Goal: Information Seeking & Learning: Learn about a topic

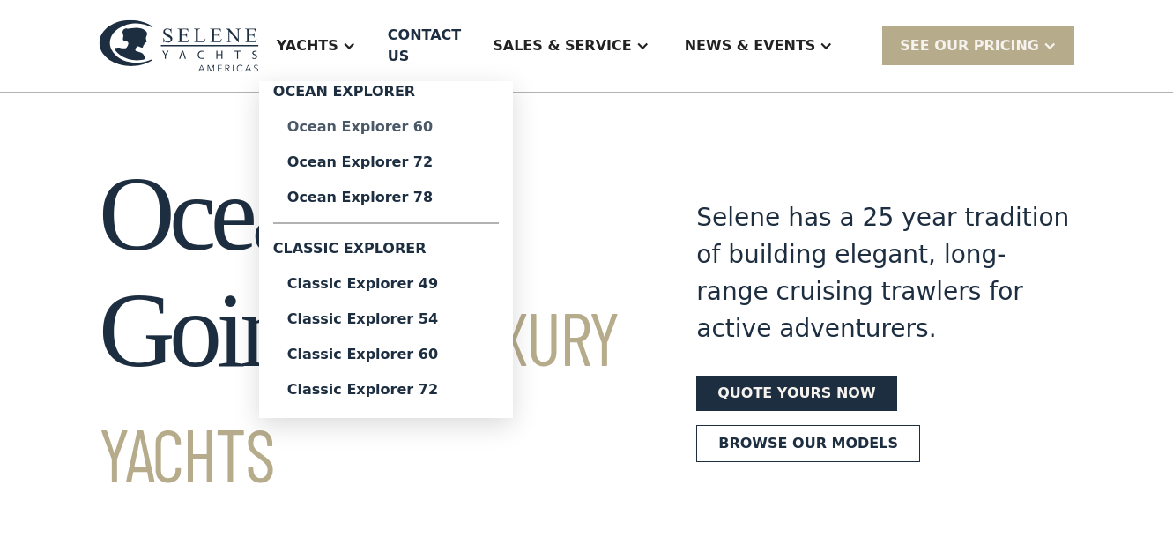
click at [396, 120] on div "Ocean Explorer 60" at bounding box center [385, 127] width 197 height 14
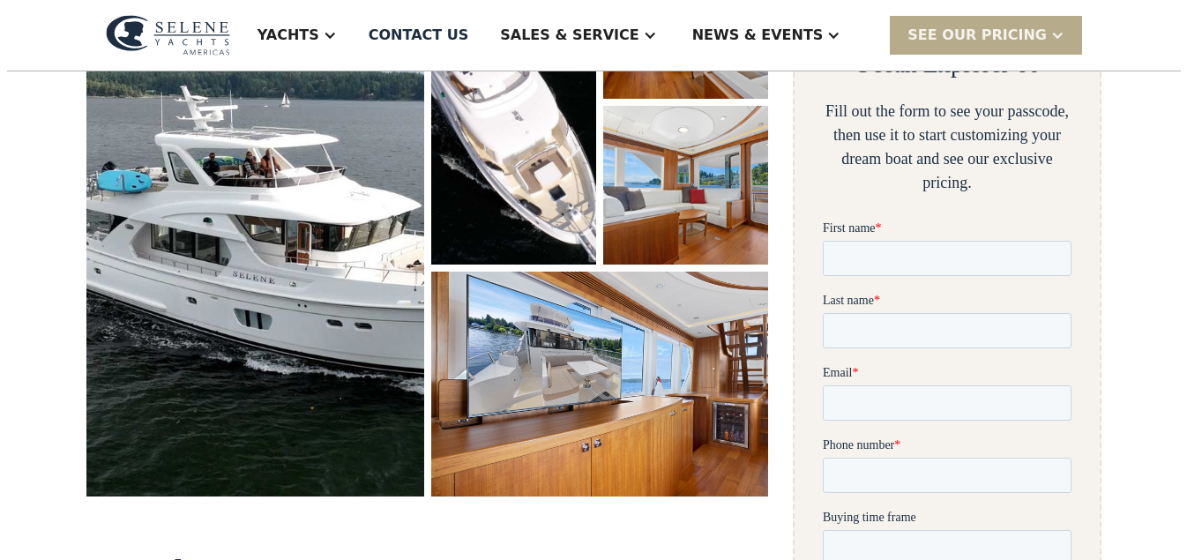
scroll to position [416, 0]
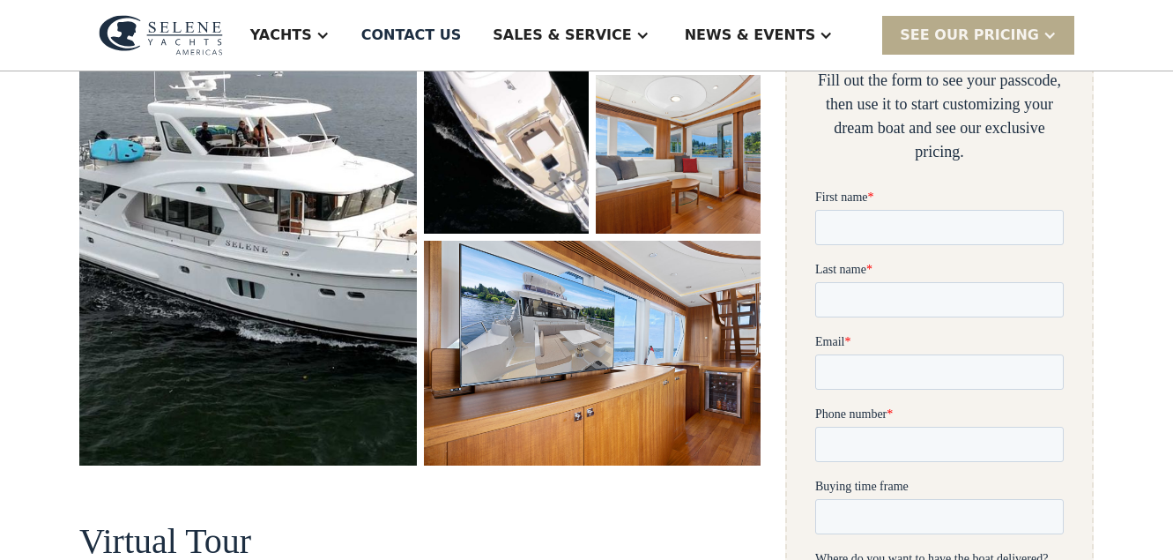
click at [287, 279] on img "open lightbox" at bounding box center [248, 187] width 338 height 556
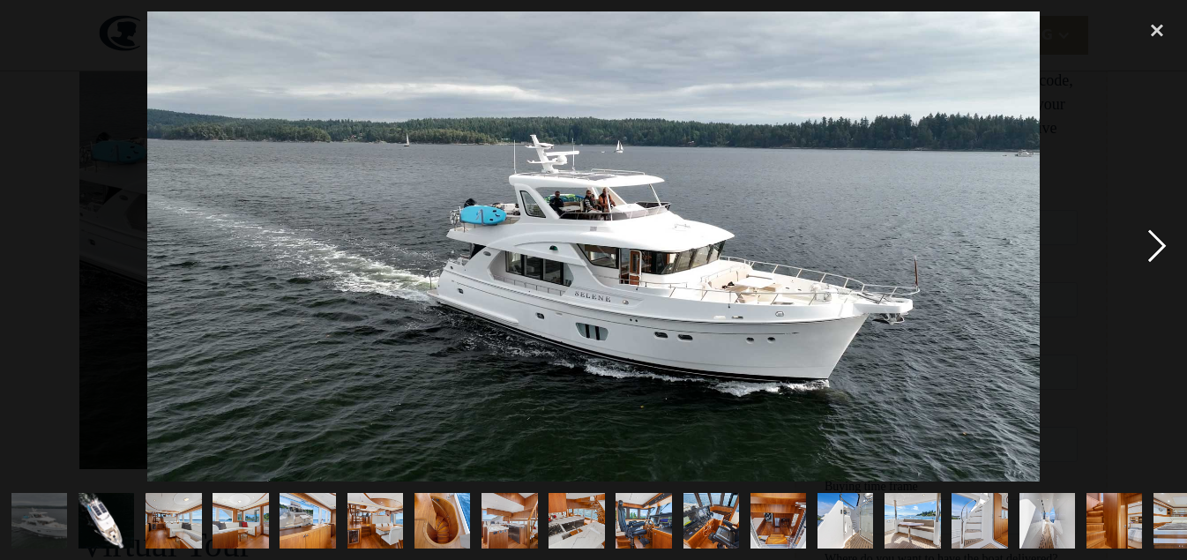
click at [1162, 244] on div "next image" at bounding box center [1157, 246] width 60 height 470
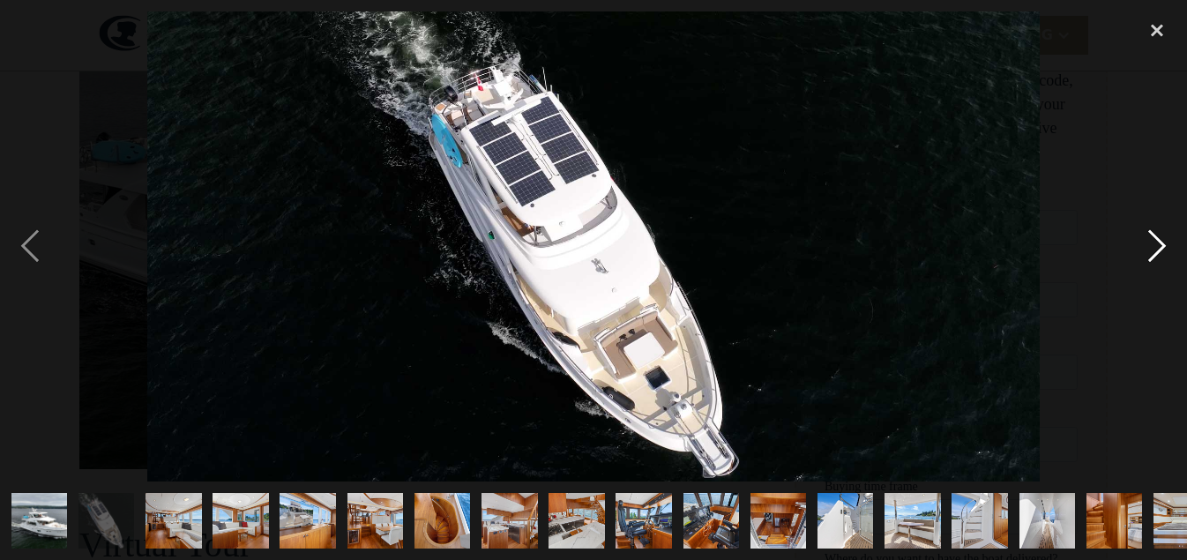
click at [1153, 257] on div "next image" at bounding box center [1157, 246] width 60 height 470
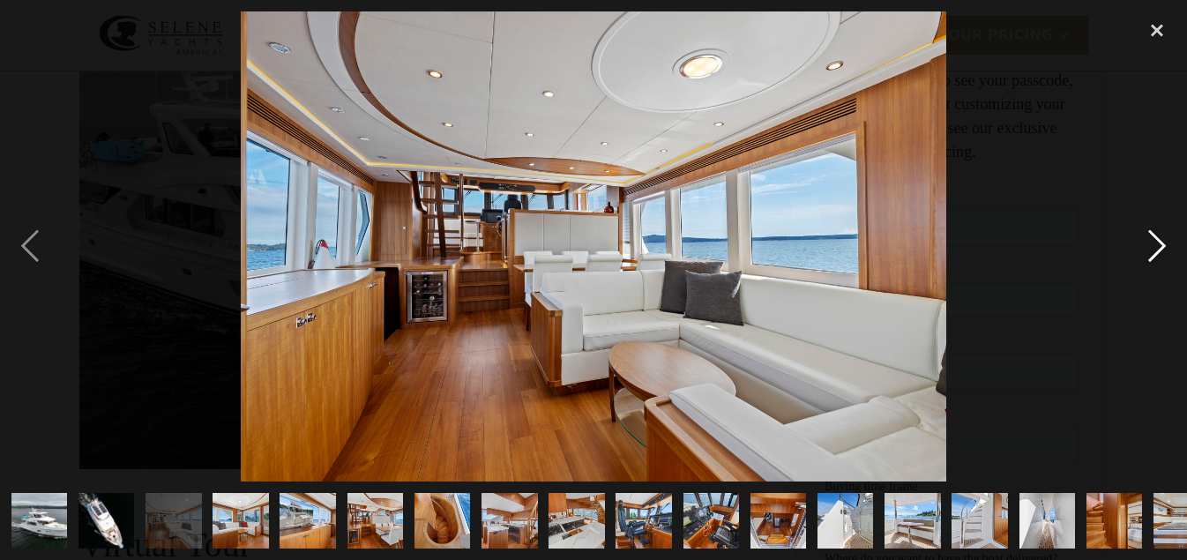
click at [1154, 247] on div "next image" at bounding box center [1157, 246] width 60 height 470
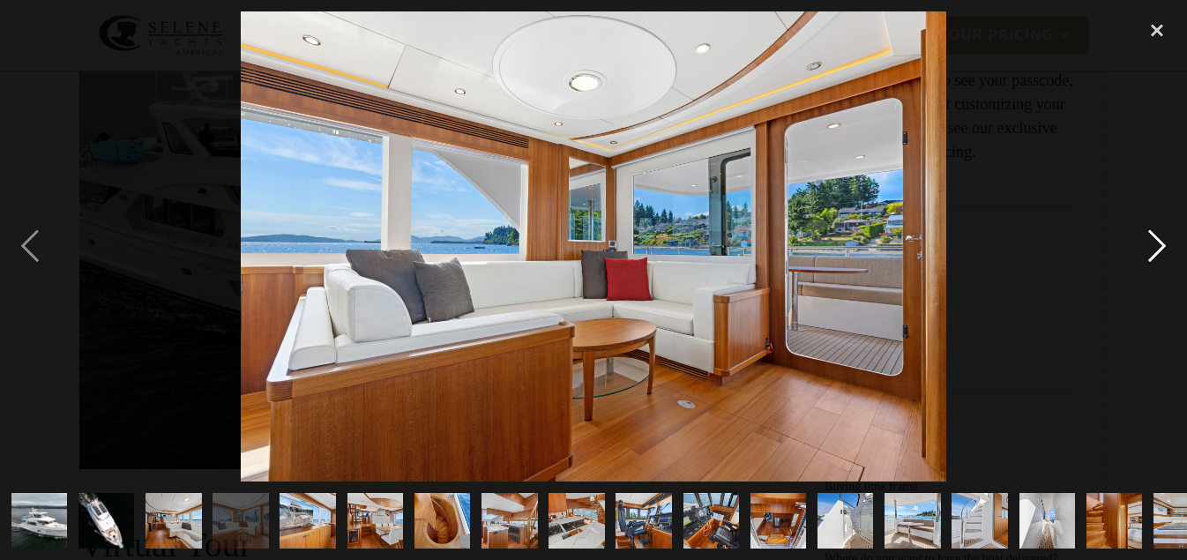
click at [1154, 248] on div "next image" at bounding box center [1157, 246] width 60 height 470
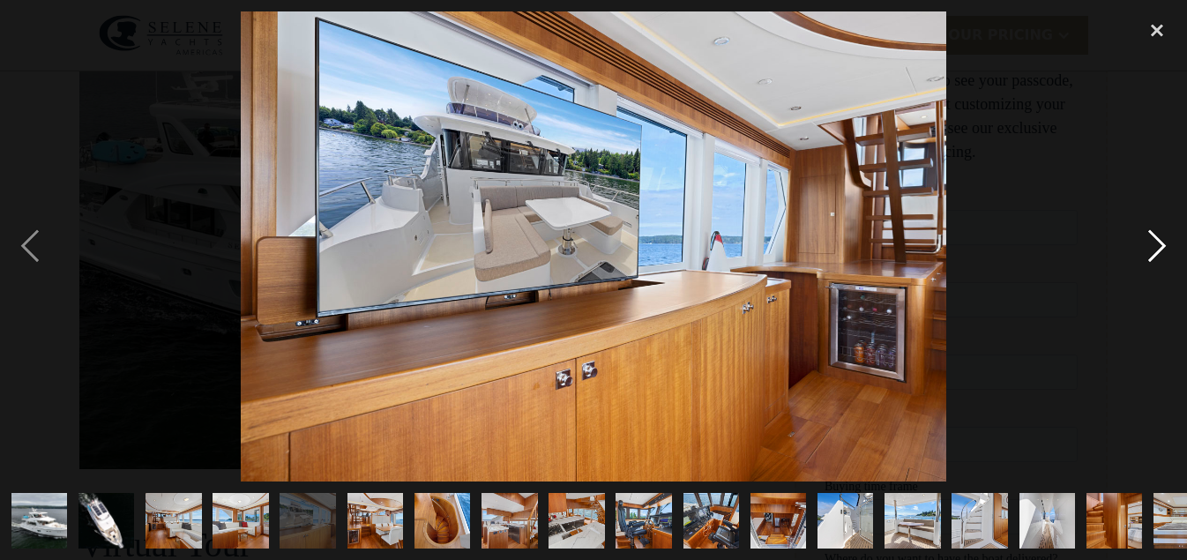
click at [1157, 245] on div "next image" at bounding box center [1157, 246] width 60 height 470
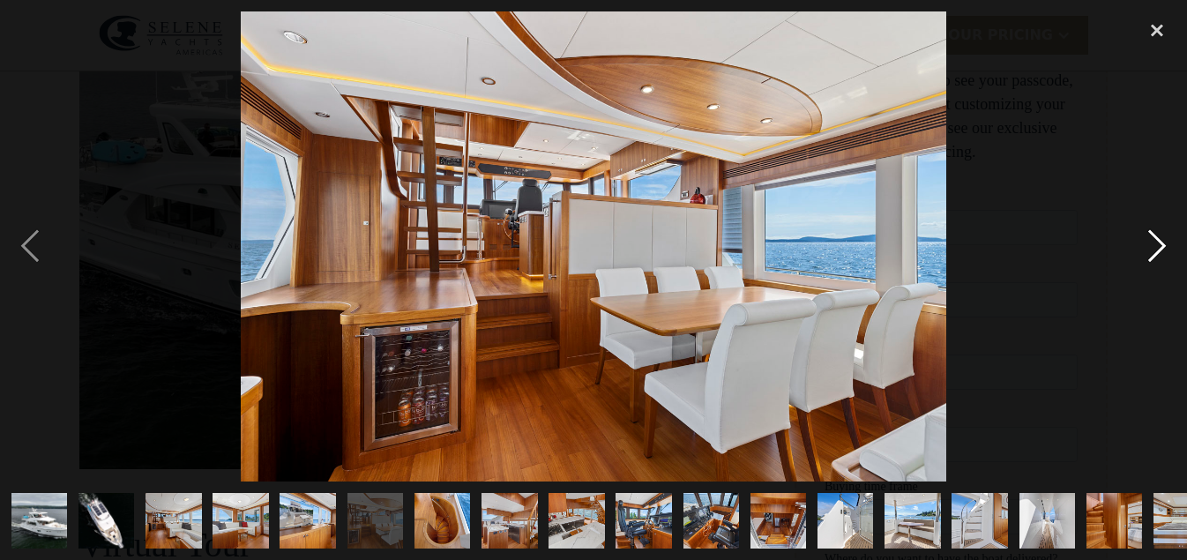
click at [1150, 252] on div "next image" at bounding box center [1157, 246] width 60 height 470
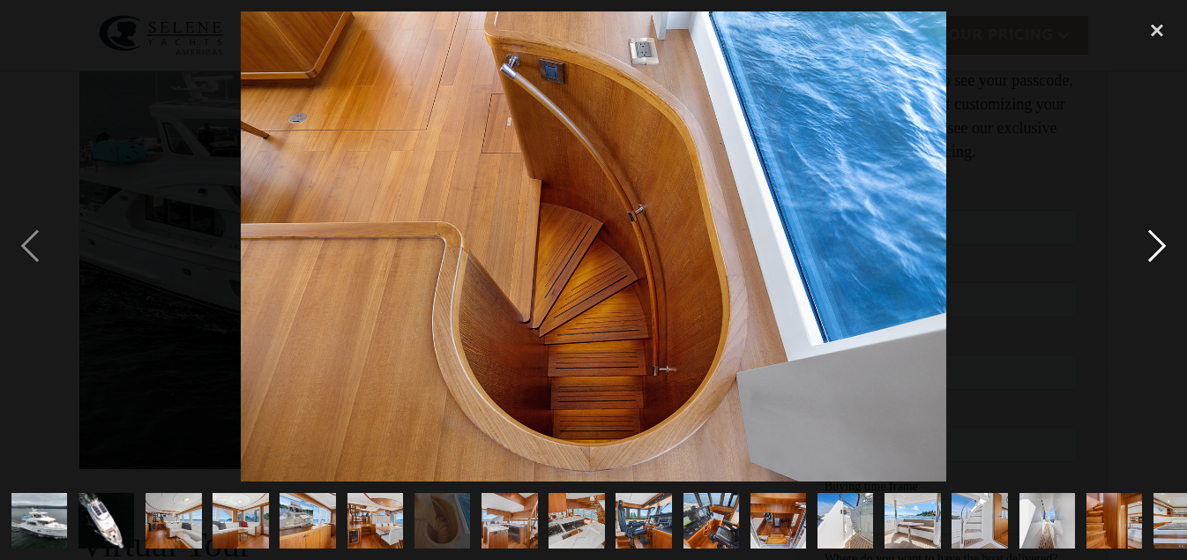
click at [1156, 247] on div "next image" at bounding box center [1157, 246] width 60 height 470
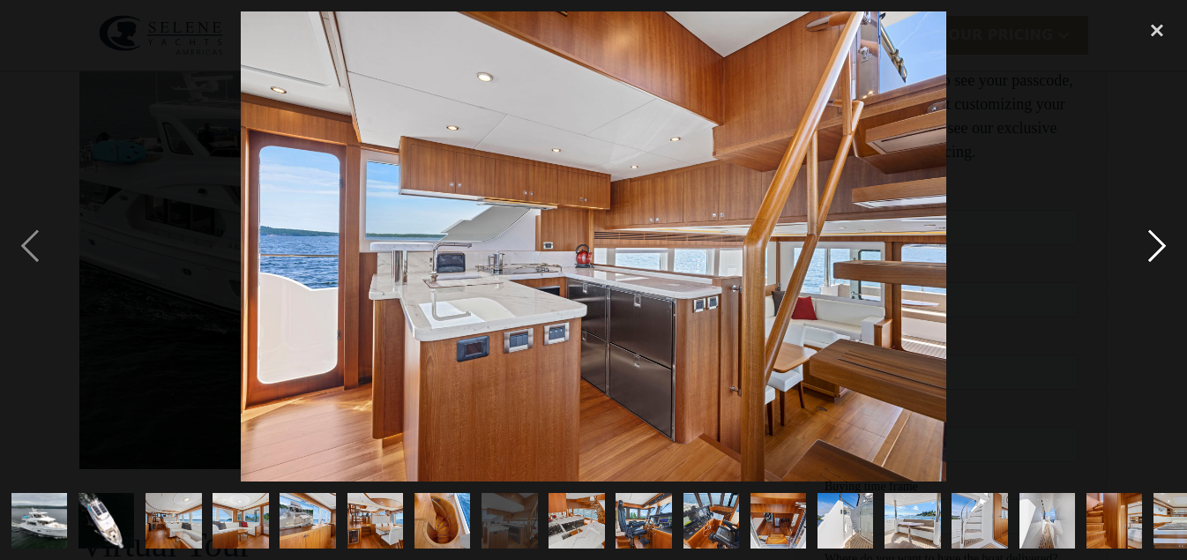
click at [1157, 246] on div "next image" at bounding box center [1157, 246] width 60 height 470
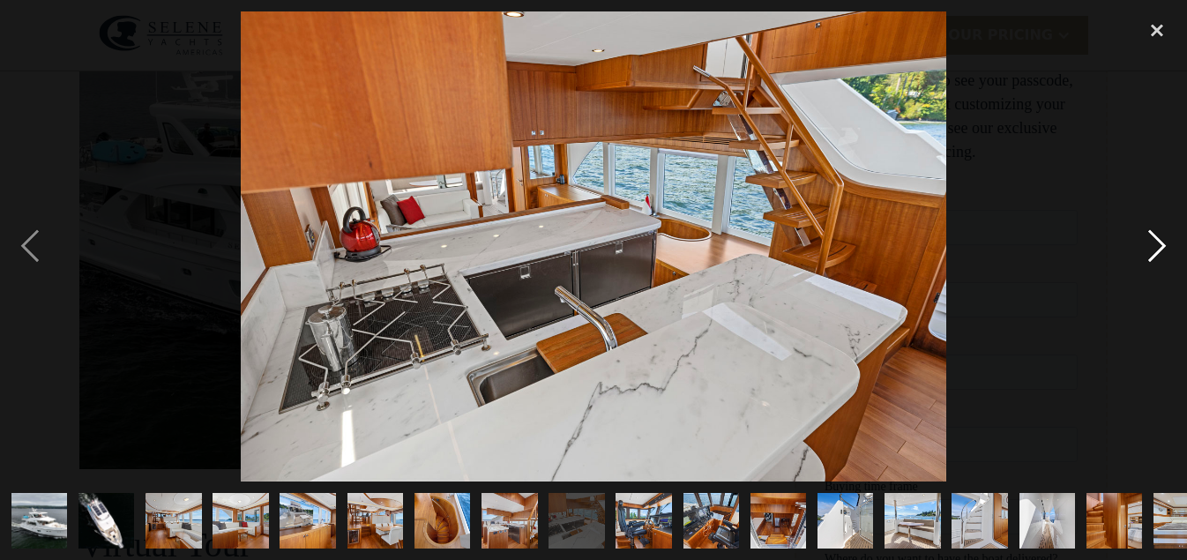
click at [1156, 242] on div "next image" at bounding box center [1157, 246] width 60 height 470
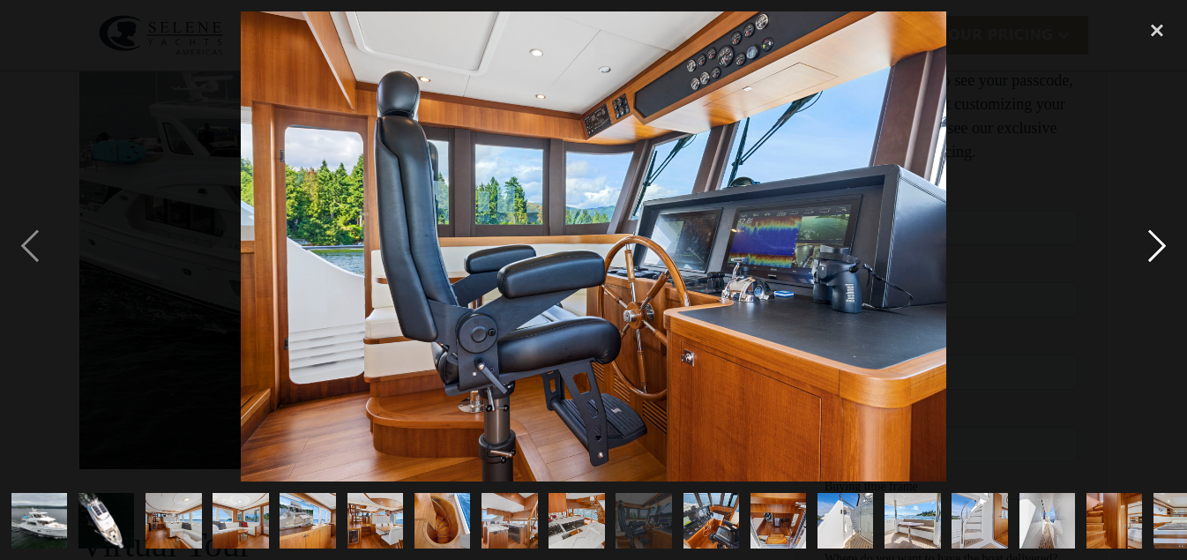
click at [1156, 242] on div "next image" at bounding box center [1157, 246] width 60 height 470
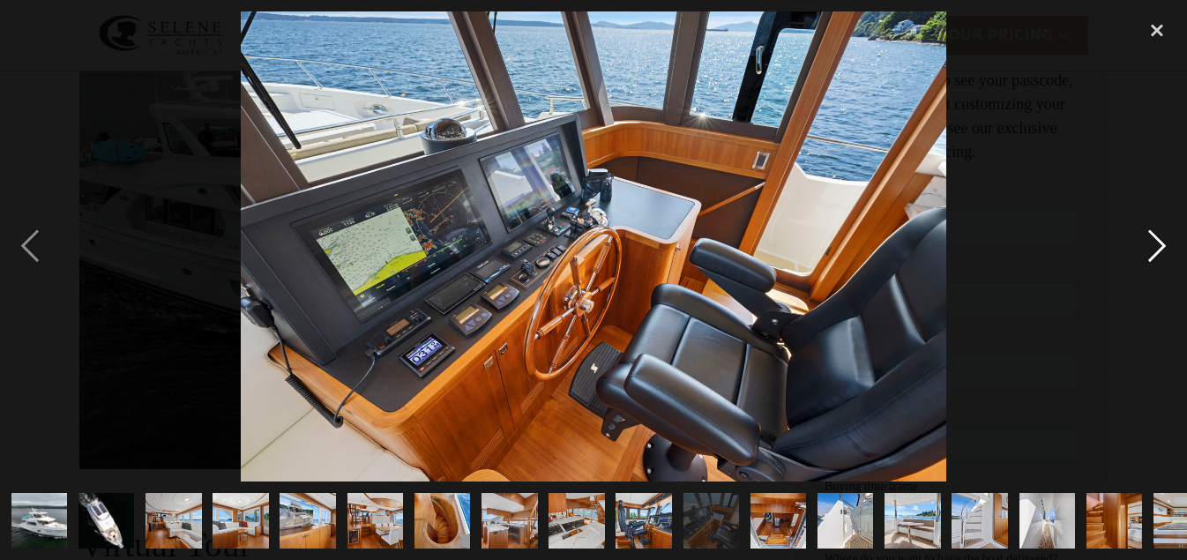
click at [1153, 246] on div "next image" at bounding box center [1157, 246] width 60 height 470
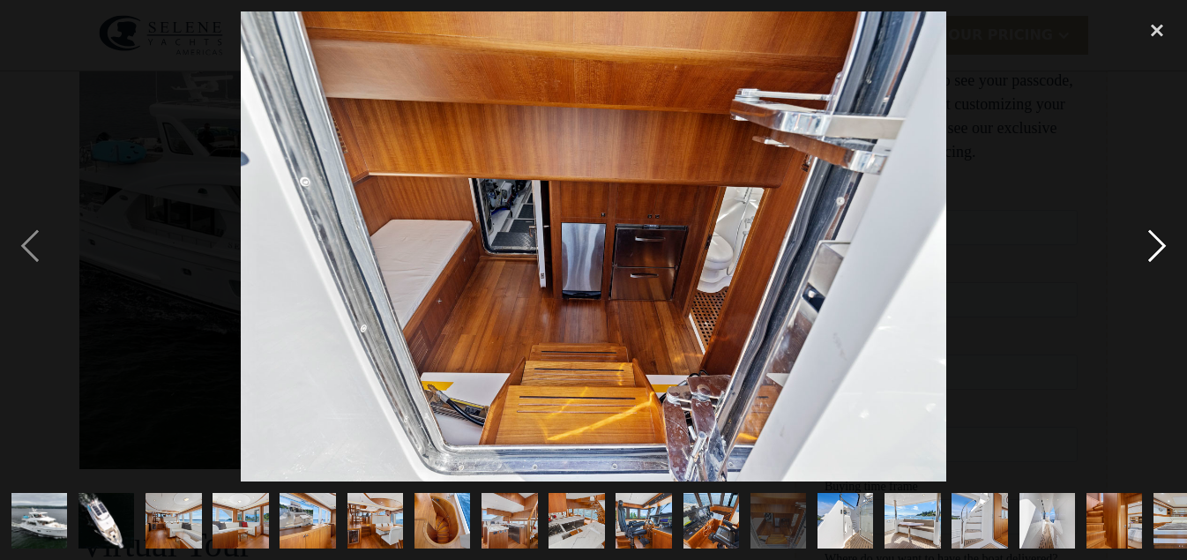
click at [1159, 249] on div "next image" at bounding box center [1157, 246] width 60 height 470
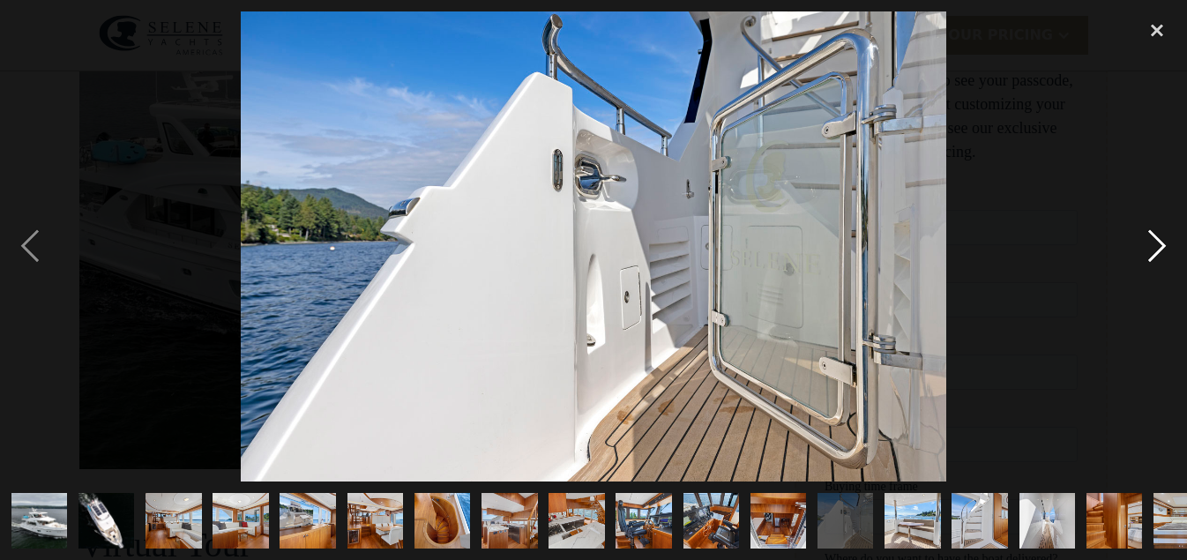
click at [1159, 249] on div "next image" at bounding box center [1157, 246] width 60 height 470
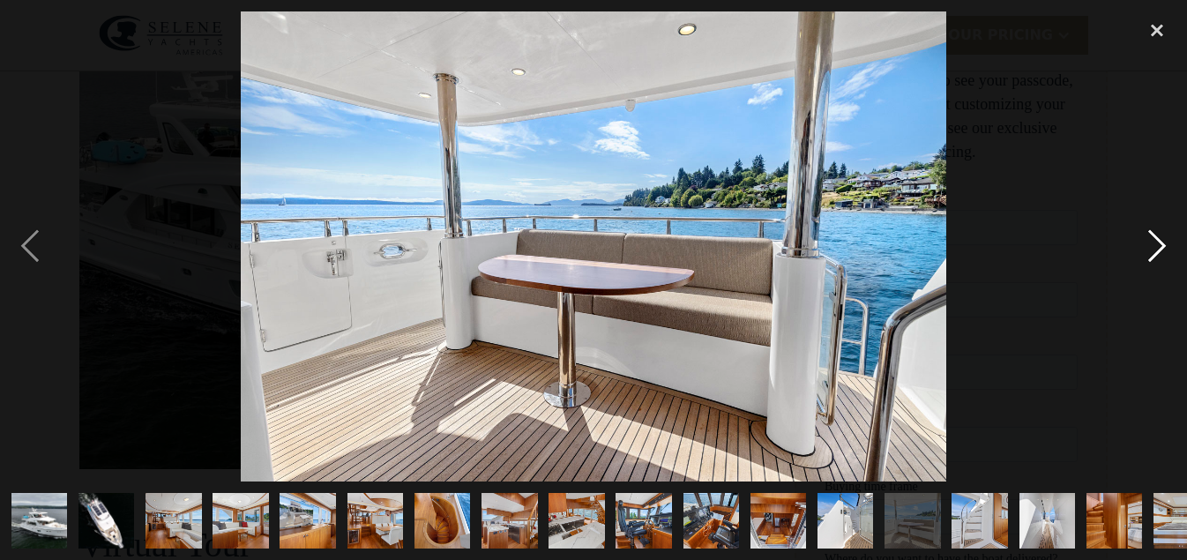
click at [1159, 249] on div "next image" at bounding box center [1157, 246] width 60 height 470
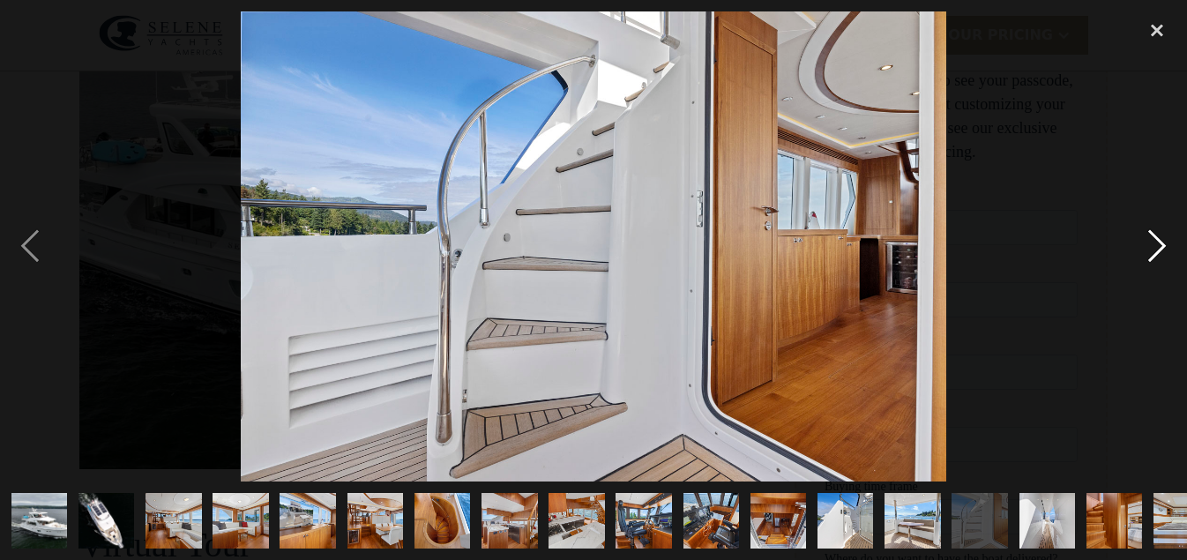
click at [1155, 248] on div "next image" at bounding box center [1157, 246] width 60 height 470
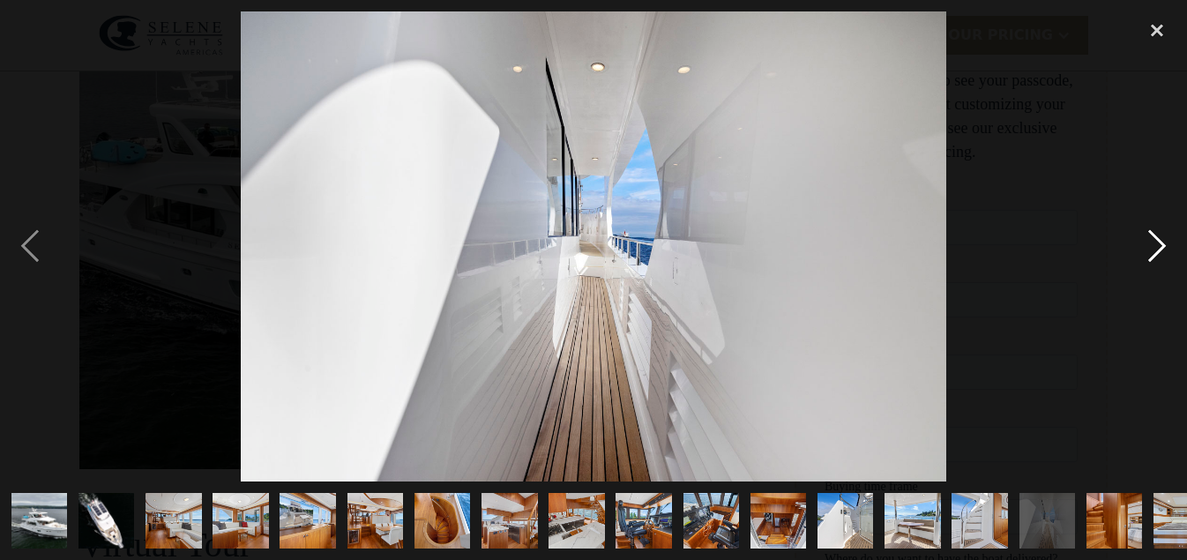
click at [1155, 248] on div "next image" at bounding box center [1157, 246] width 60 height 470
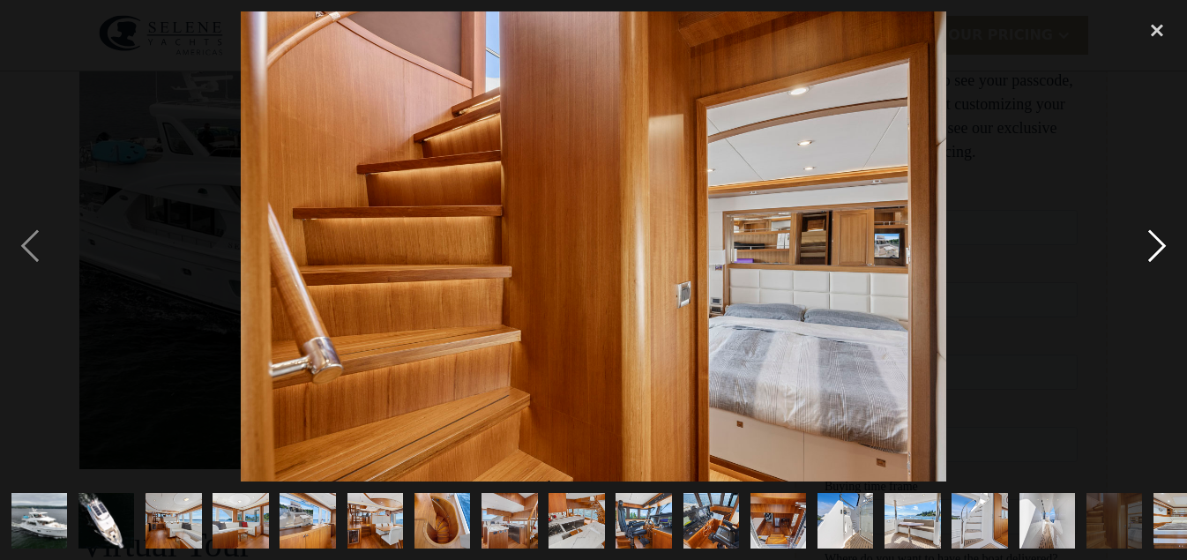
click at [1164, 248] on div "next image" at bounding box center [1157, 246] width 60 height 470
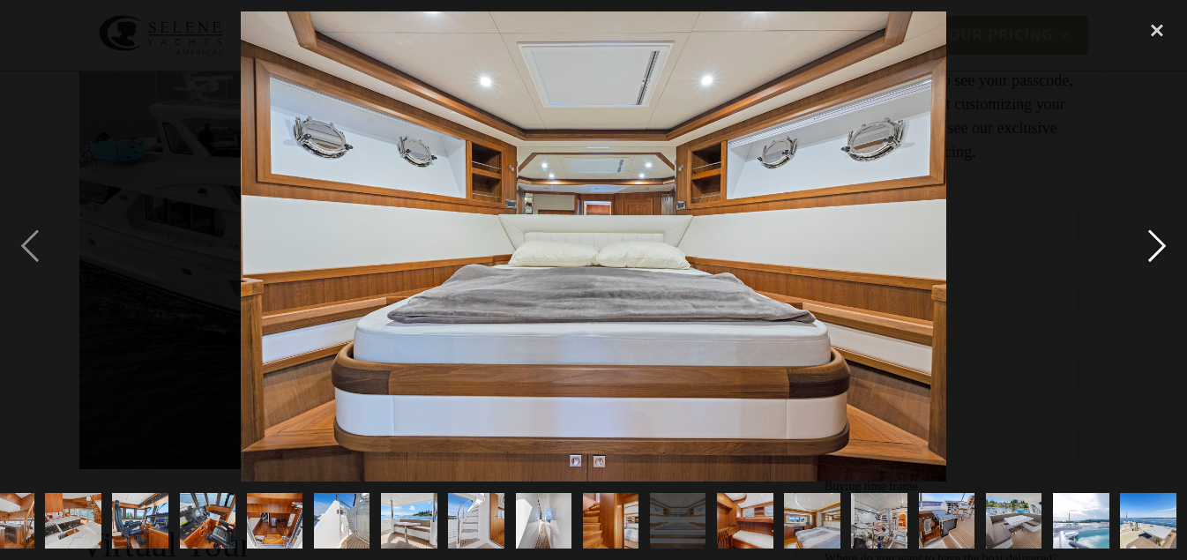
scroll to position [0, 503]
click at [1164, 248] on div "next image" at bounding box center [1157, 246] width 60 height 470
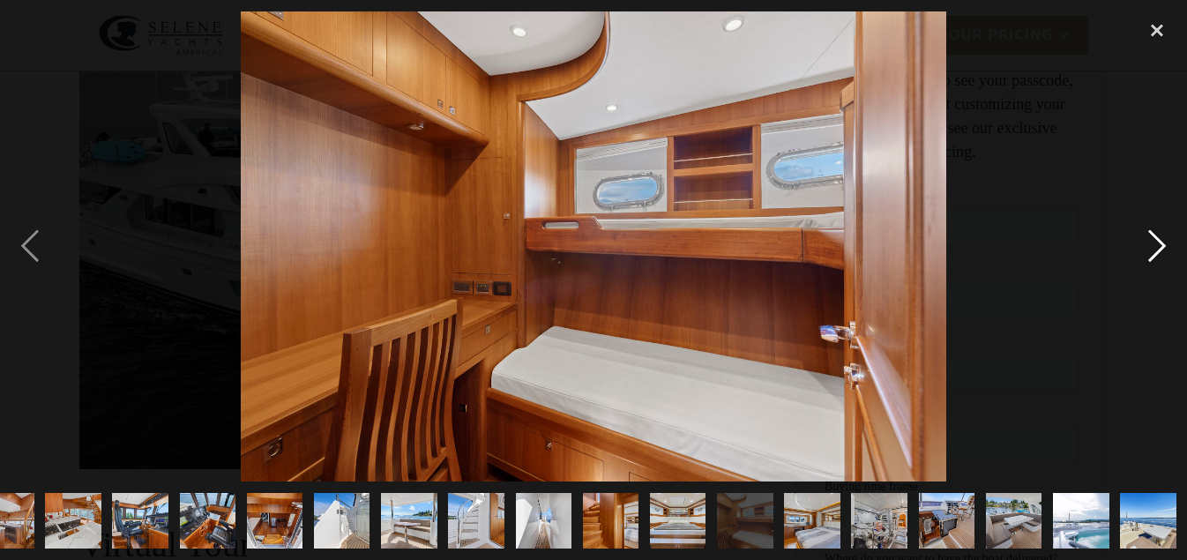
click at [1160, 248] on div "next image" at bounding box center [1157, 246] width 60 height 470
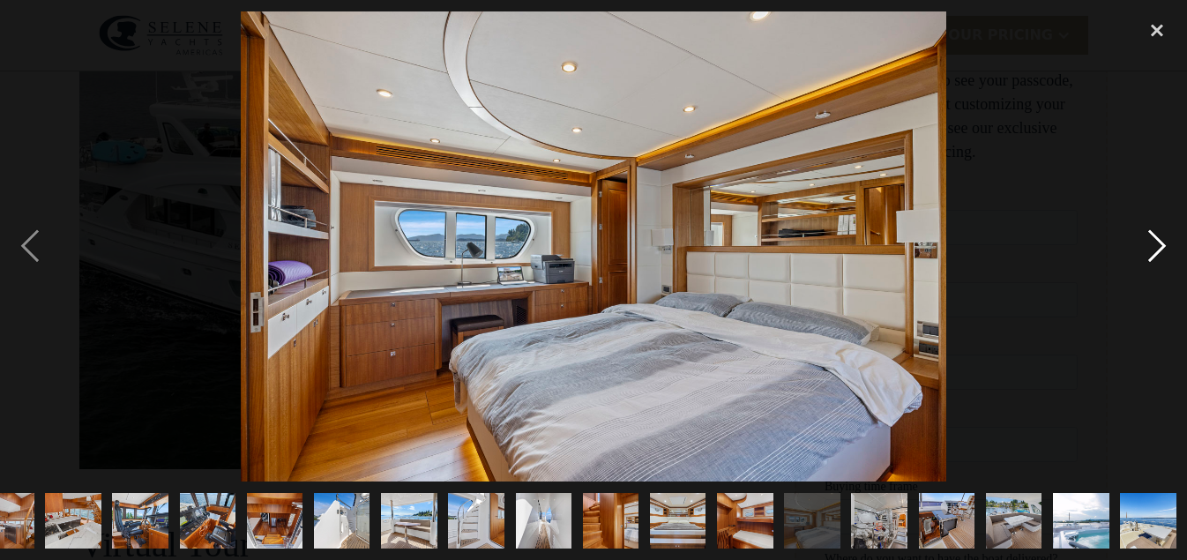
click at [1160, 248] on div "next image" at bounding box center [1157, 246] width 60 height 470
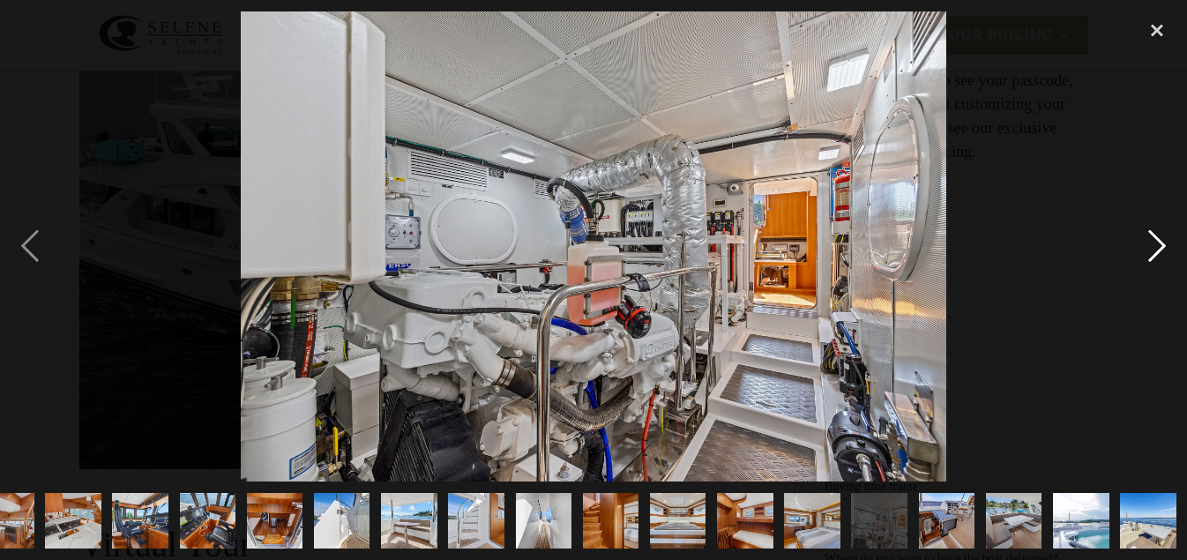
click at [1162, 249] on div "next image" at bounding box center [1157, 246] width 60 height 470
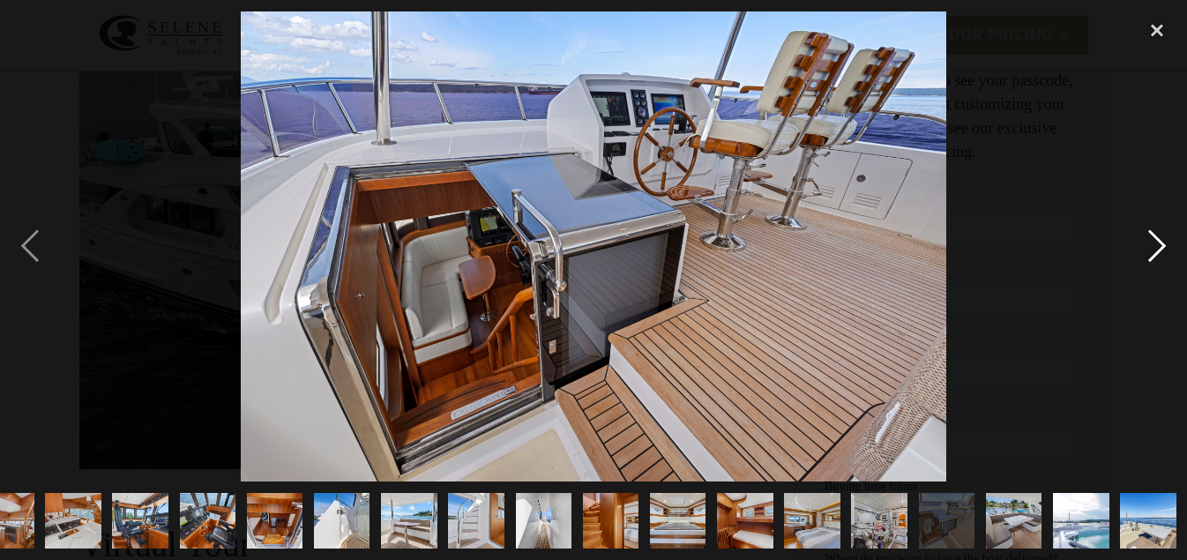
click at [1162, 249] on div "next image" at bounding box center [1157, 246] width 60 height 470
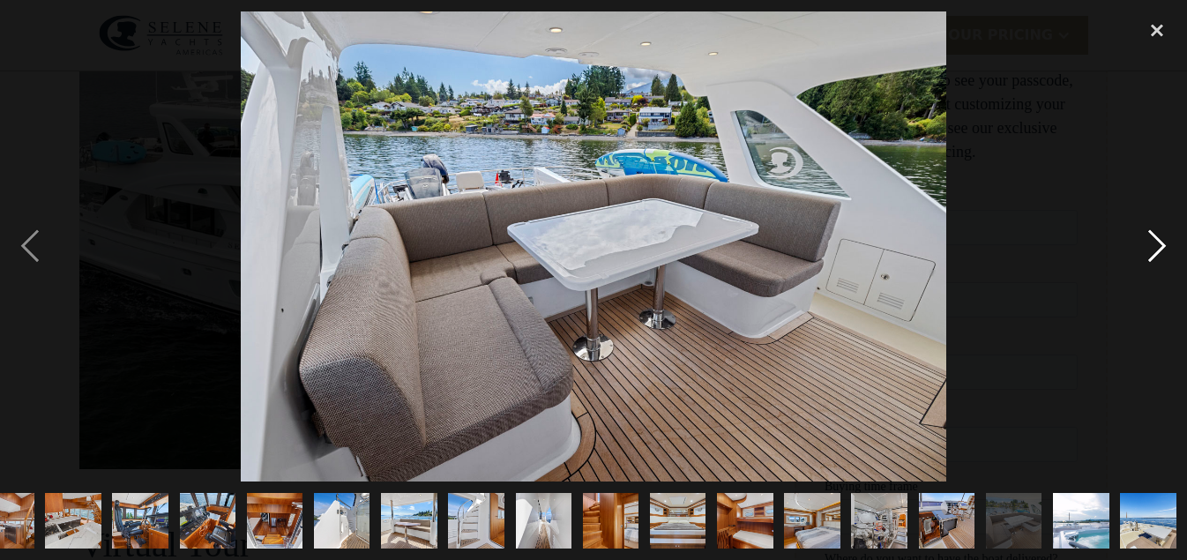
click at [1162, 244] on div "next image" at bounding box center [1157, 246] width 60 height 470
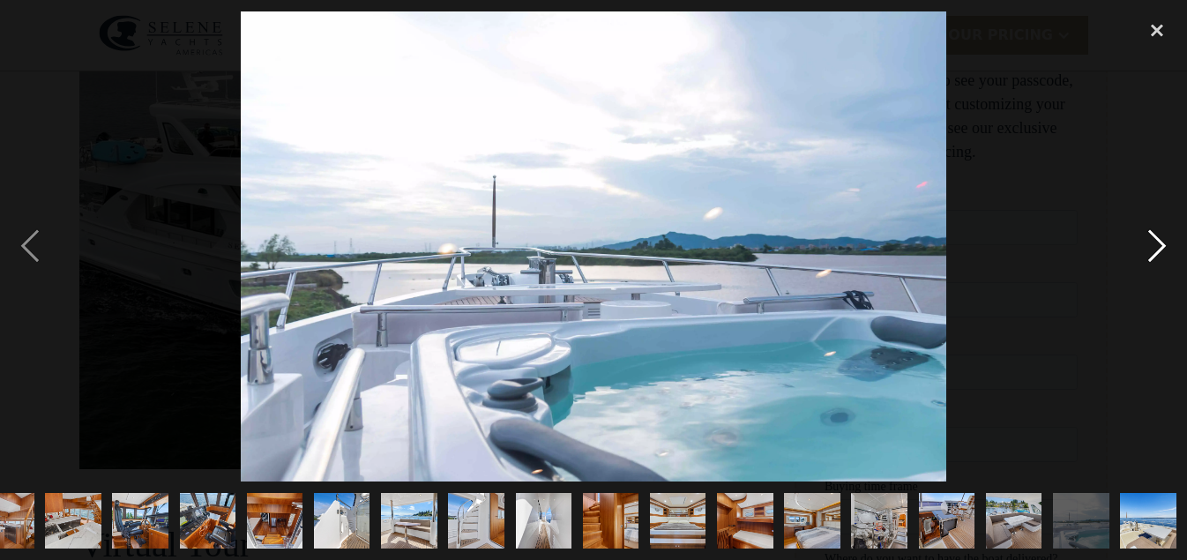
click at [1162, 244] on div "next image" at bounding box center [1157, 246] width 60 height 470
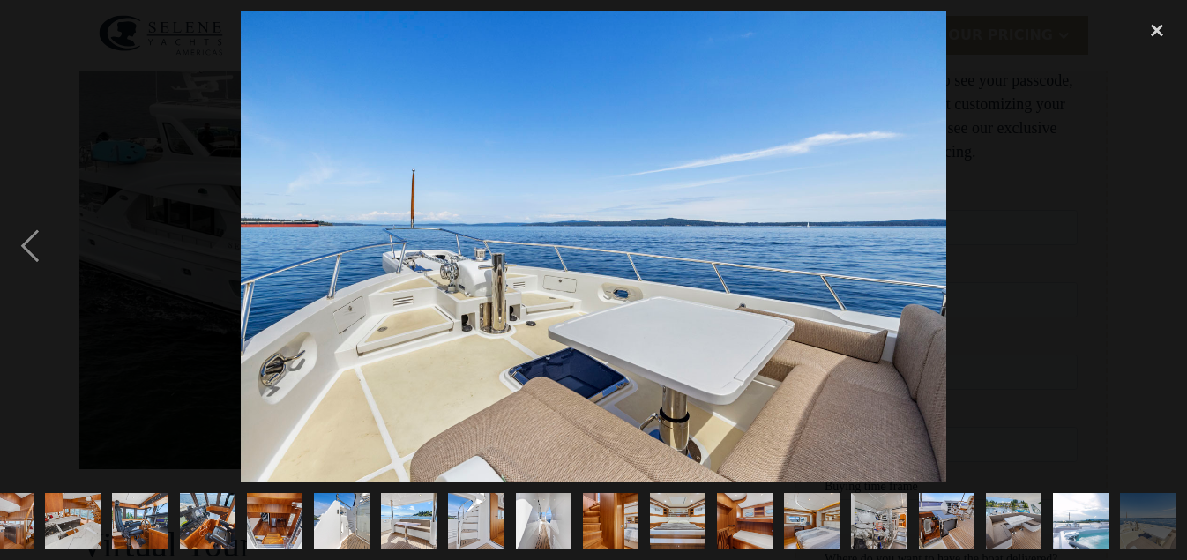
click at [1162, 244] on div "next image" at bounding box center [1157, 246] width 60 height 470
click at [1158, 25] on div "close lightbox" at bounding box center [1157, 30] width 60 height 39
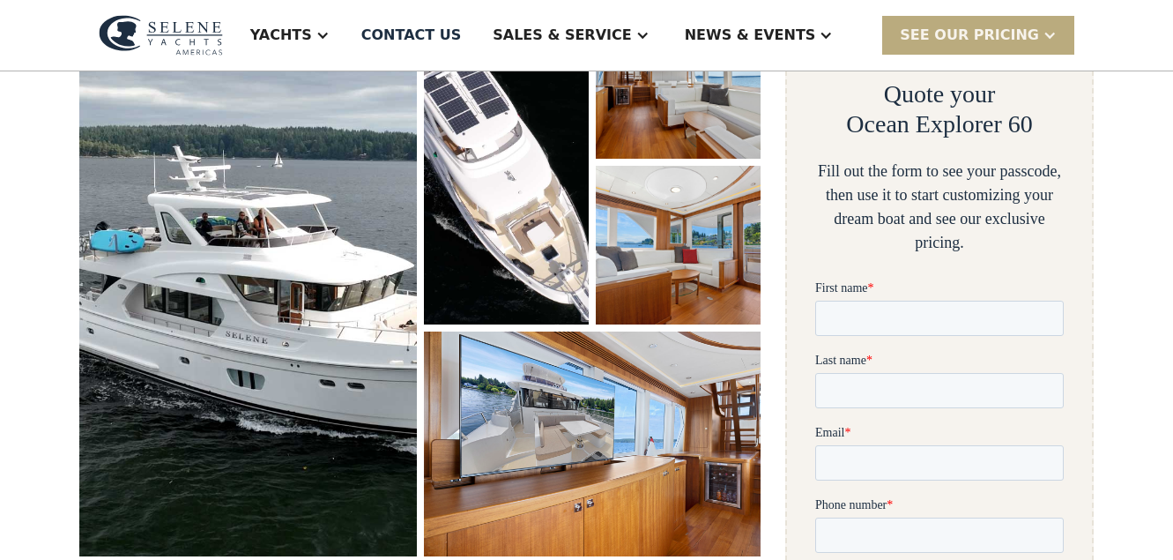
scroll to position [0, 0]
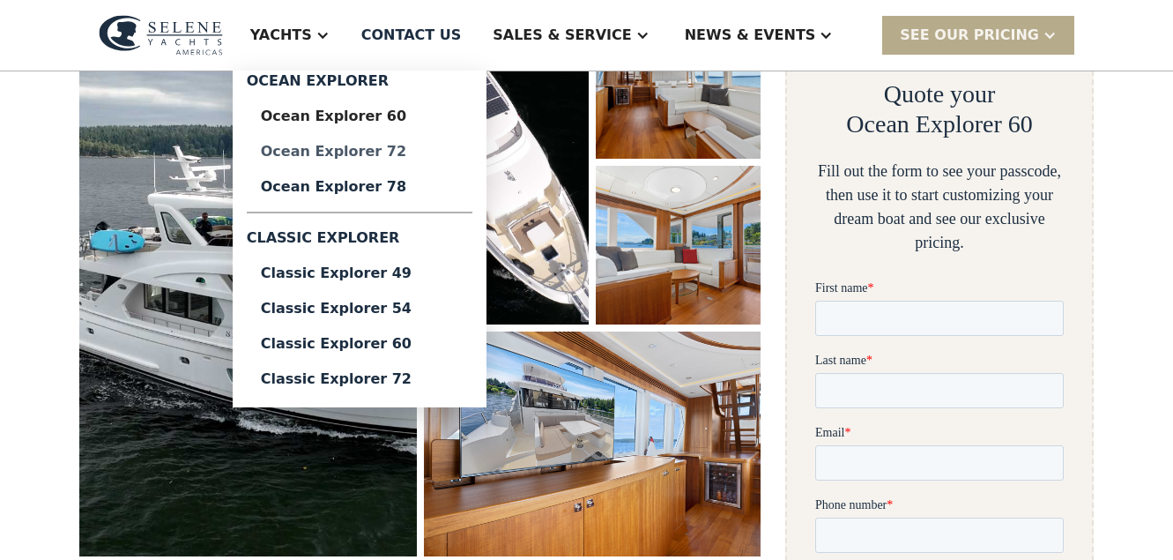
click at [404, 151] on div "Ocean Explorer 72" at bounding box center [359, 152] width 197 height 14
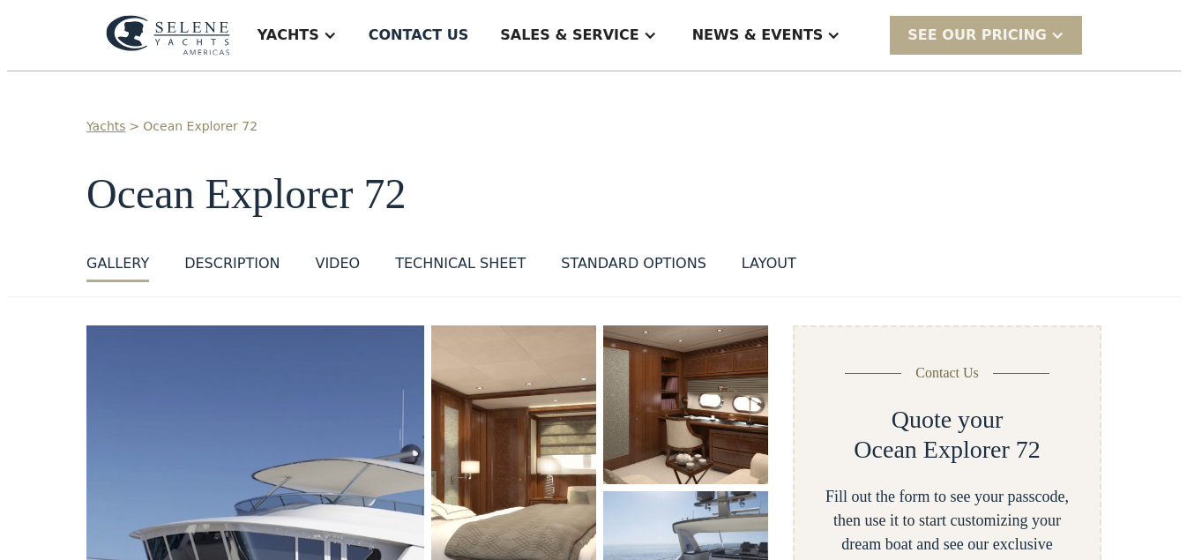
scroll to position [288, 0]
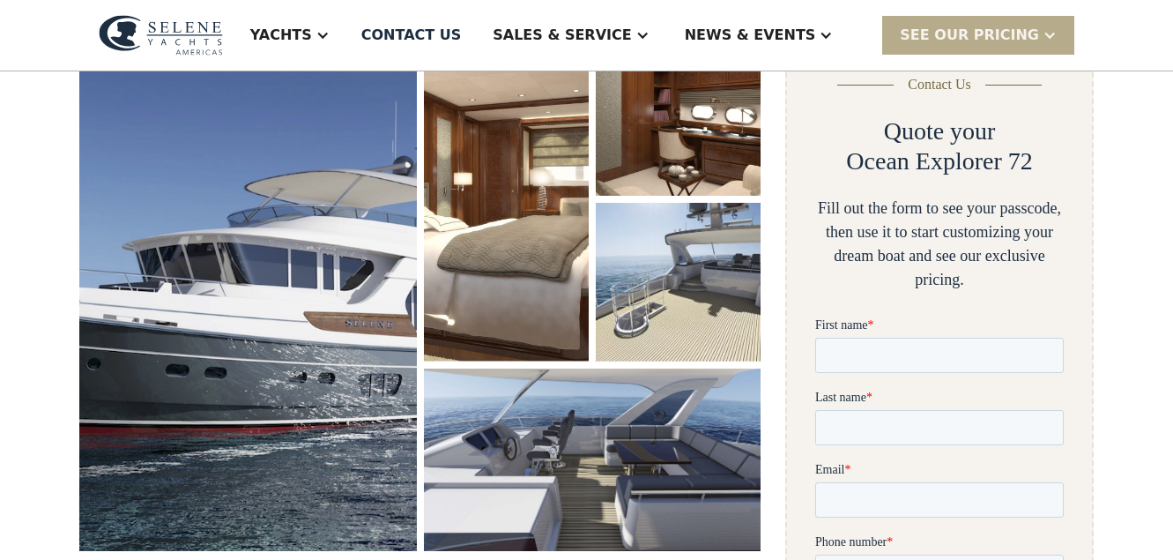
click at [233, 321] on img "open lightbox" at bounding box center [248, 293] width 338 height 513
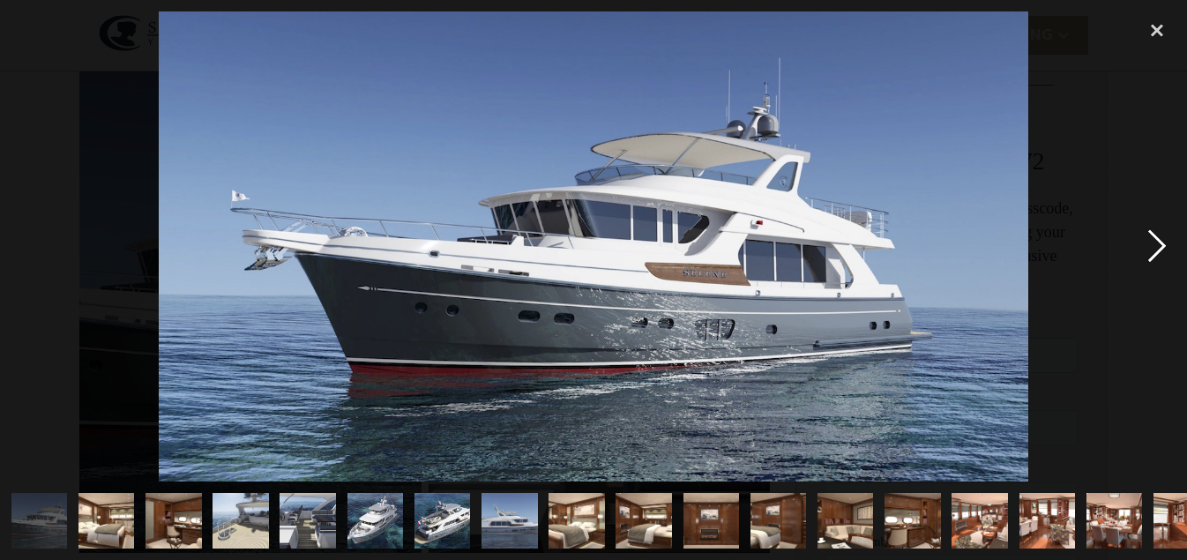
click at [1159, 243] on div "next image" at bounding box center [1157, 246] width 60 height 470
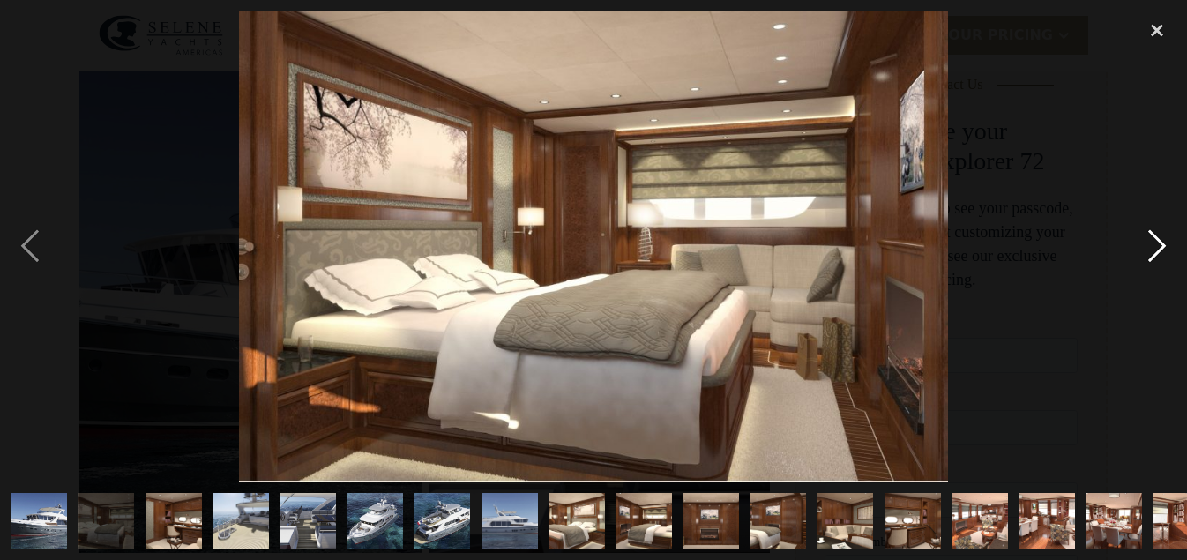
click at [1159, 243] on div "next image" at bounding box center [1157, 246] width 60 height 470
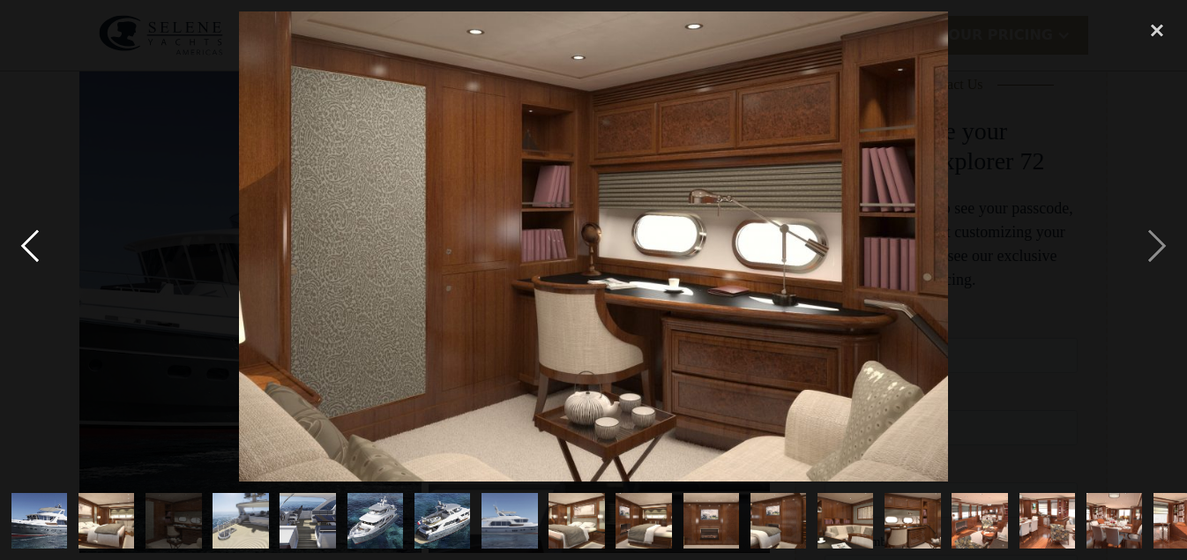
click at [27, 249] on div "previous image" at bounding box center [30, 246] width 60 height 470
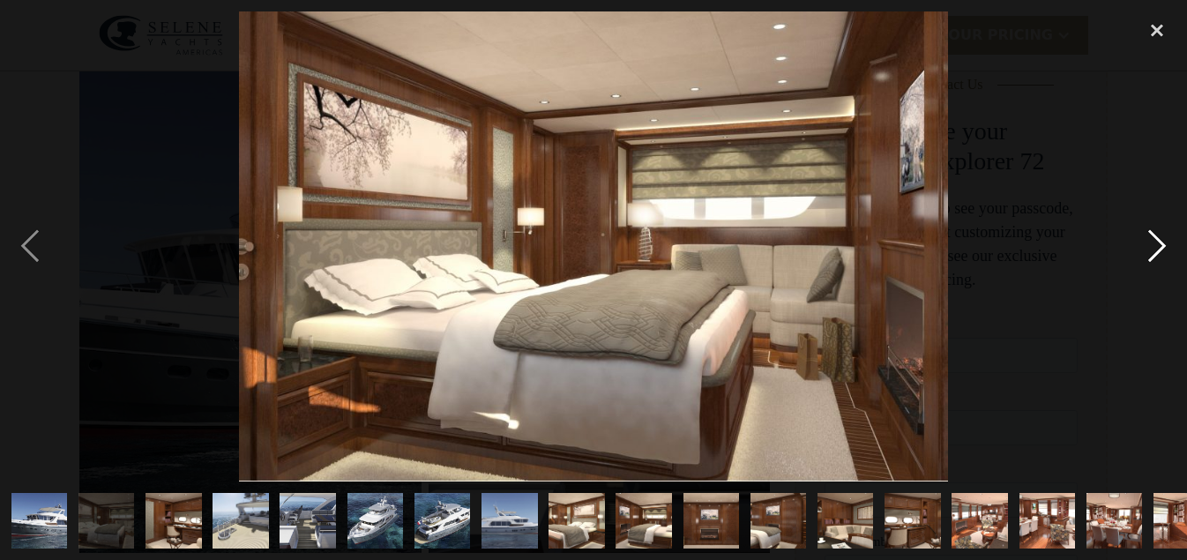
click at [1158, 245] on div "next image" at bounding box center [1157, 246] width 60 height 470
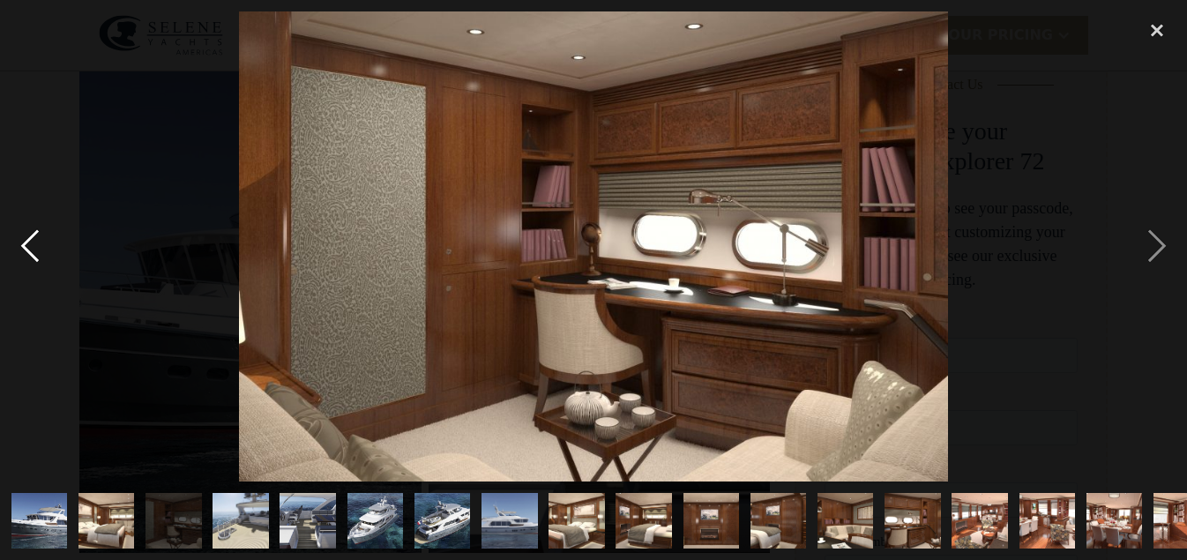
click at [29, 237] on div "previous image" at bounding box center [30, 246] width 60 height 470
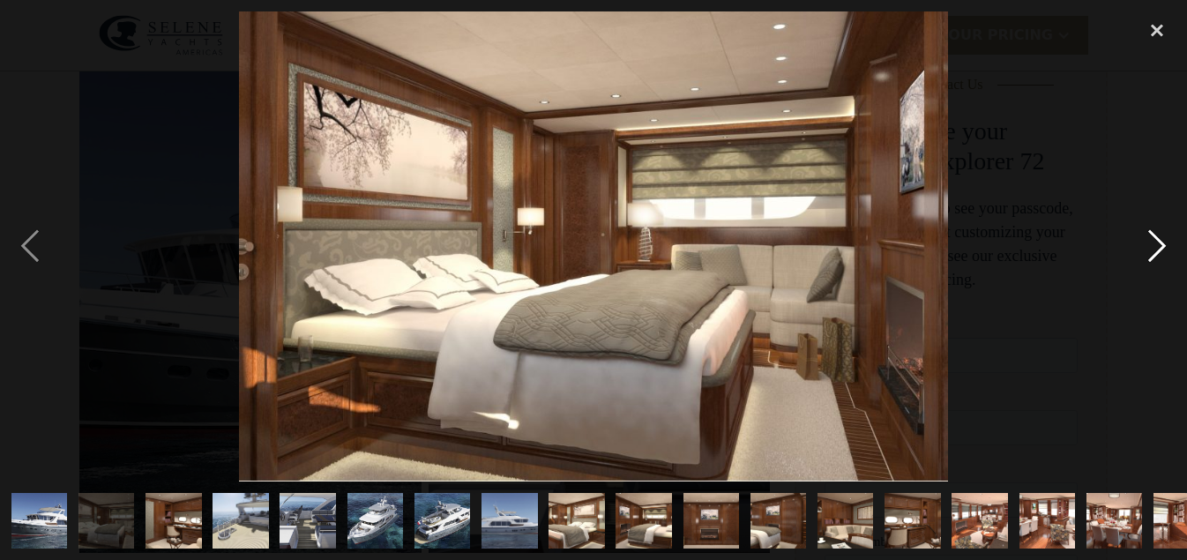
click at [1156, 243] on div "next image" at bounding box center [1157, 246] width 60 height 470
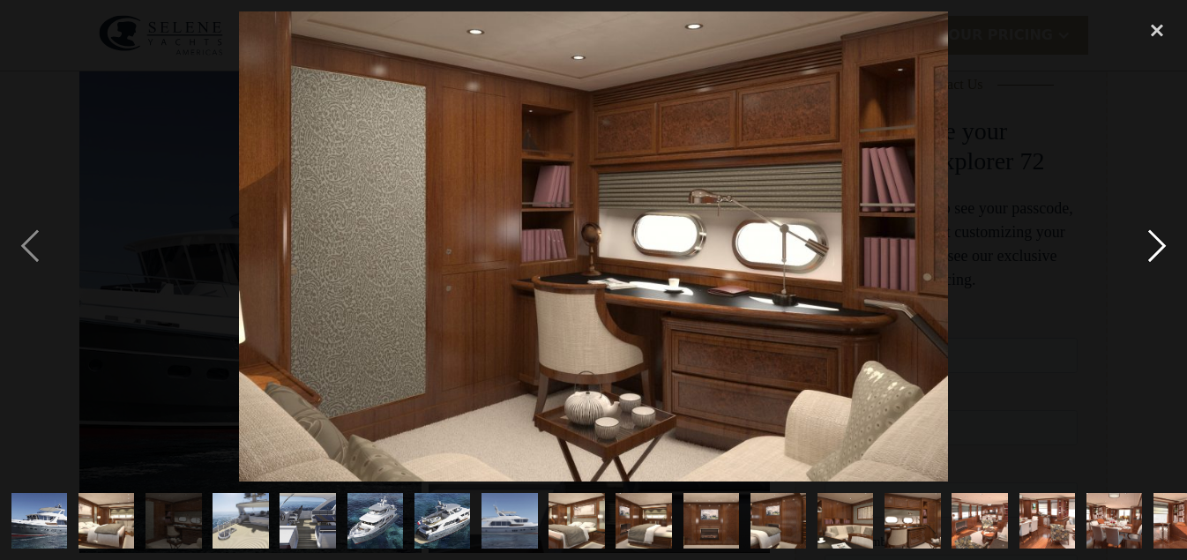
click at [1160, 242] on div "next image" at bounding box center [1157, 246] width 60 height 470
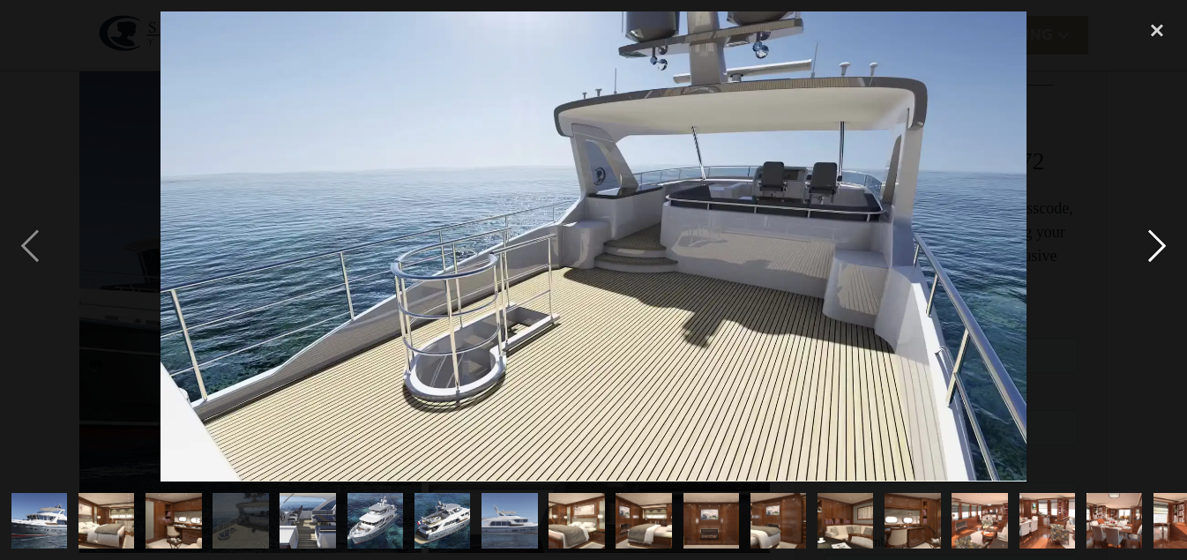
click at [1158, 242] on div "next image" at bounding box center [1157, 246] width 60 height 470
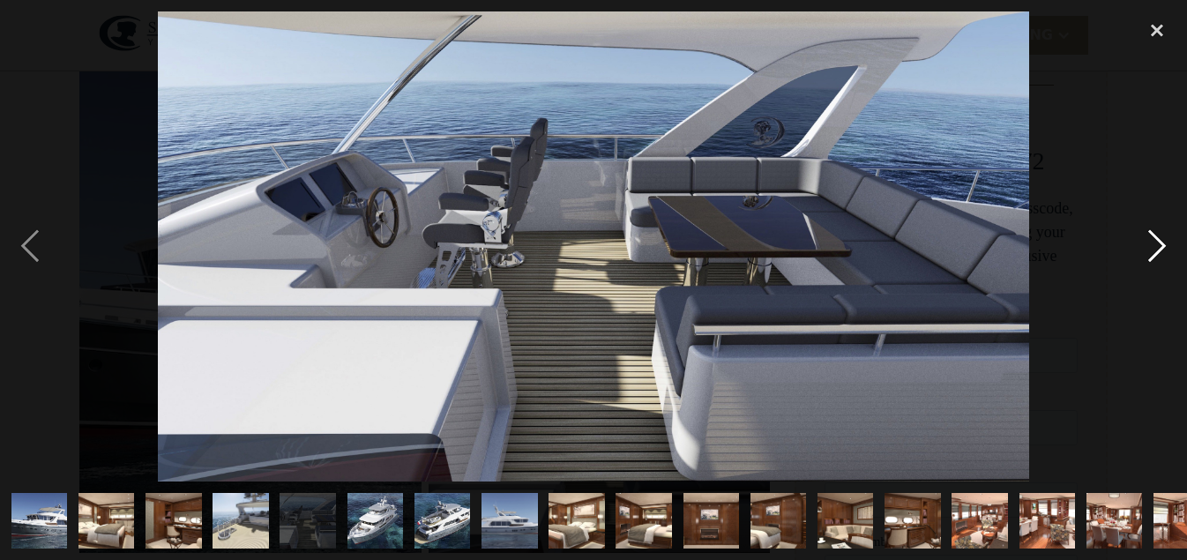
click at [1156, 249] on div "next image" at bounding box center [1157, 246] width 60 height 470
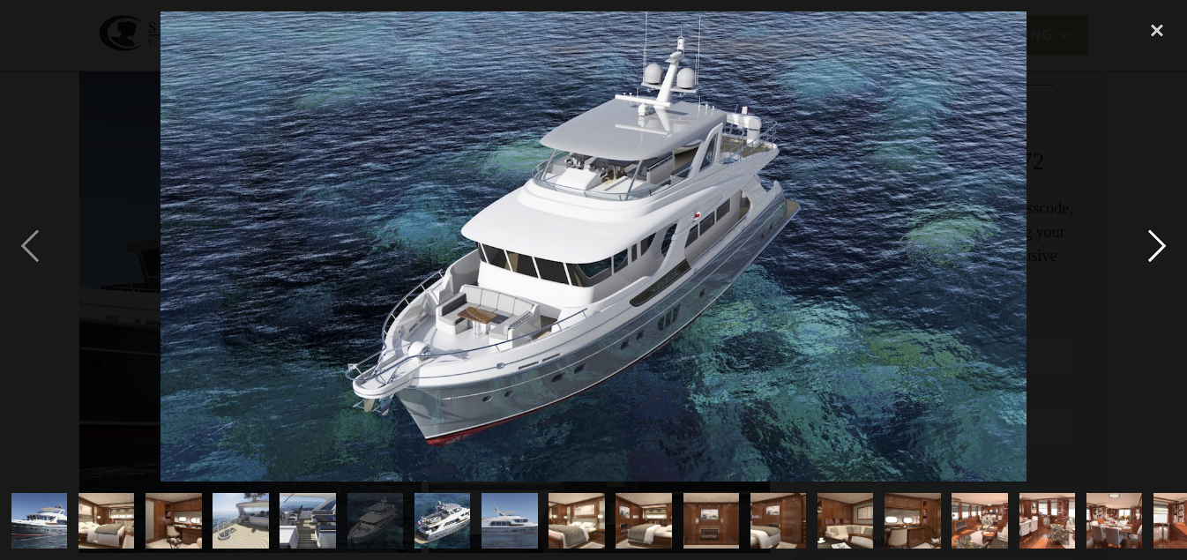
click at [1157, 245] on div "next image" at bounding box center [1157, 246] width 60 height 470
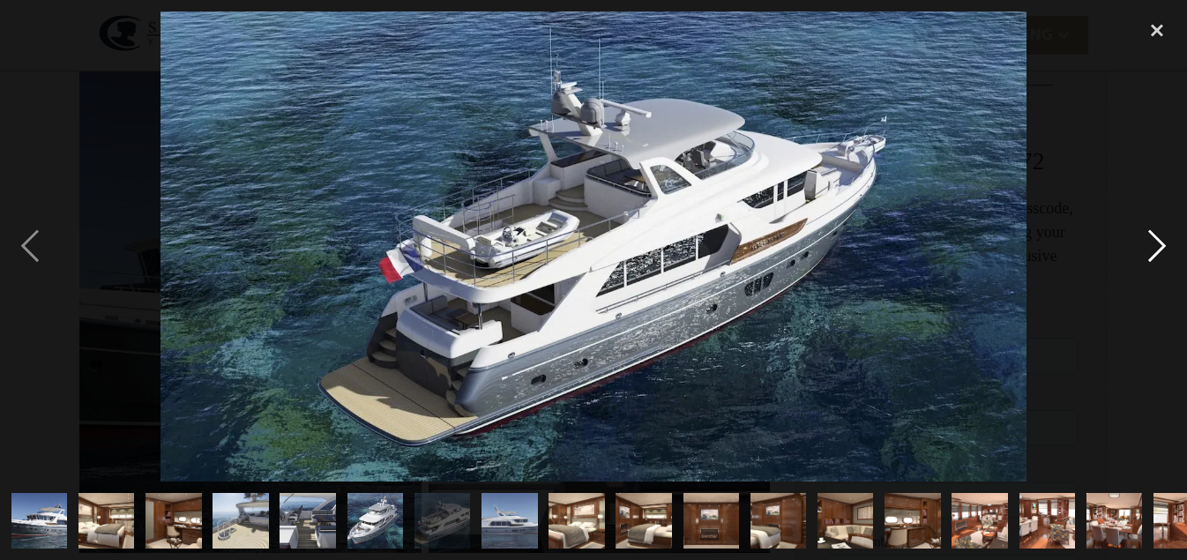
click at [1157, 245] on div "next image" at bounding box center [1157, 246] width 60 height 470
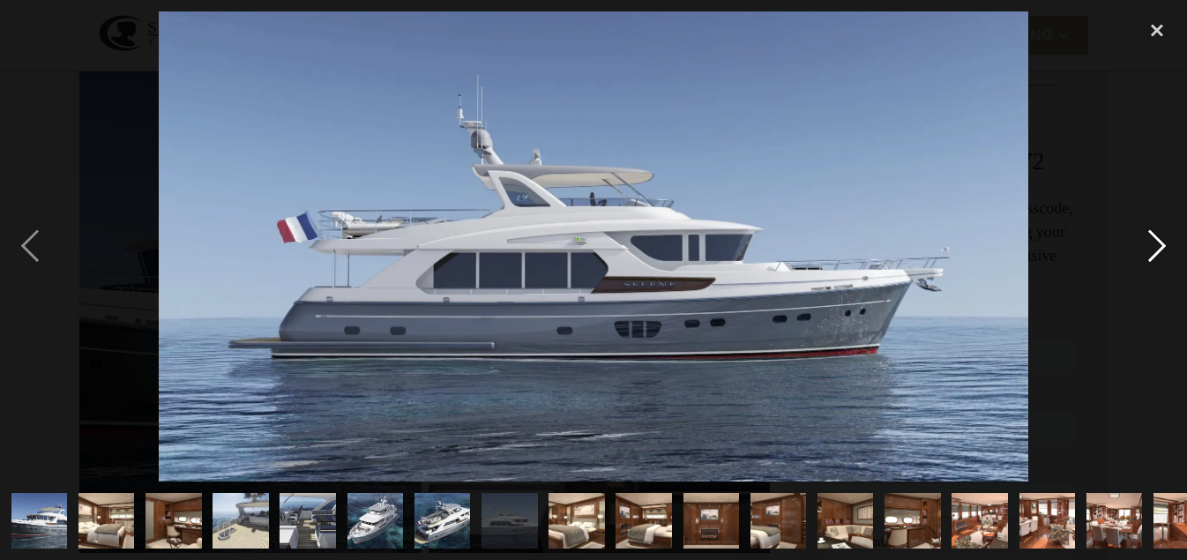
click at [1158, 242] on div "next image" at bounding box center [1157, 246] width 60 height 470
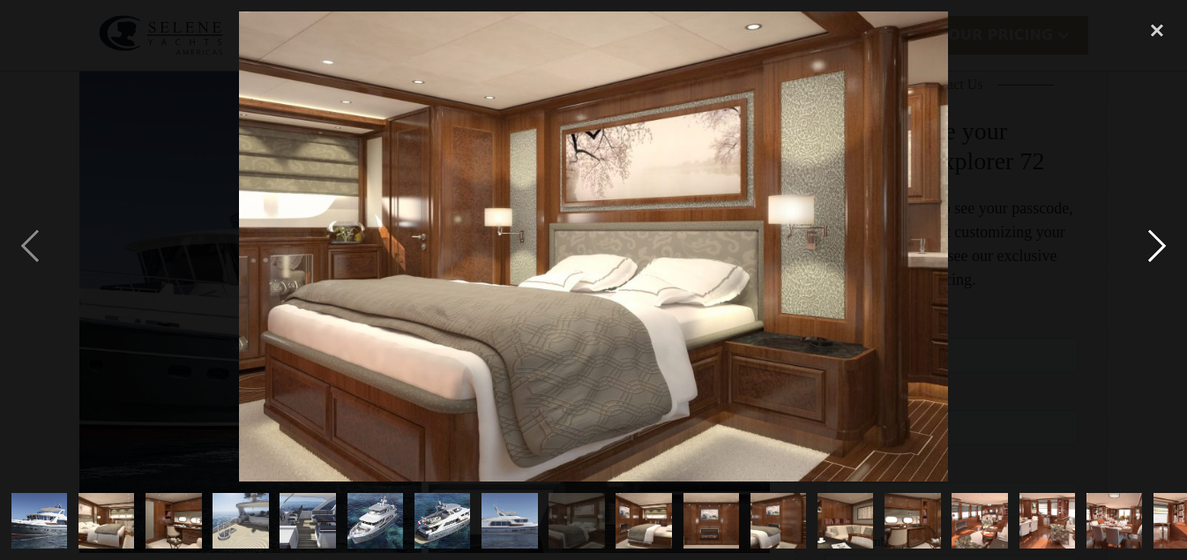
click at [1164, 245] on div "next image" at bounding box center [1157, 246] width 60 height 470
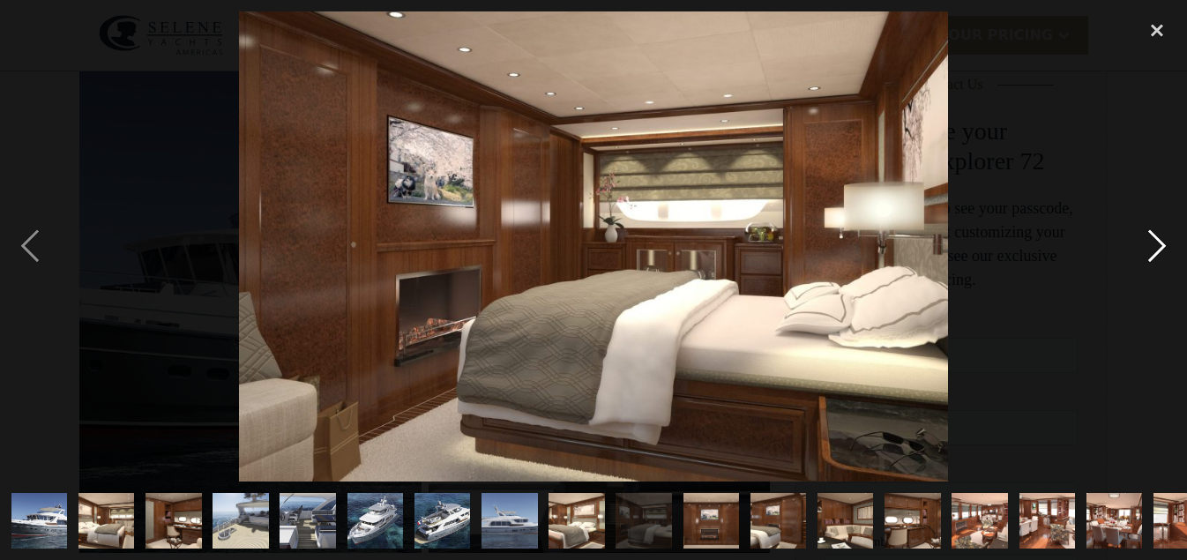
click at [1165, 247] on div "next image" at bounding box center [1157, 246] width 60 height 470
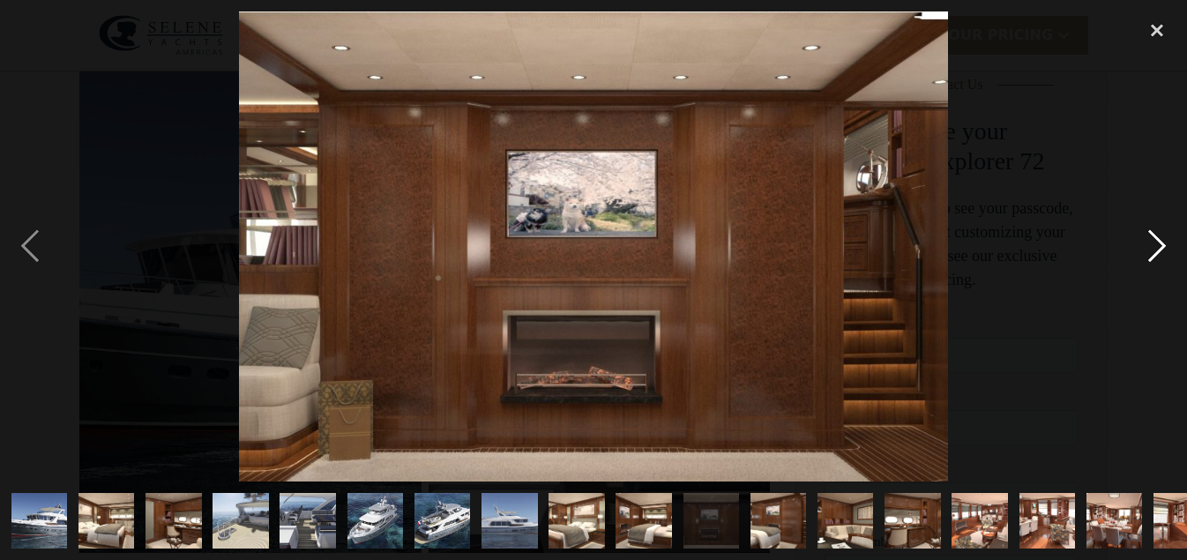
click at [1161, 247] on div "next image" at bounding box center [1157, 246] width 60 height 470
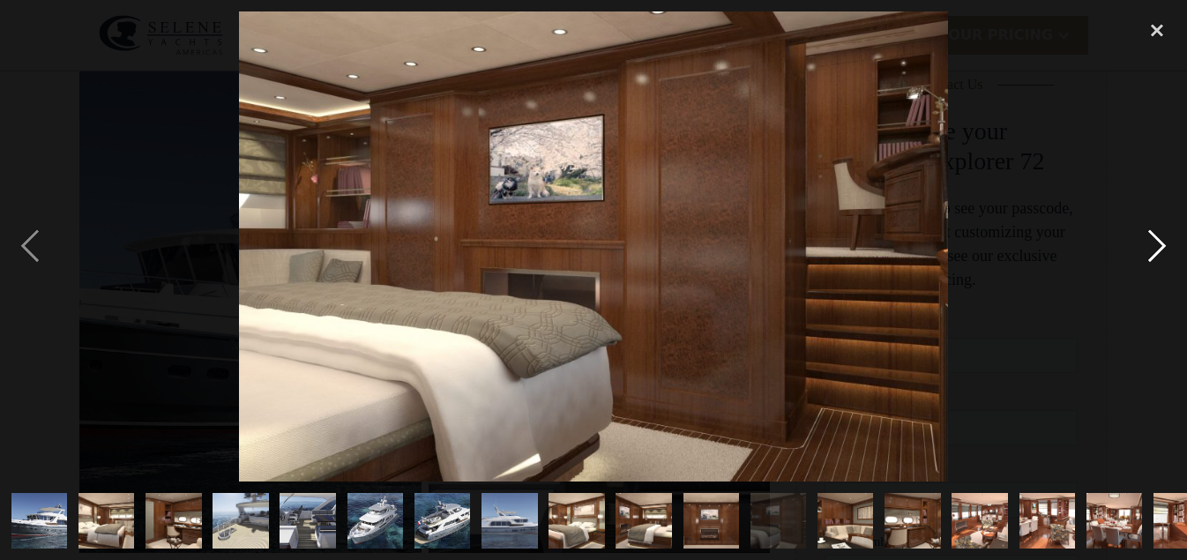
click at [1159, 239] on div "next image" at bounding box center [1157, 246] width 60 height 470
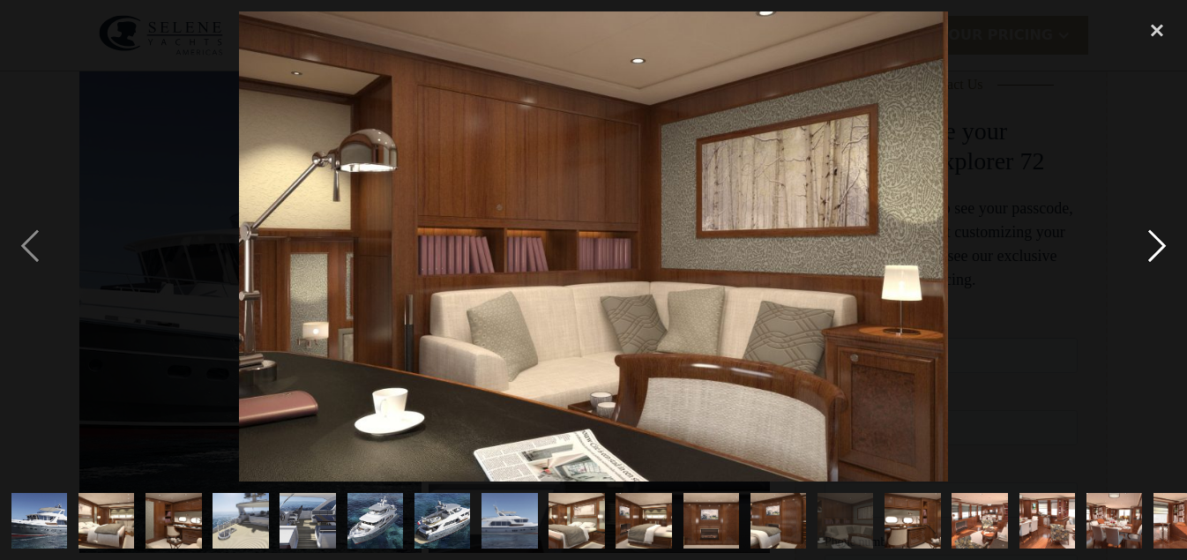
click at [1161, 245] on div "next image" at bounding box center [1157, 246] width 60 height 470
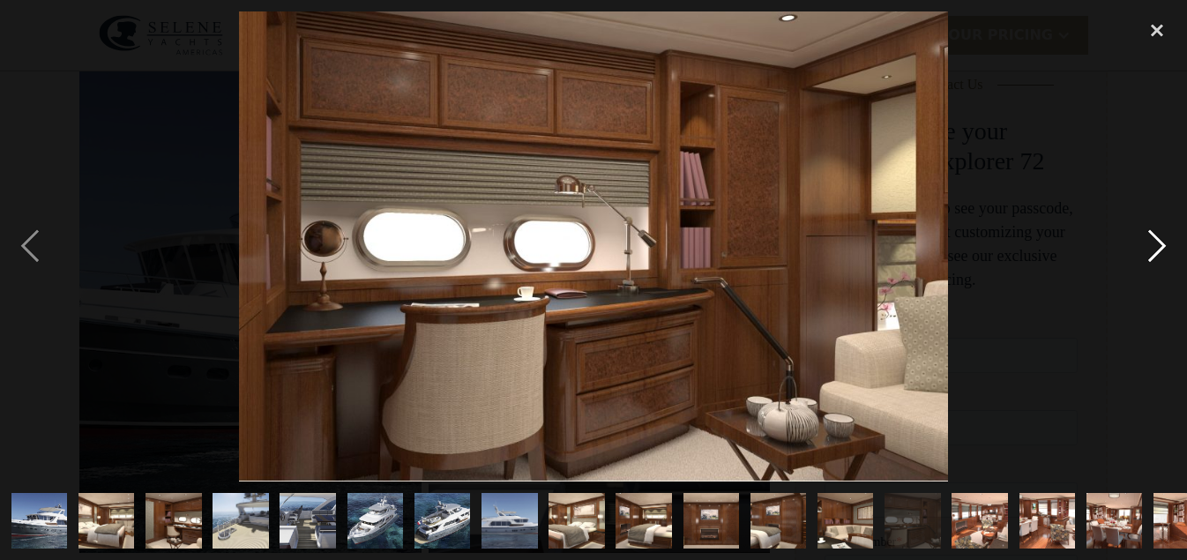
click at [1158, 248] on div "next image" at bounding box center [1157, 246] width 60 height 470
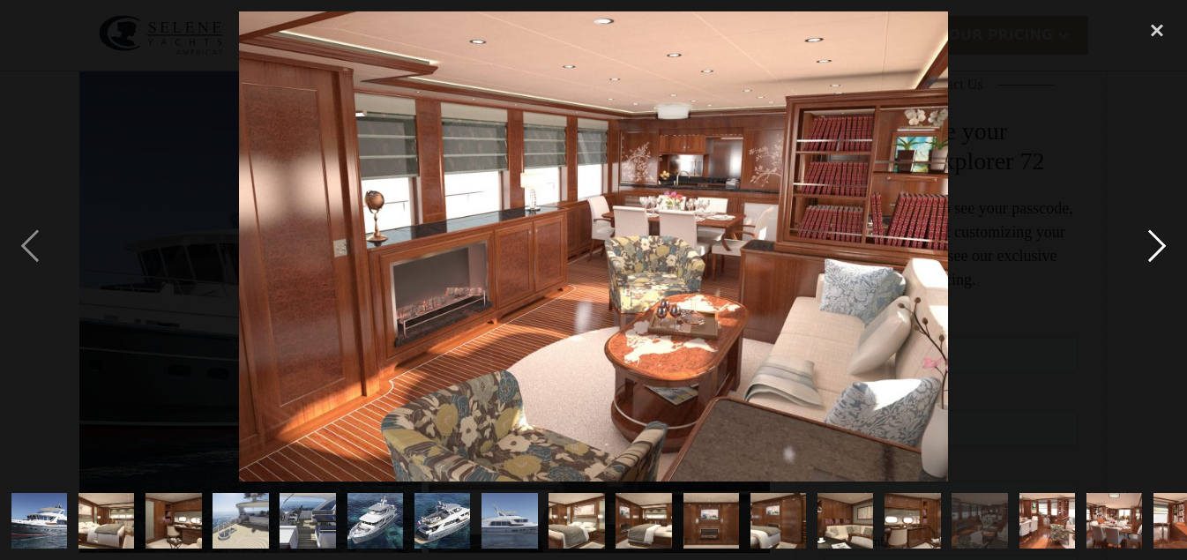
click at [1160, 244] on div "next image" at bounding box center [1157, 246] width 60 height 470
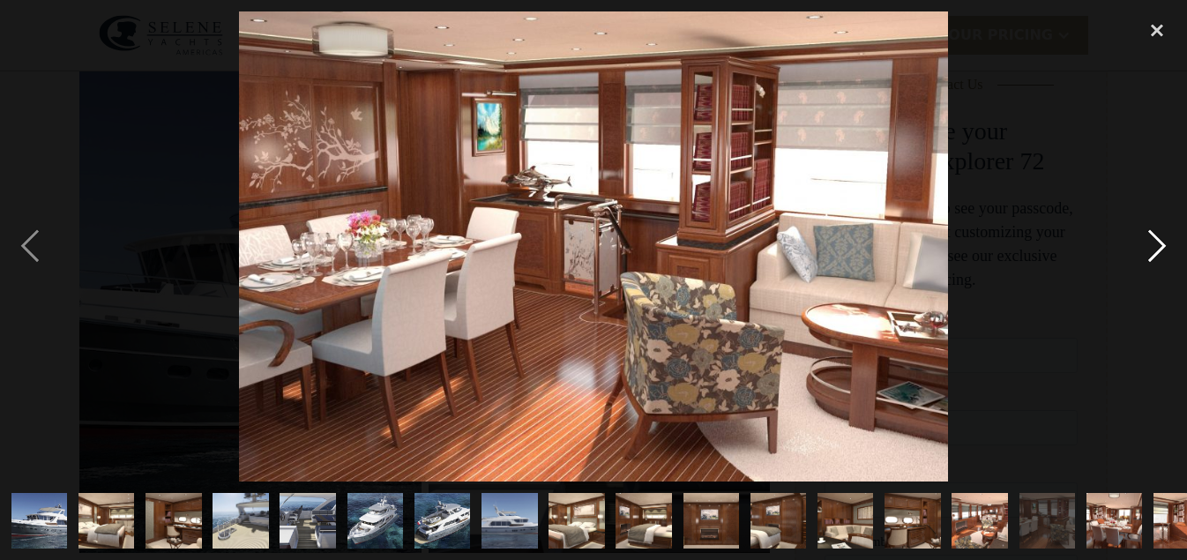
click at [1159, 245] on div "next image" at bounding box center [1157, 246] width 60 height 470
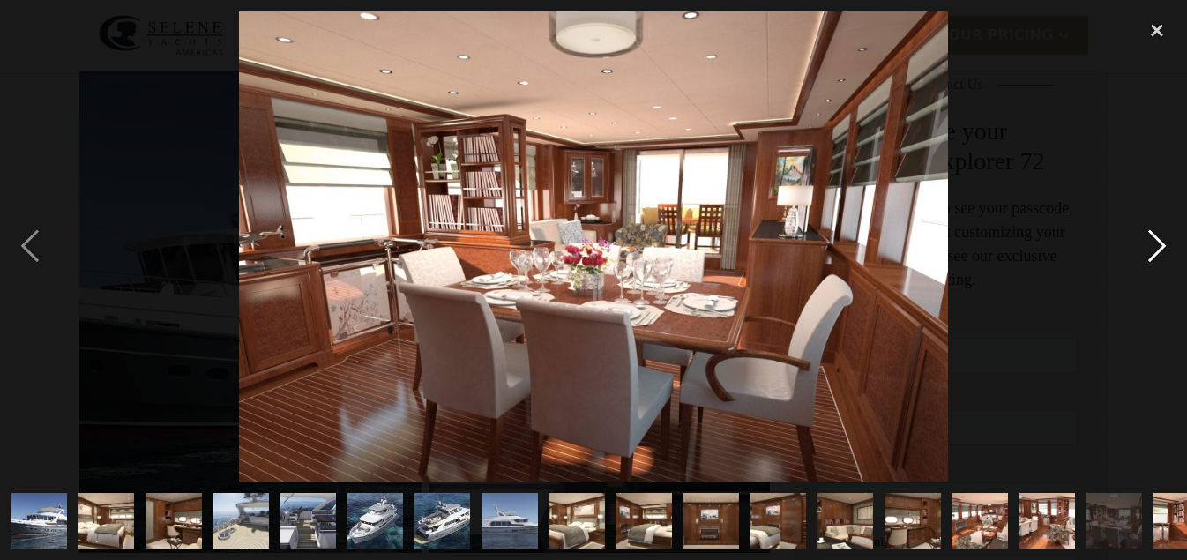
click at [1160, 249] on div "next image" at bounding box center [1157, 246] width 60 height 470
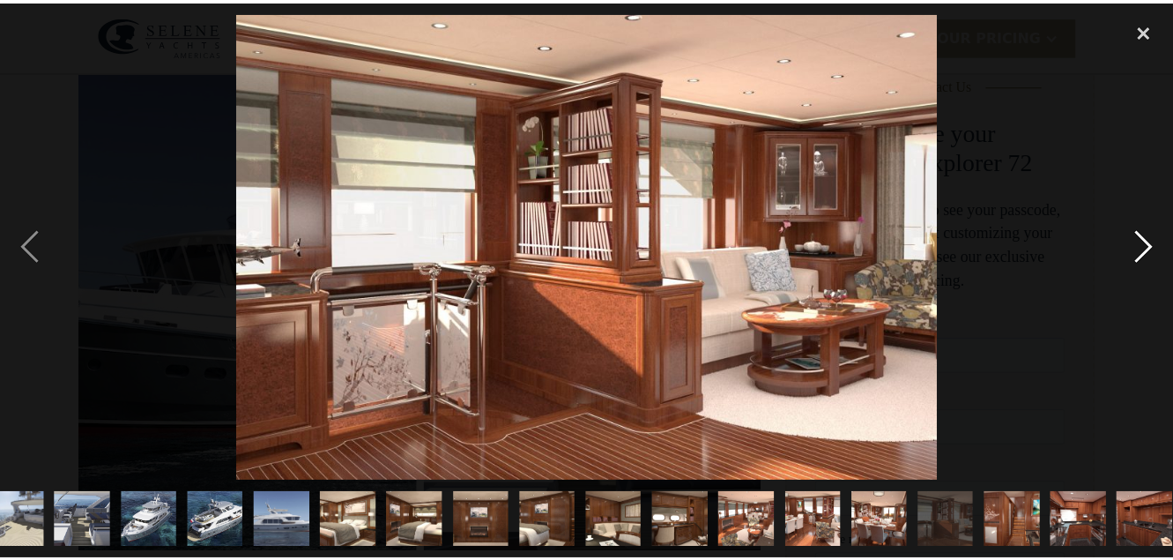
scroll to position [0, 235]
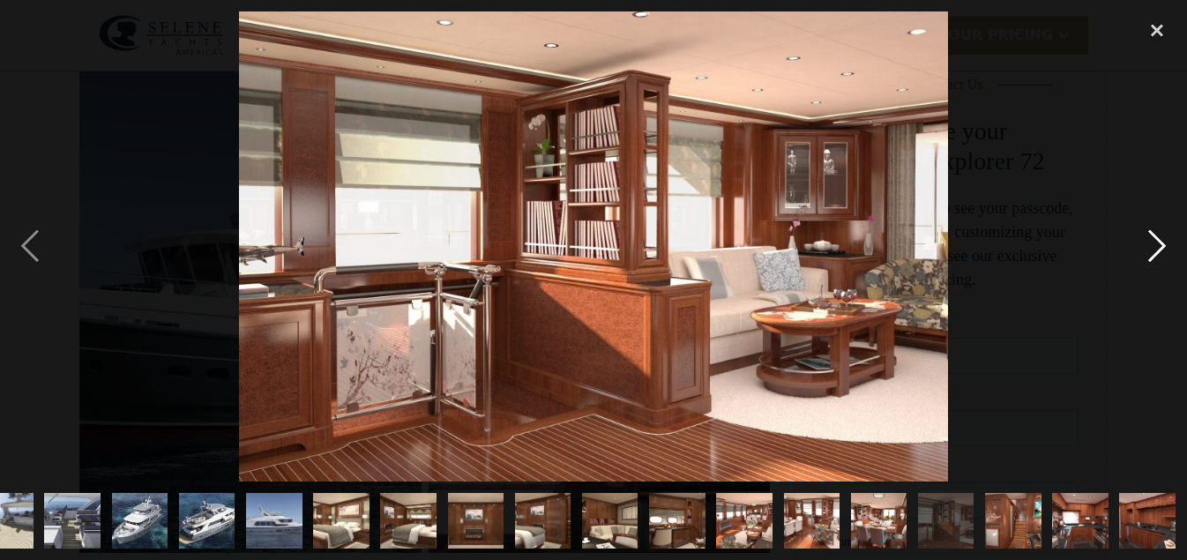
click at [1160, 249] on div "next image" at bounding box center [1157, 246] width 60 height 470
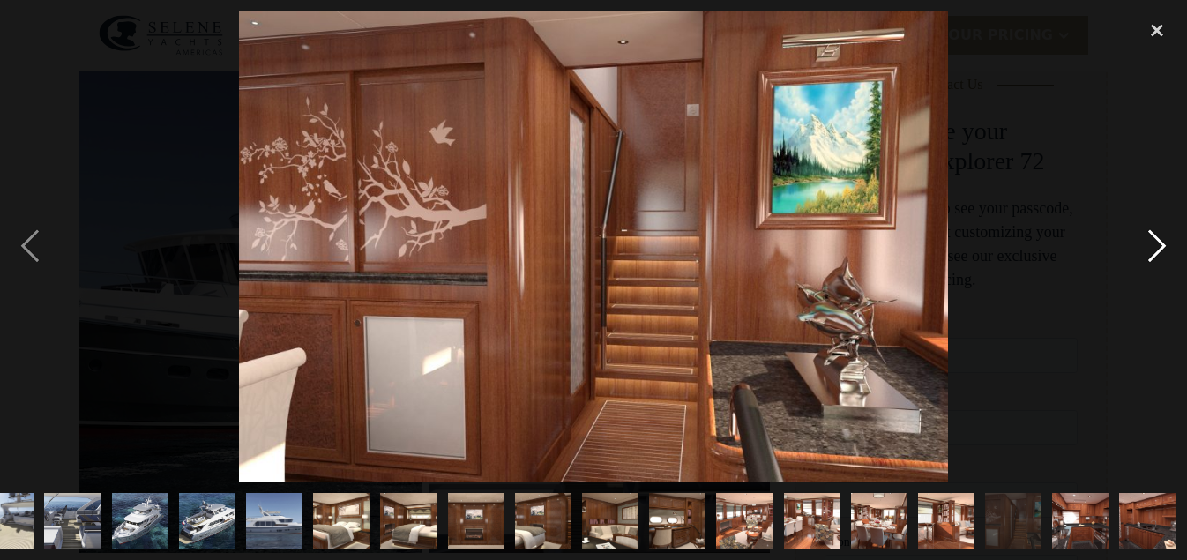
click at [1160, 249] on div "next image" at bounding box center [1157, 246] width 60 height 470
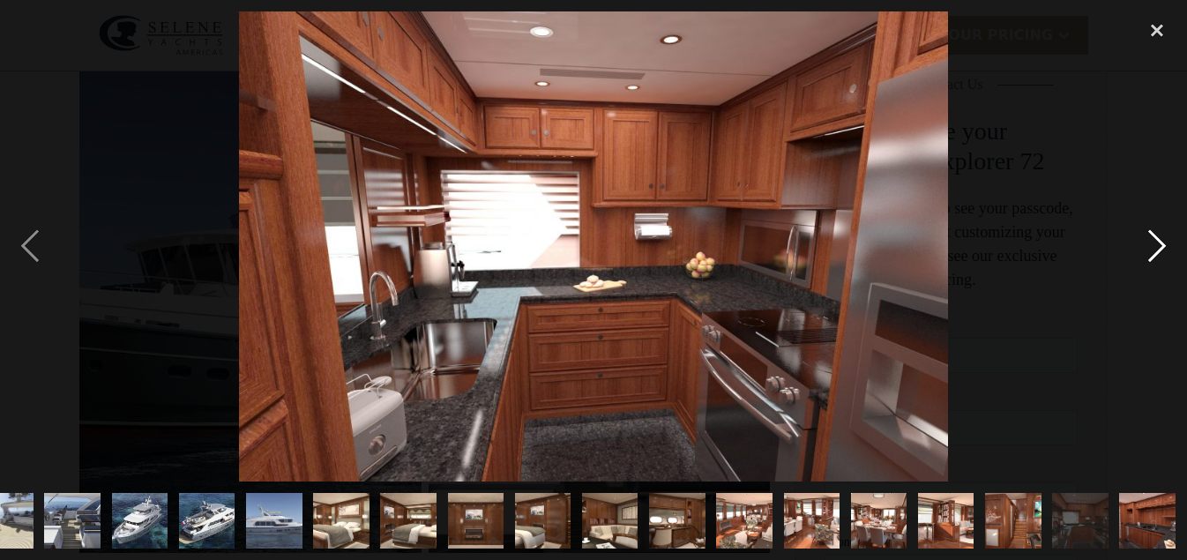
click at [1160, 249] on div "next image" at bounding box center [1157, 246] width 60 height 470
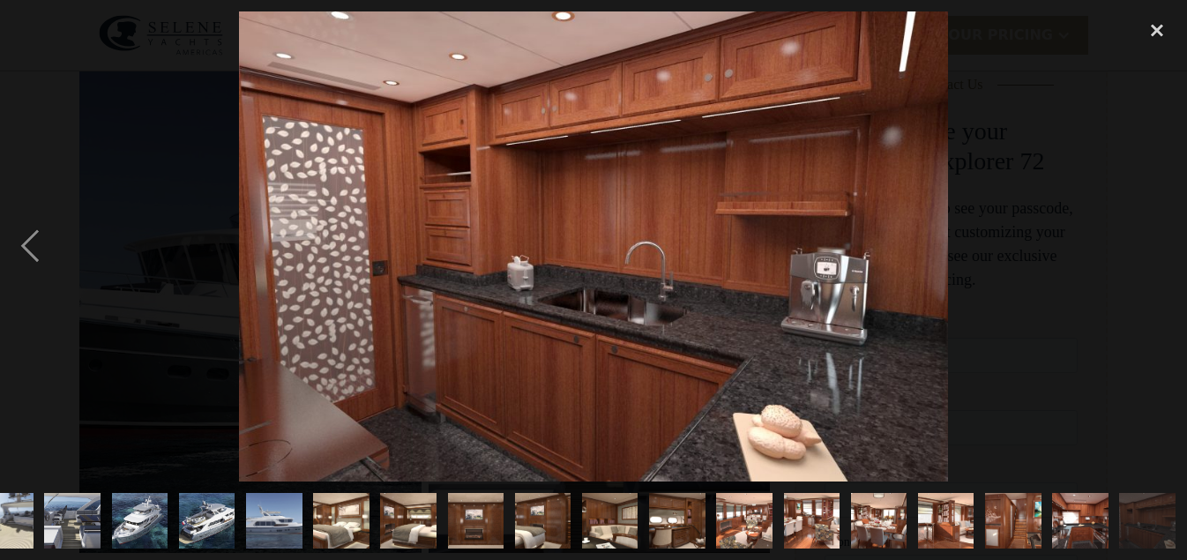
click at [1160, 249] on div "next image" at bounding box center [1157, 246] width 60 height 470
click at [1161, 27] on div "close lightbox" at bounding box center [1157, 30] width 60 height 39
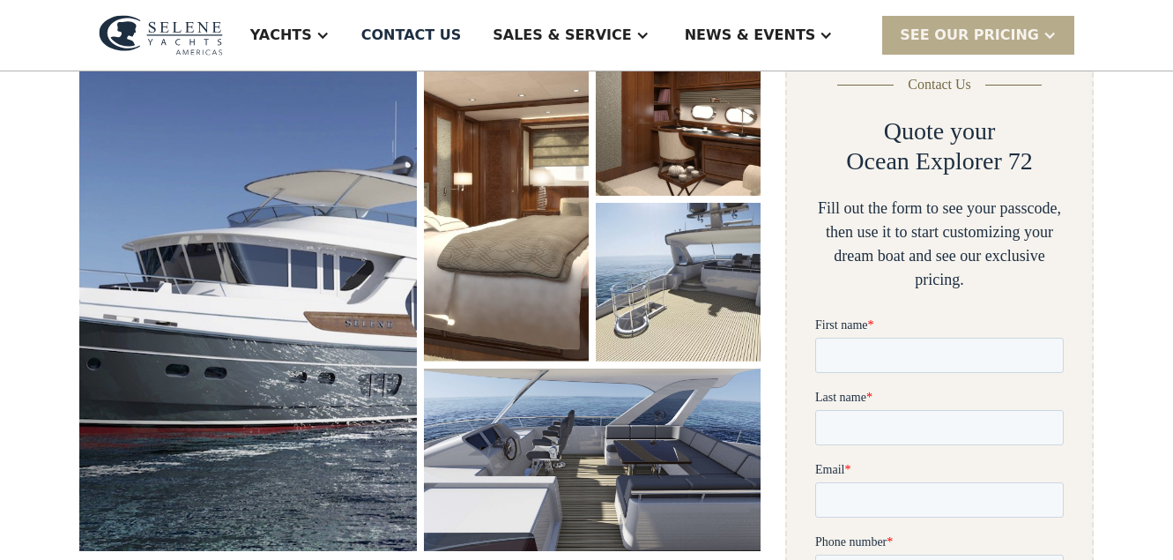
scroll to position [0, 0]
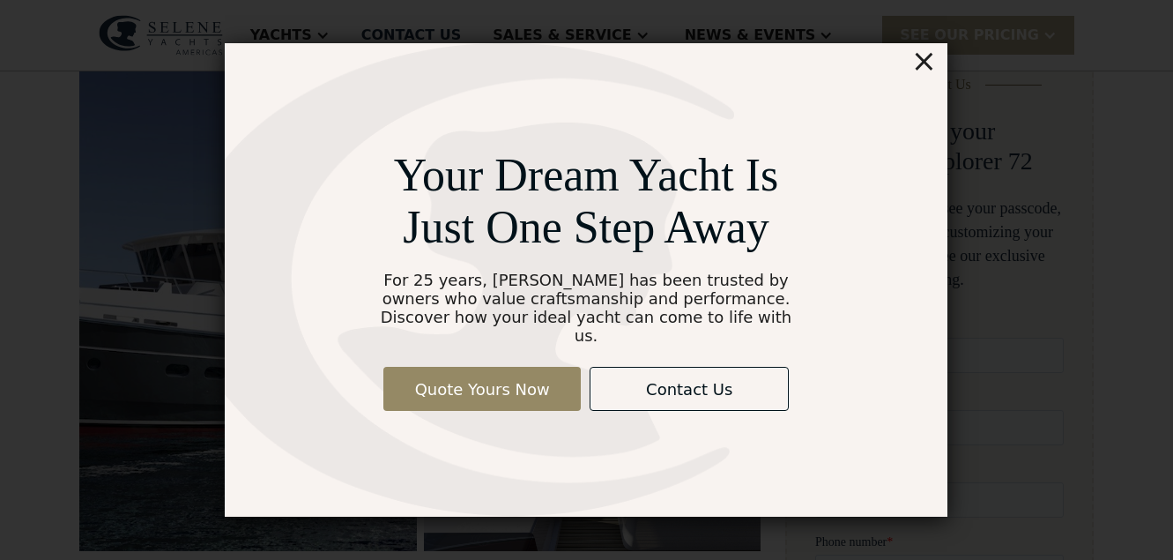
click at [923, 70] on div "×" at bounding box center [925, 60] width 26 height 35
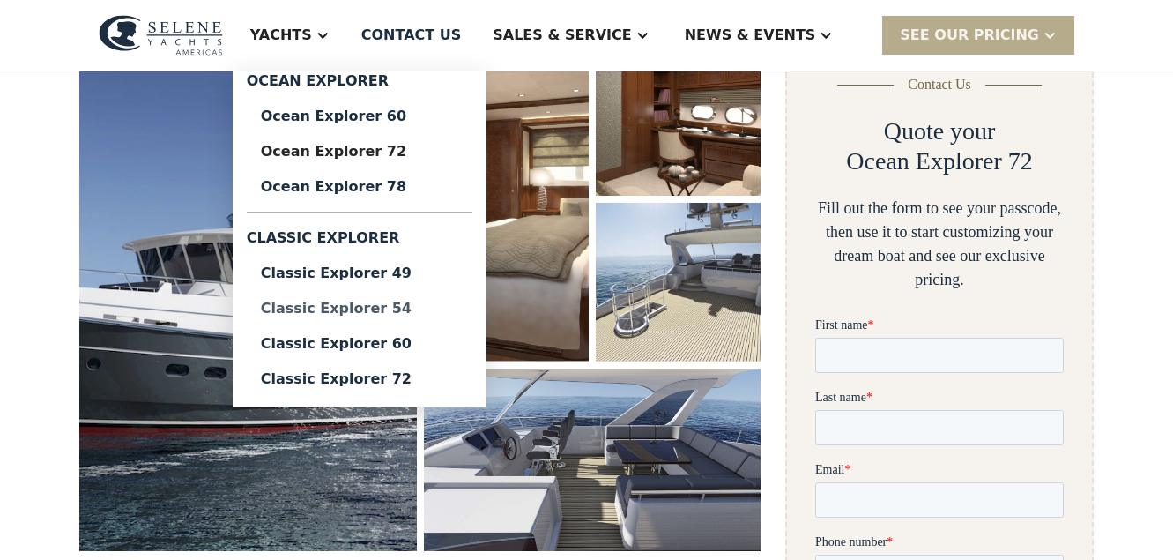
click at [388, 304] on div "Classic Explorer 54" at bounding box center [359, 308] width 197 height 14
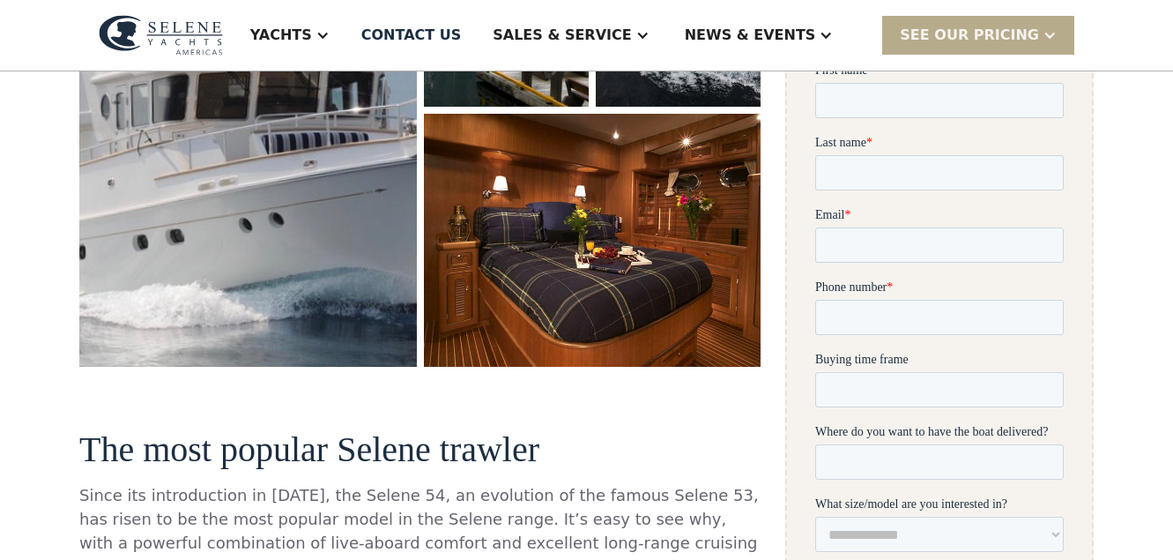
scroll to position [452, 0]
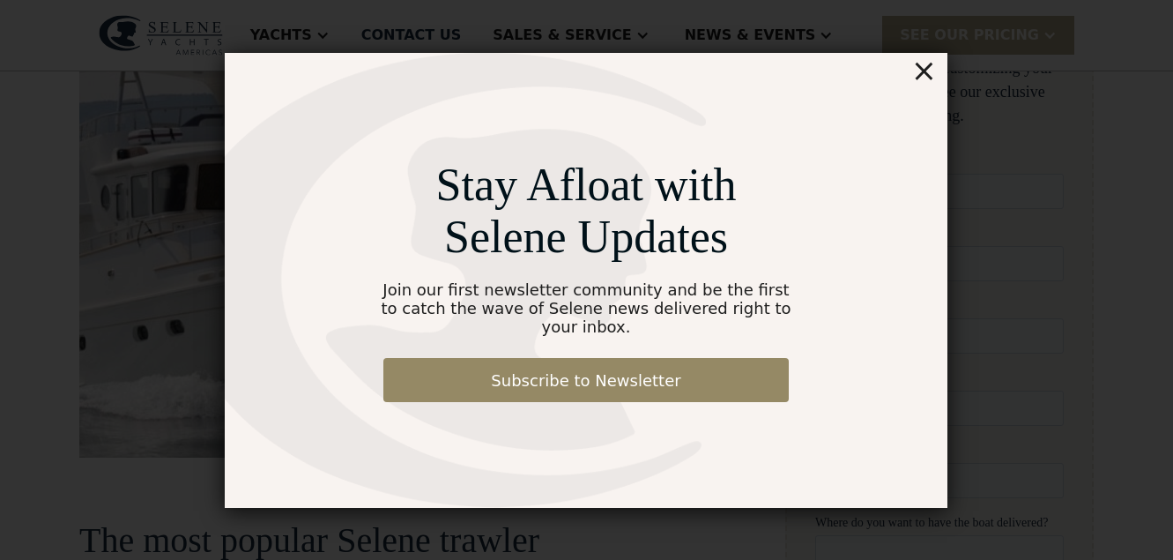
click at [931, 85] on div "×" at bounding box center [925, 70] width 26 height 35
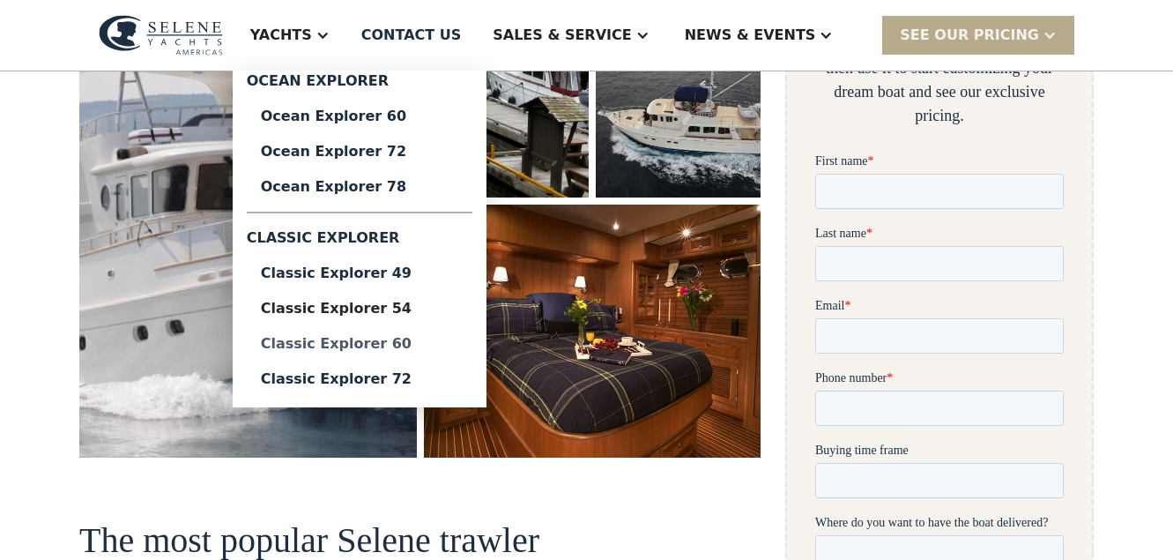
click at [428, 344] on div "Classic Explorer 60" at bounding box center [359, 344] width 197 height 14
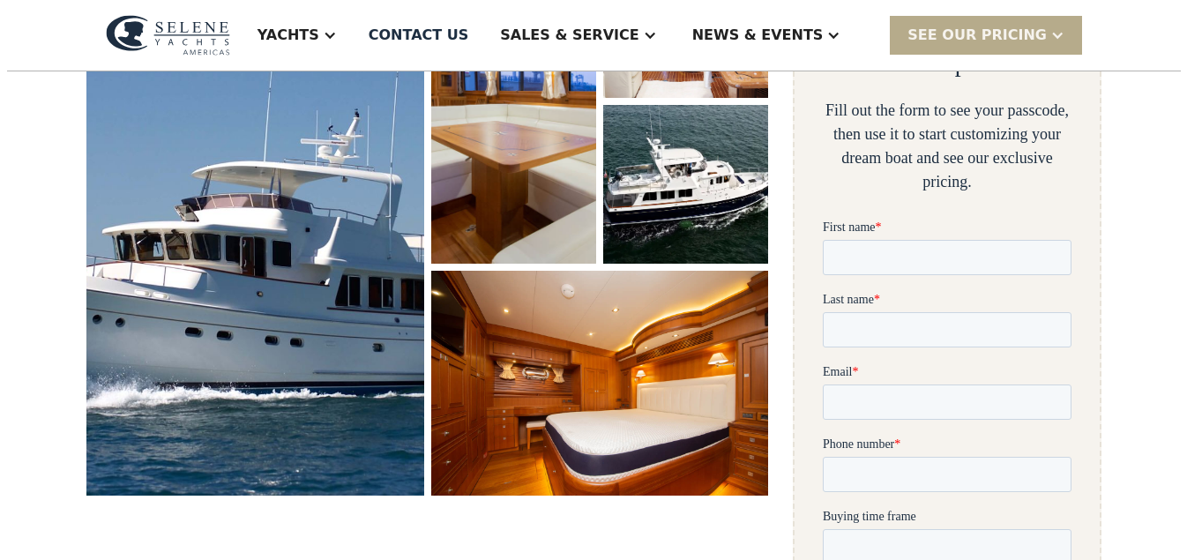
scroll to position [433, 0]
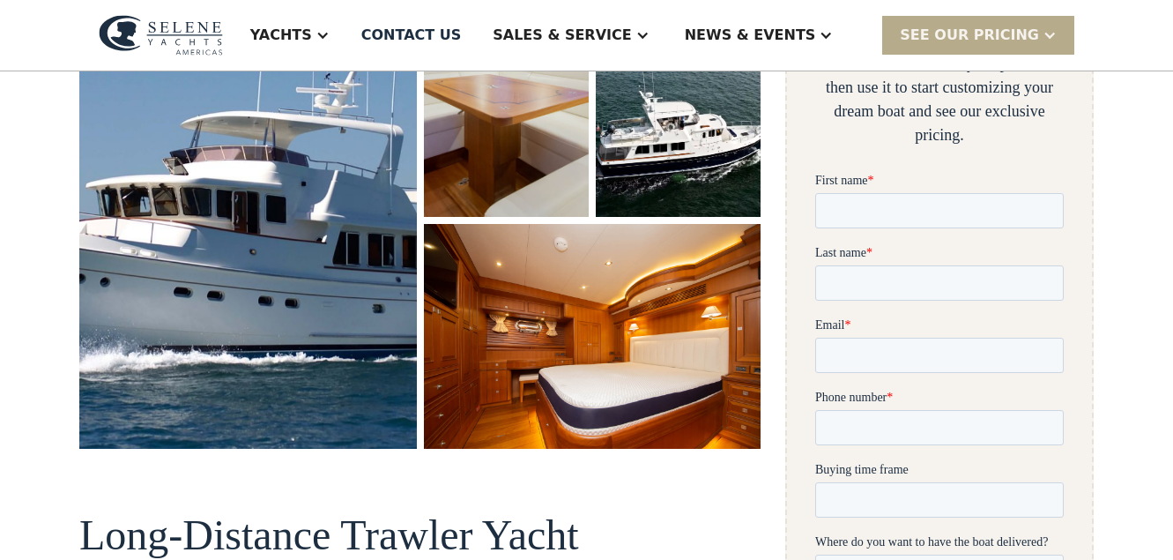
click at [248, 265] on img "open lightbox" at bounding box center [249, 171] width 358 height 590
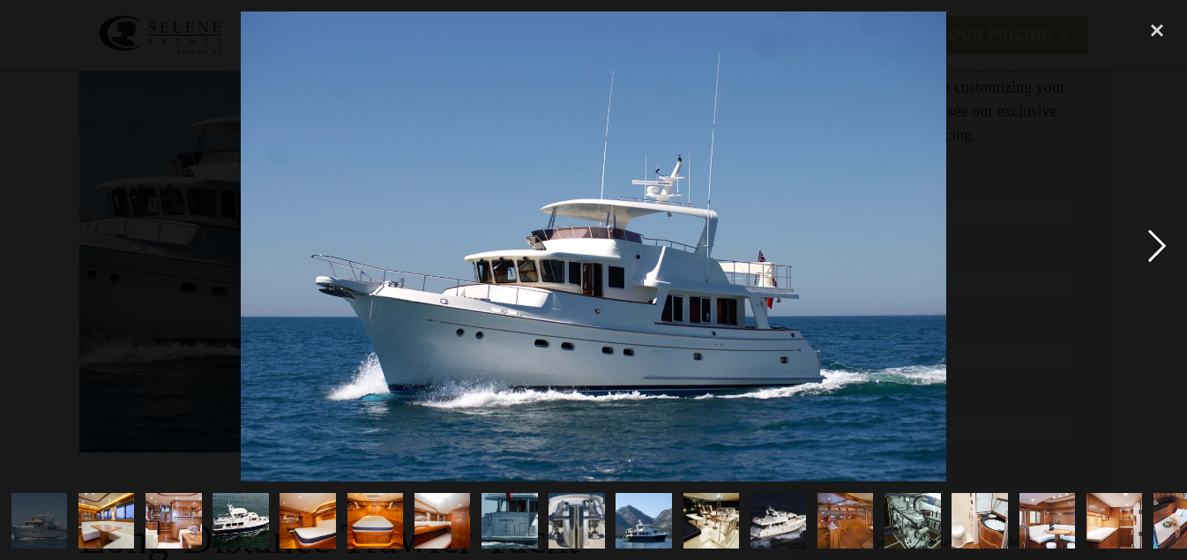
click at [1157, 239] on div "next image" at bounding box center [1157, 246] width 60 height 470
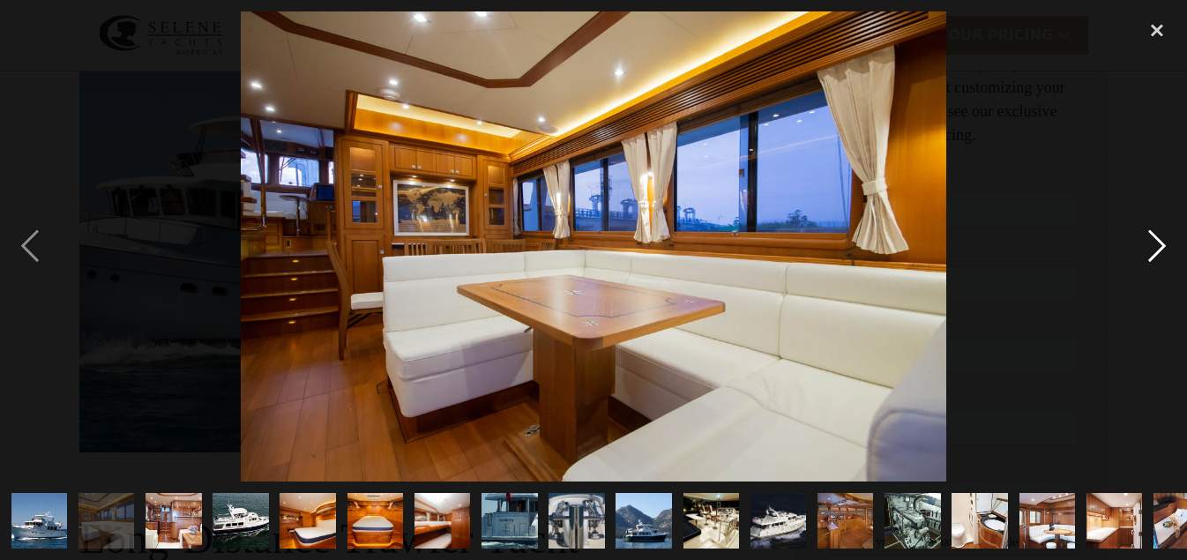
click at [1157, 248] on div "next image" at bounding box center [1157, 246] width 60 height 470
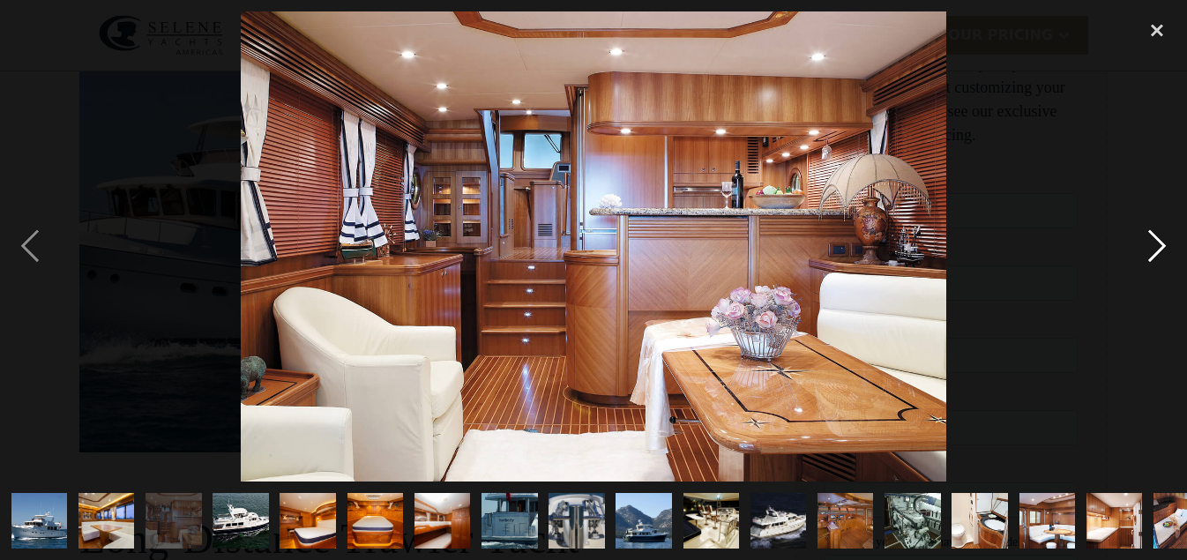
click at [1157, 244] on div "next image" at bounding box center [1157, 246] width 60 height 470
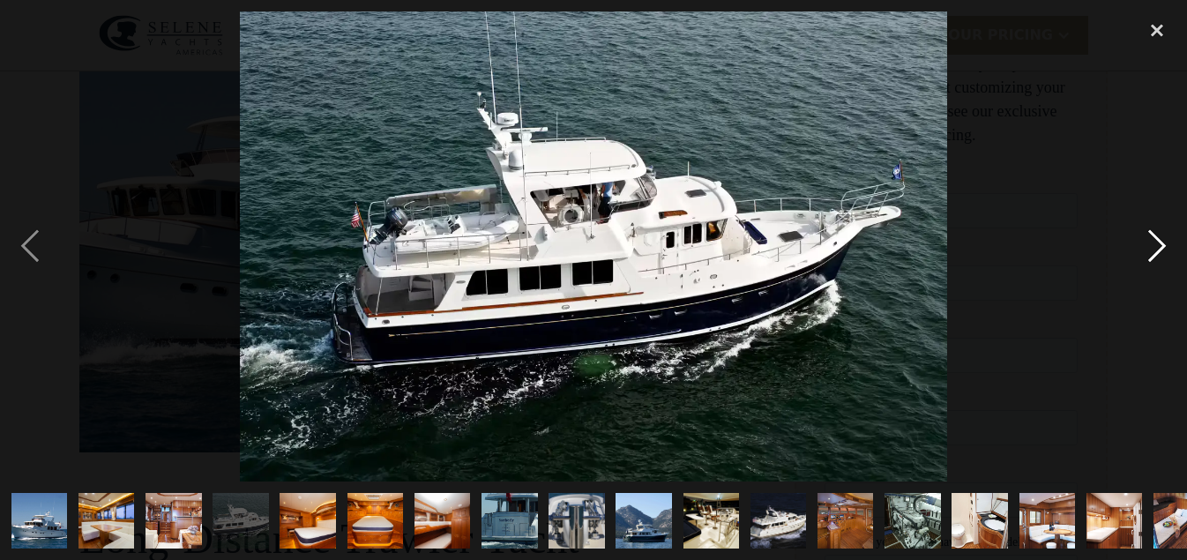
click at [1157, 244] on div "next image" at bounding box center [1157, 246] width 60 height 470
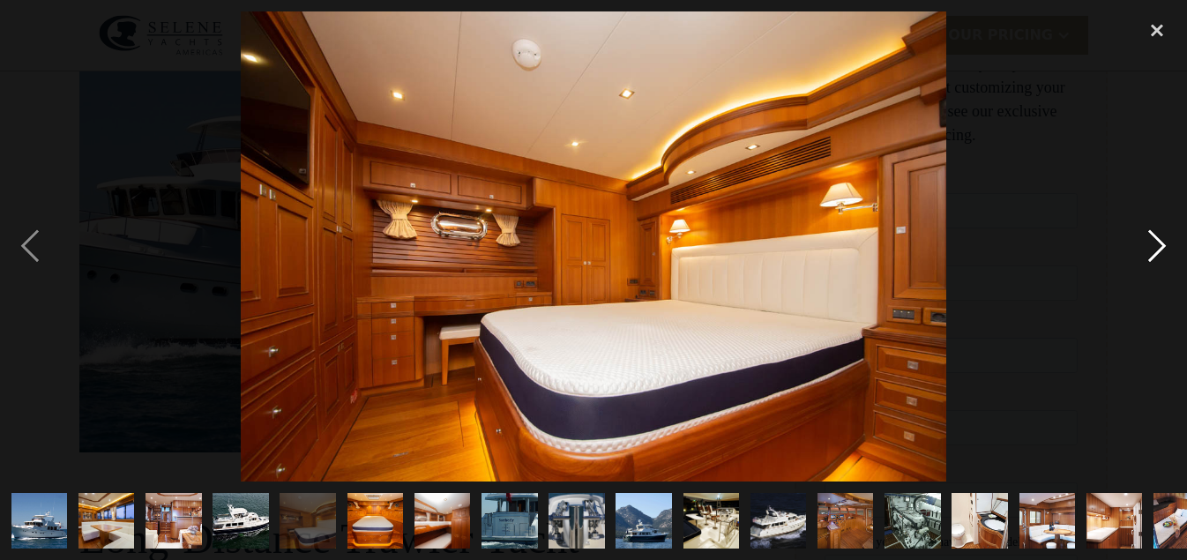
click at [1161, 248] on div "next image" at bounding box center [1157, 246] width 60 height 470
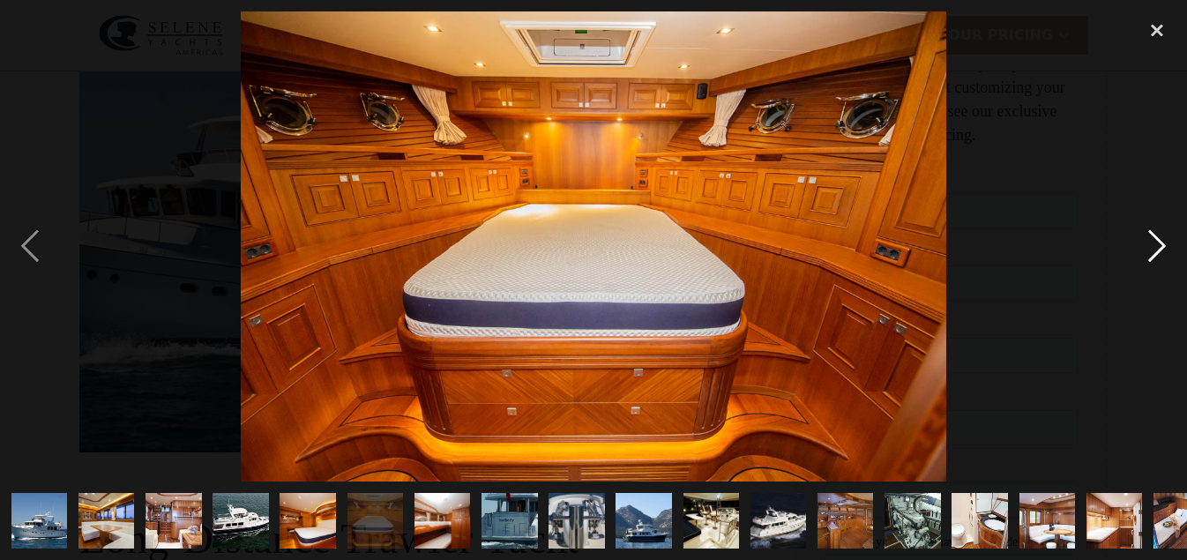
click at [1157, 251] on div "next image" at bounding box center [1157, 246] width 60 height 470
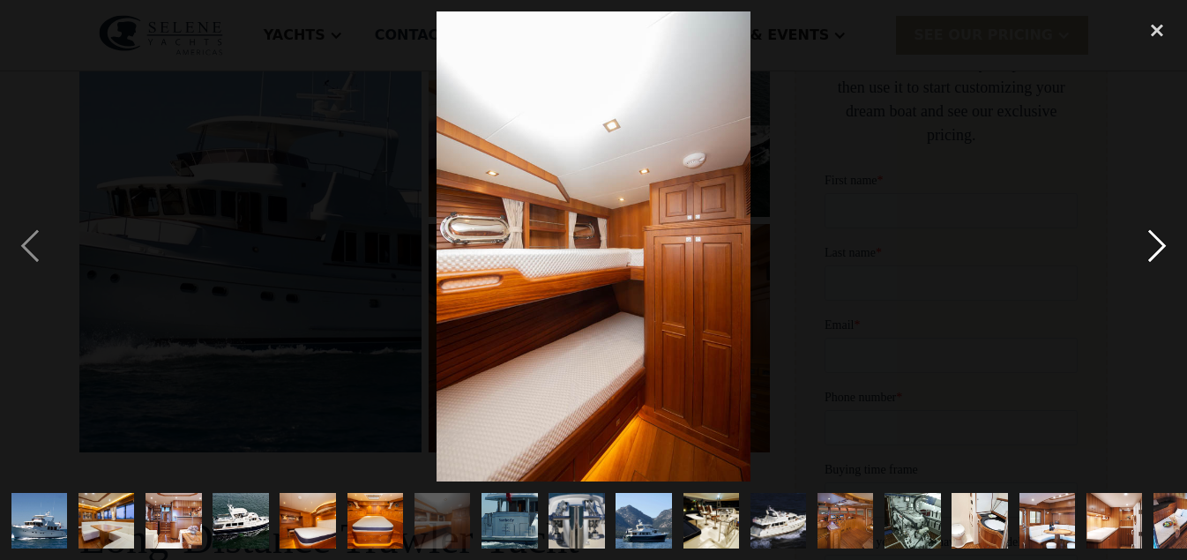
click at [1157, 251] on div "next image" at bounding box center [1157, 246] width 60 height 470
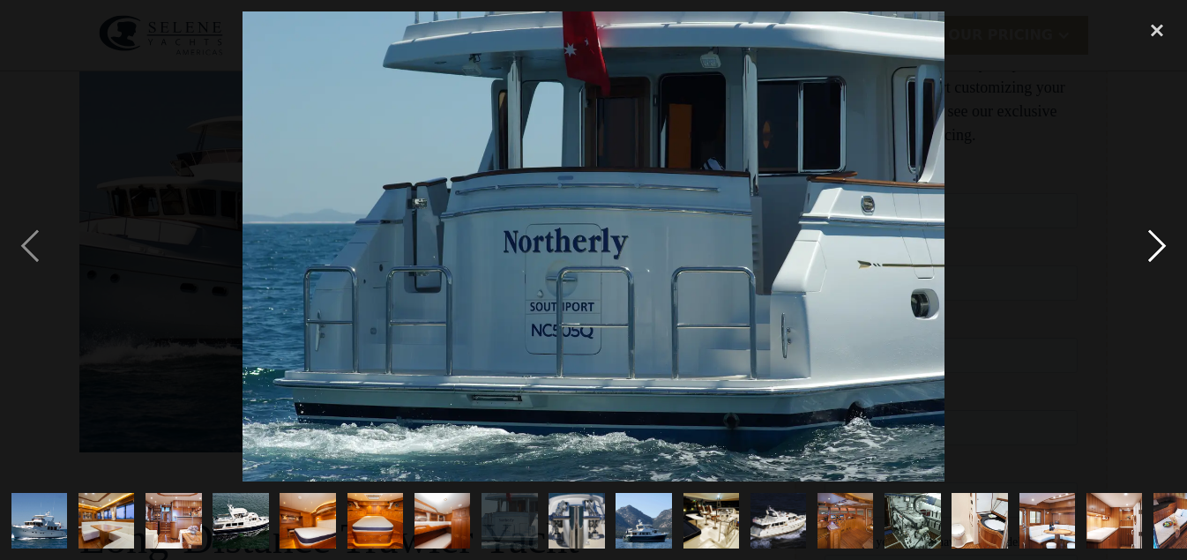
click at [1157, 242] on div "next image" at bounding box center [1157, 246] width 60 height 470
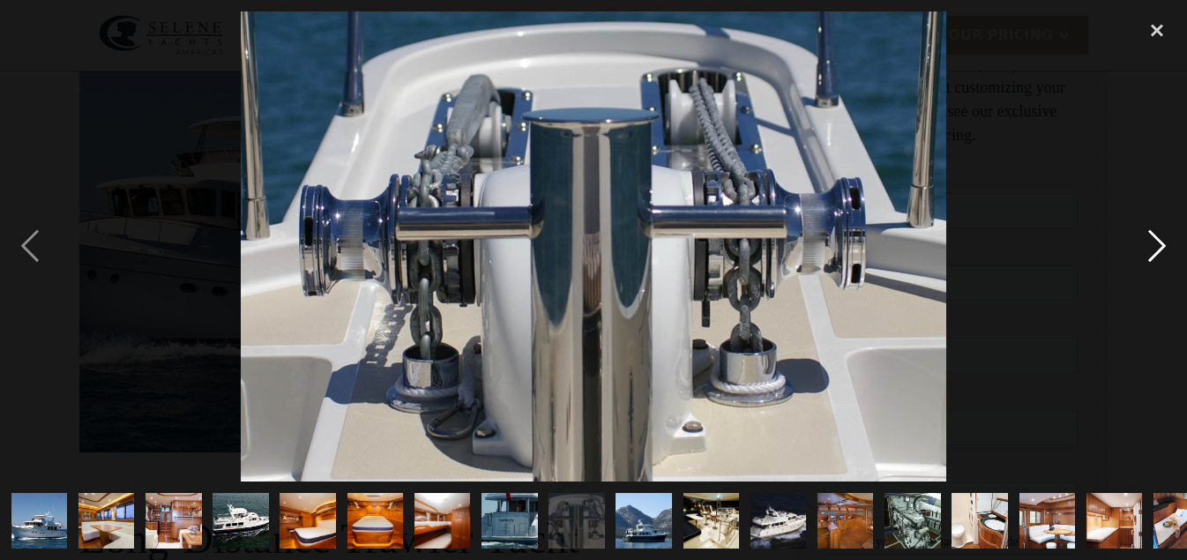
click at [1157, 242] on div "next image" at bounding box center [1157, 246] width 60 height 470
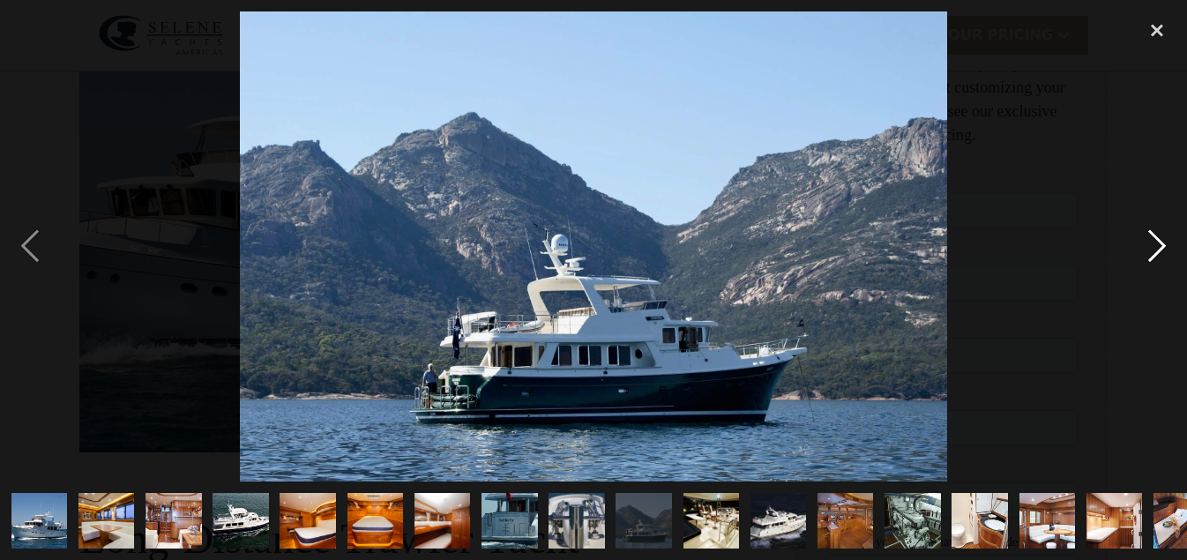
click at [1157, 242] on div "next image" at bounding box center [1157, 246] width 60 height 470
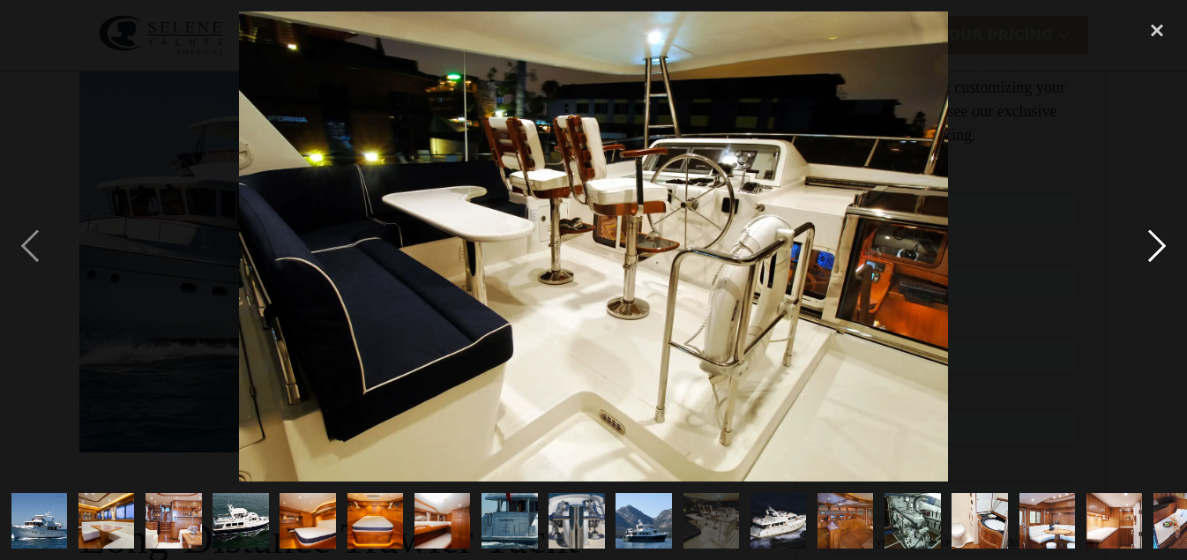
click at [1157, 242] on div "next image" at bounding box center [1157, 246] width 60 height 470
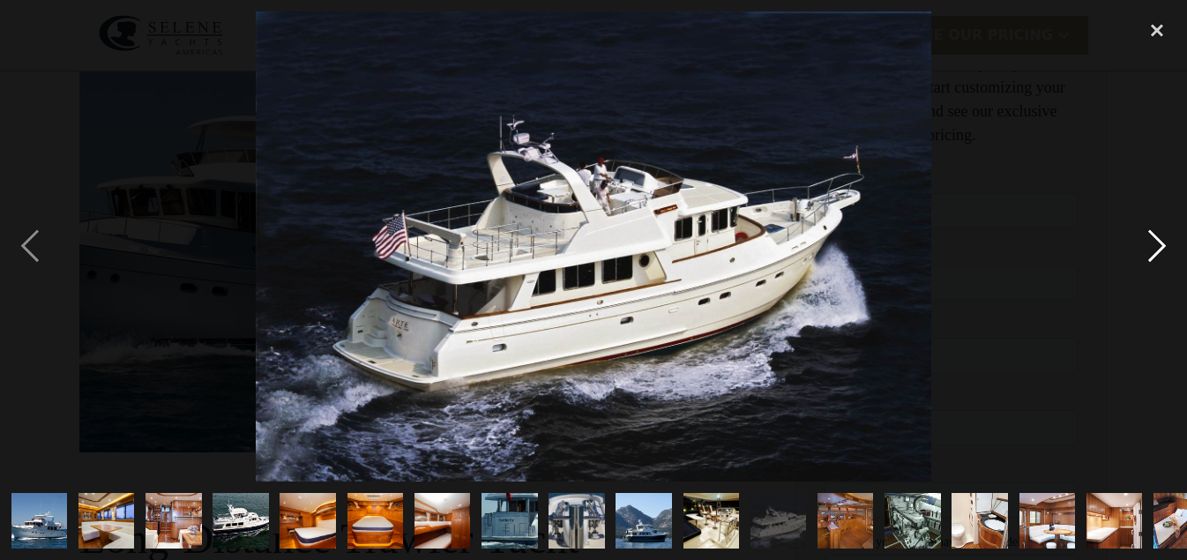
click at [1155, 250] on div "next image" at bounding box center [1157, 246] width 60 height 470
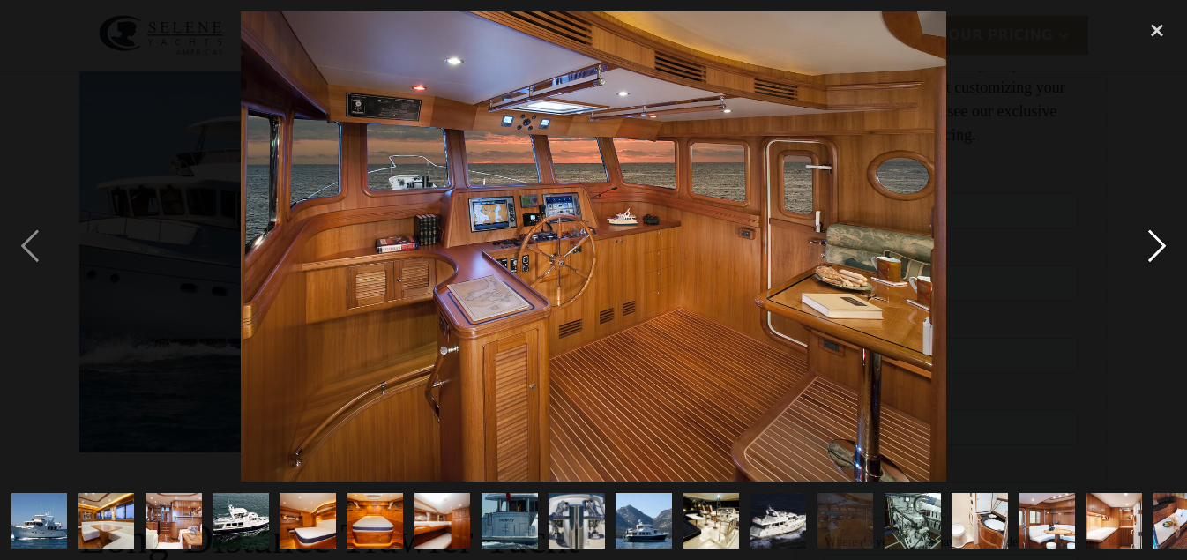
click at [1159, 247] on div "next image" at bounding box center [1157, 246] width 60 height 470
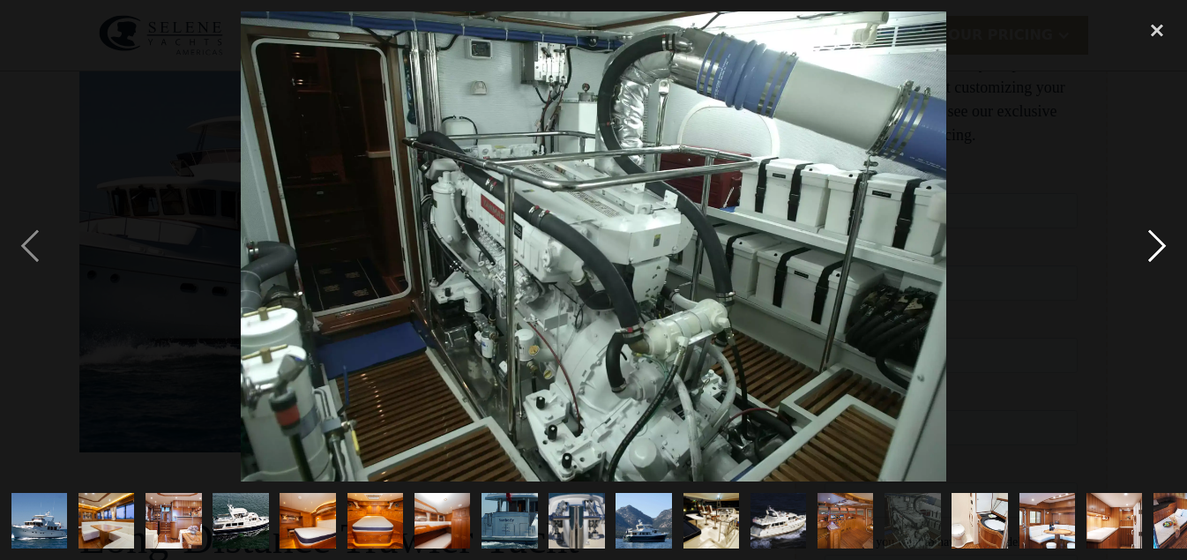
click at [1157, 248] on div "next image" at bounding box center [1157, 246] width 60 height 470
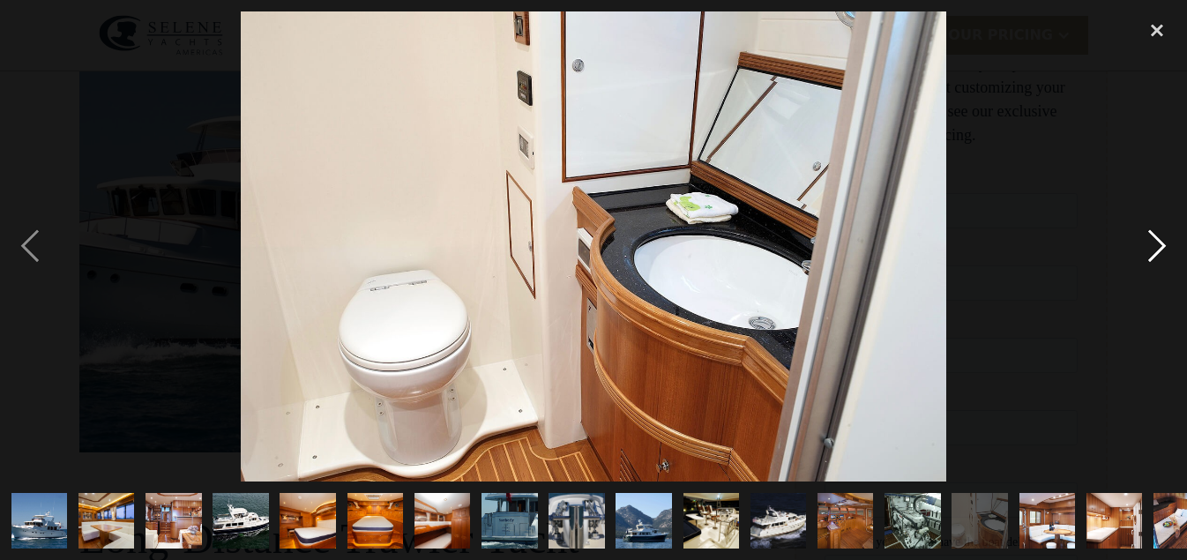
click at [1157, 248] on div "next image" at bounding box center [1157, 246] width 60 height 470
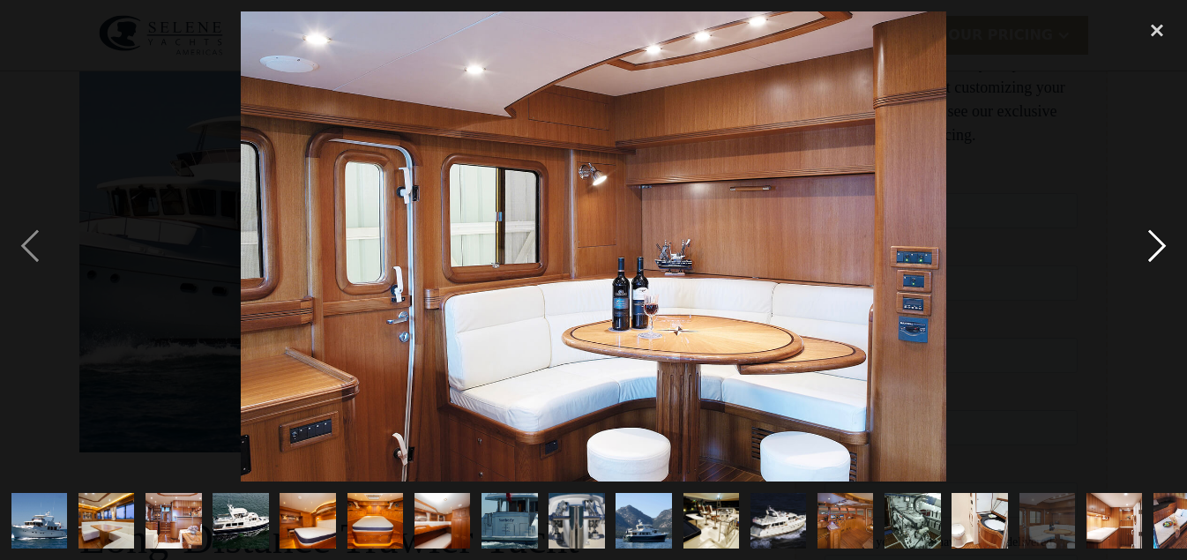
click at [1157, 248] on div "next image" at bounding box center [1157, 246] width 60 height 470
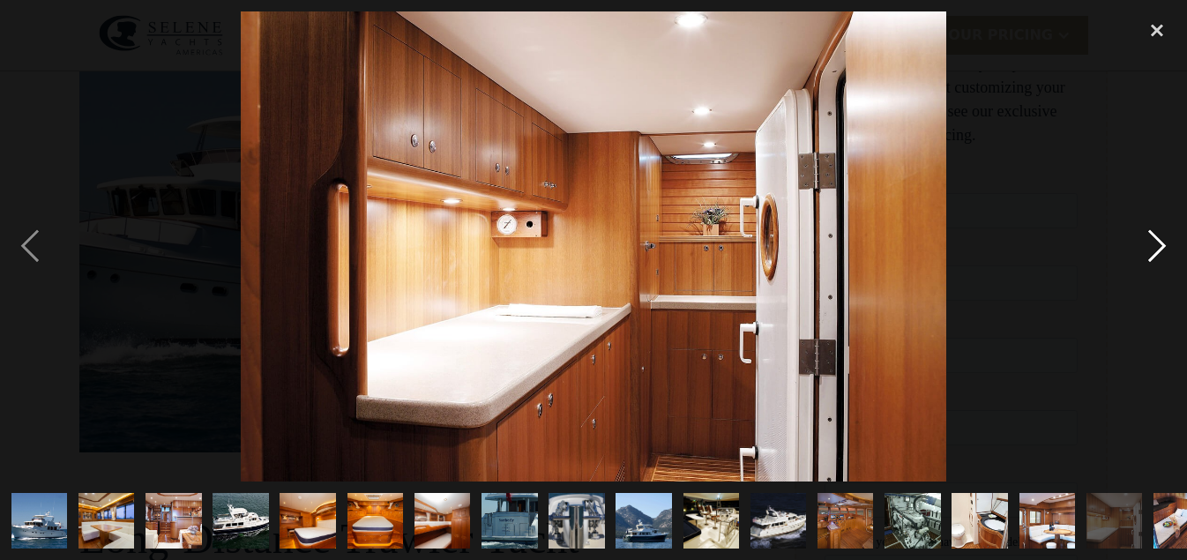
click at [1157, 248] on div "next image" at bounding box center [1157, 246] width 60 height 470
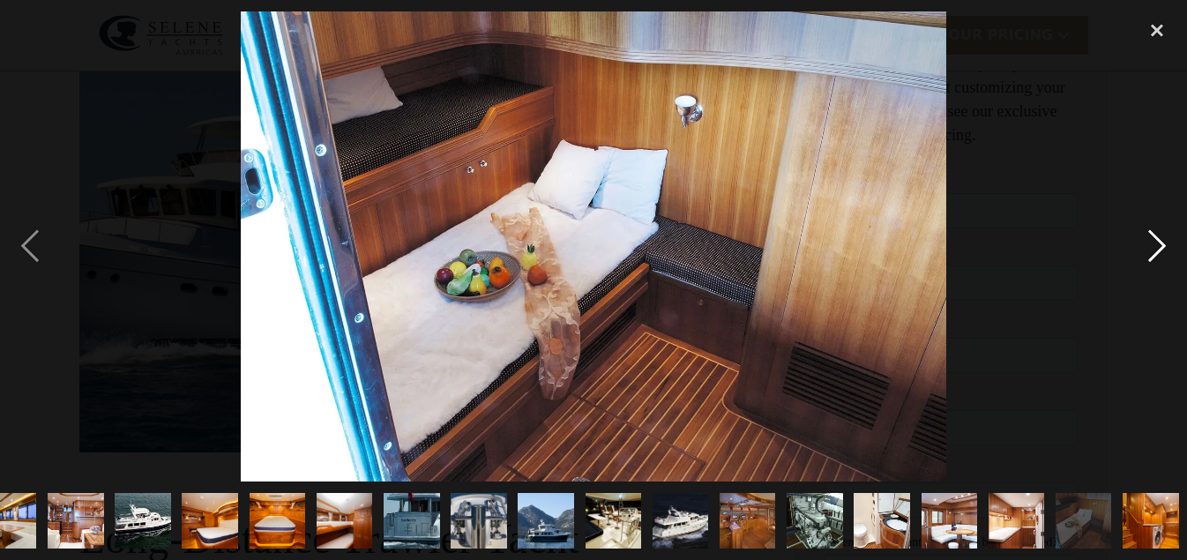
scroll to position [0, 100]
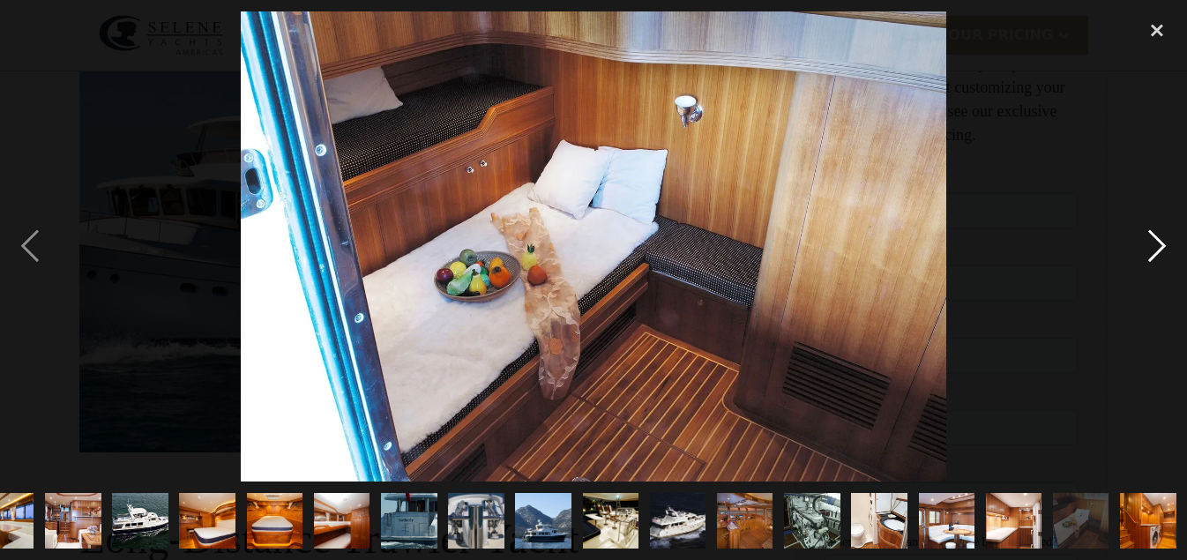
click at [1157, 248] on div "next image" at bounding box center [1157, 246] width 60 height 470
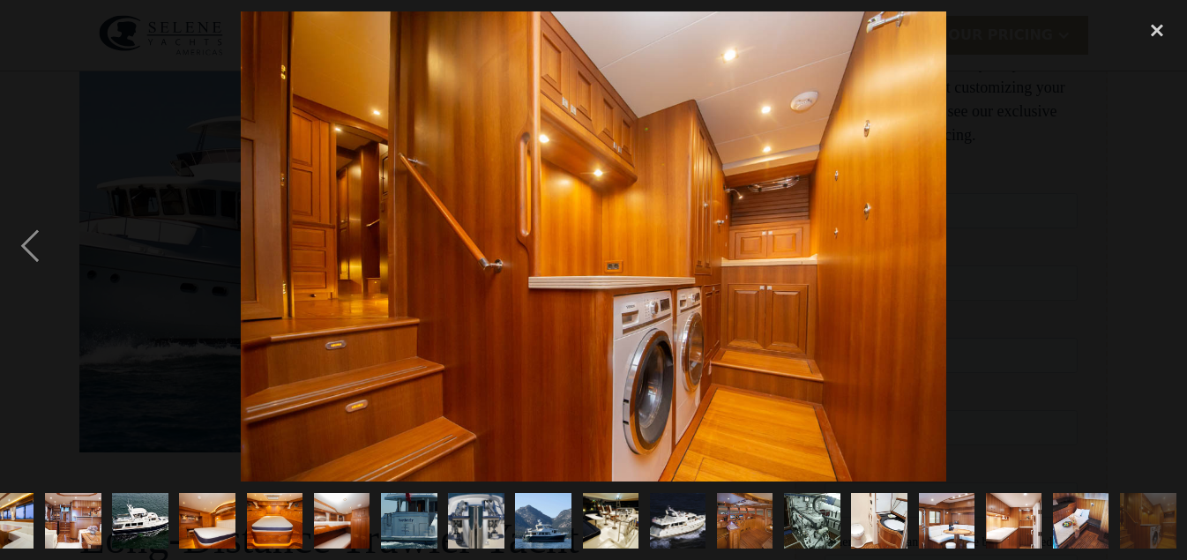
click at [1157, 248] on div "next image" at bounding box center [1157, 246] width 60 height 470
click at [1153, 29] on div "close lightbox" at bounding box center [1157, 30] width 60 height 39
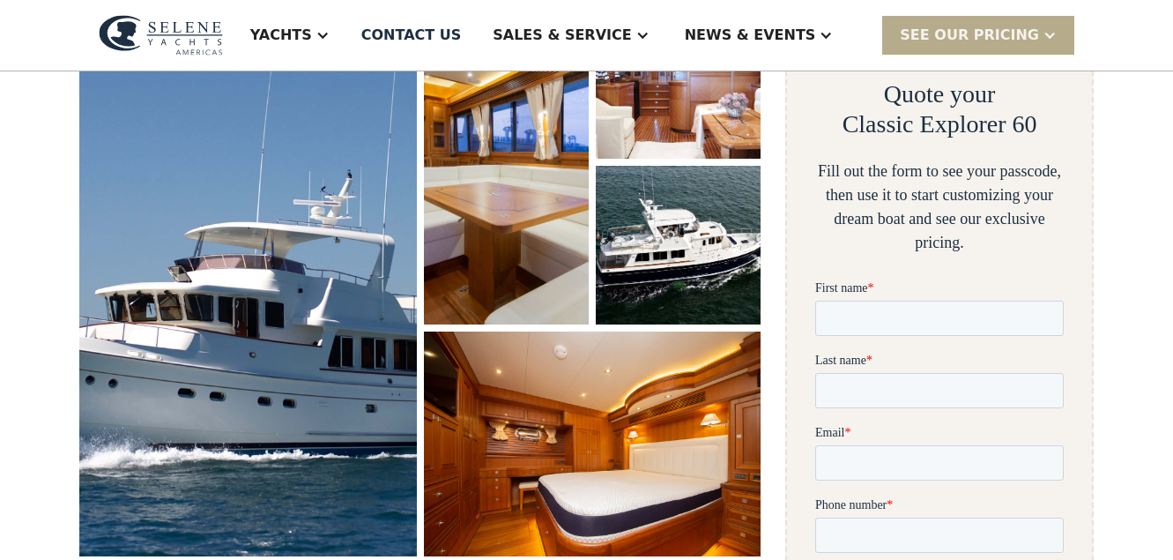
scroll to position [0, 0]
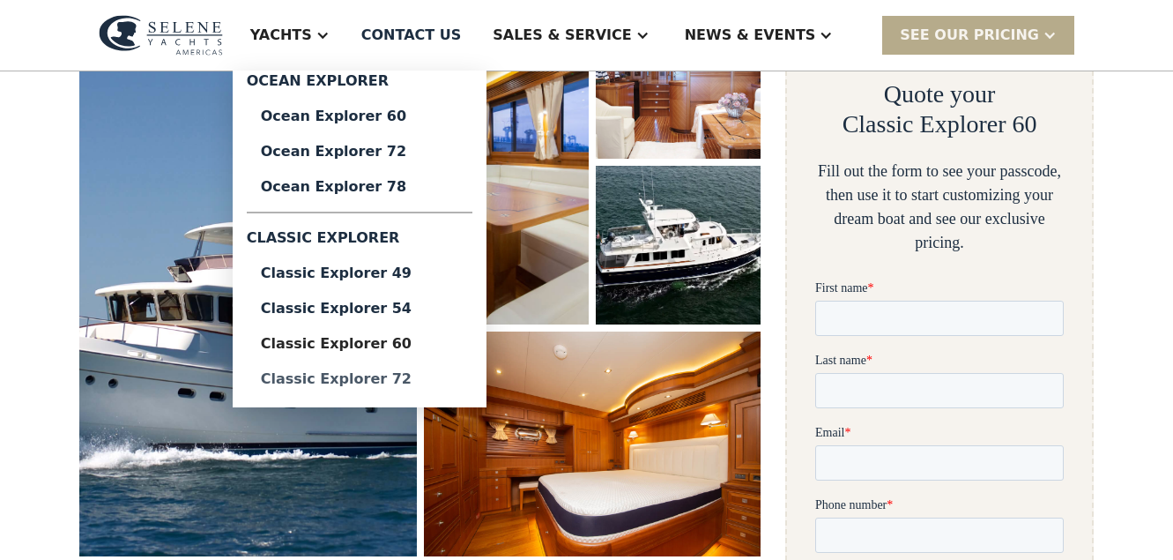
click at [422, 381] on div "Classic Explorer 72" at bounding box center [359, 379] width 197 height 14
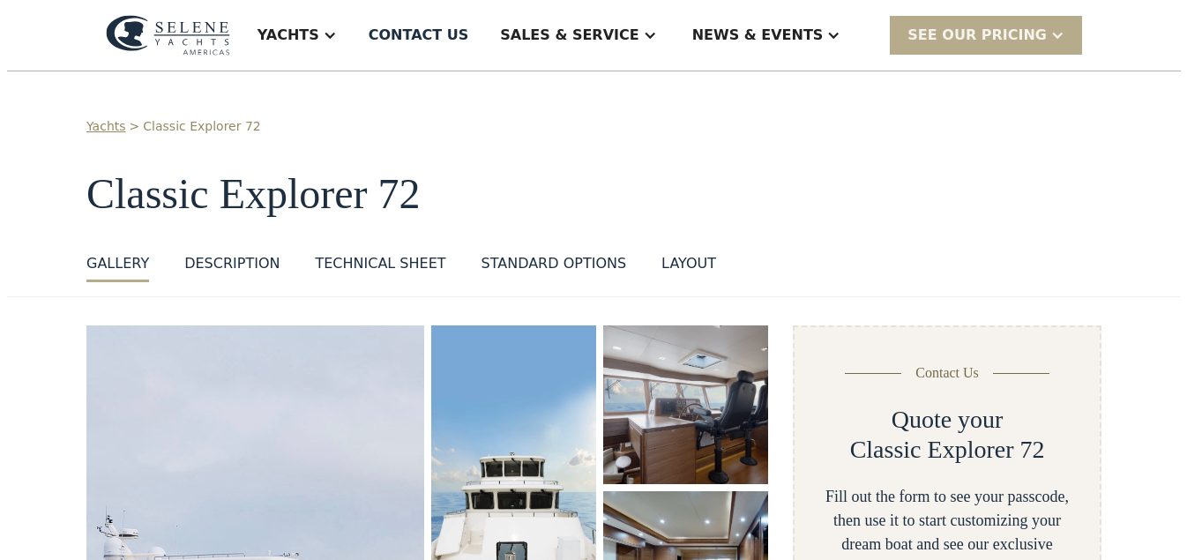
scroll to position [306, 0]
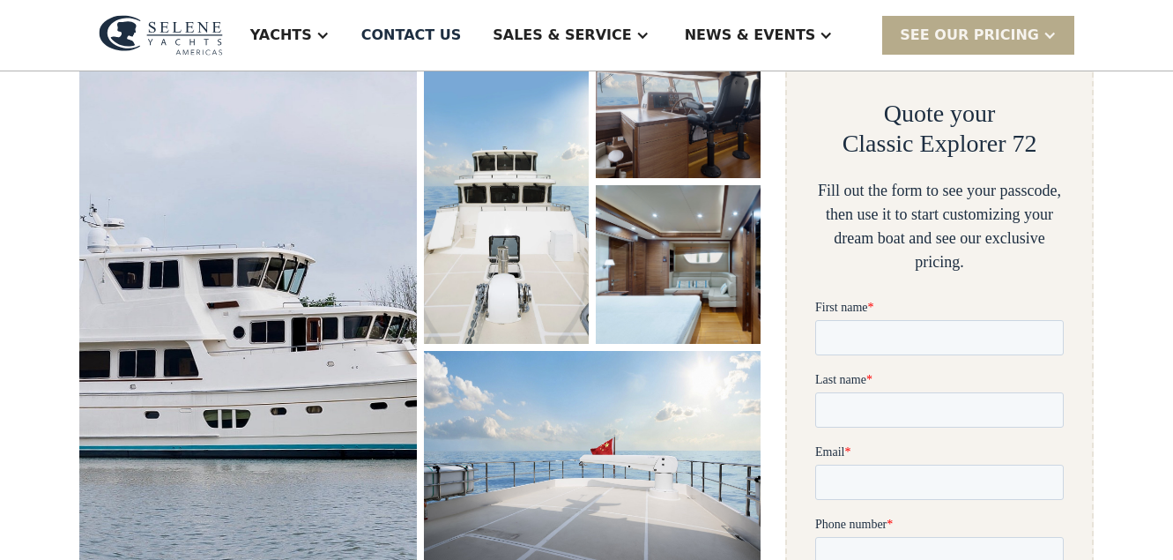
click at [285, 342] on img "open lightbox" at bounding box center [249, 298] width 358 height 590
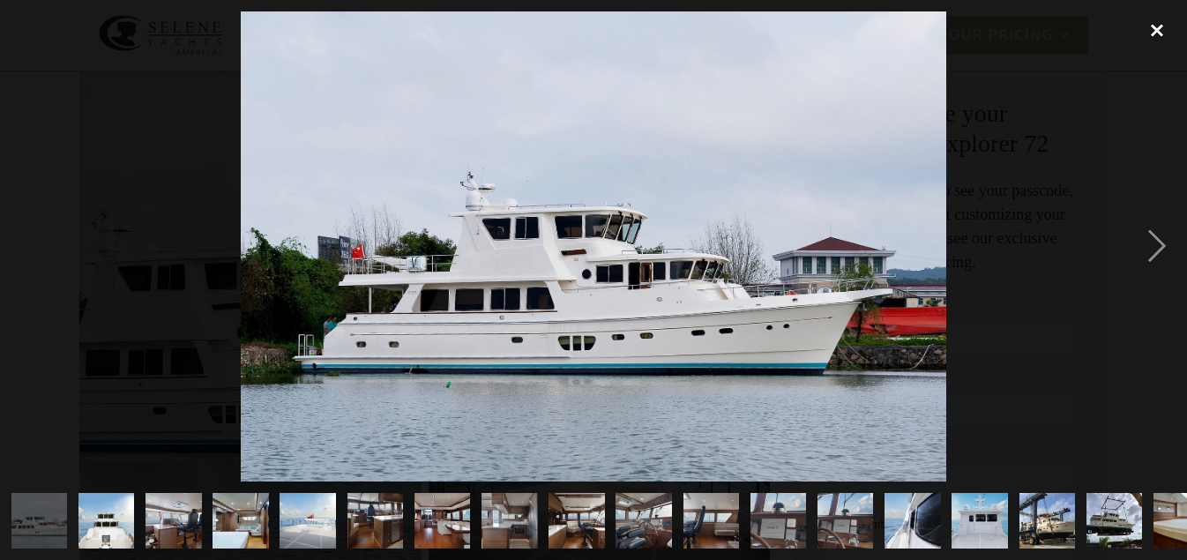
click at [1155, 28] on div "close lightbox" at bounding box center [1157, 30] width 60 height 39
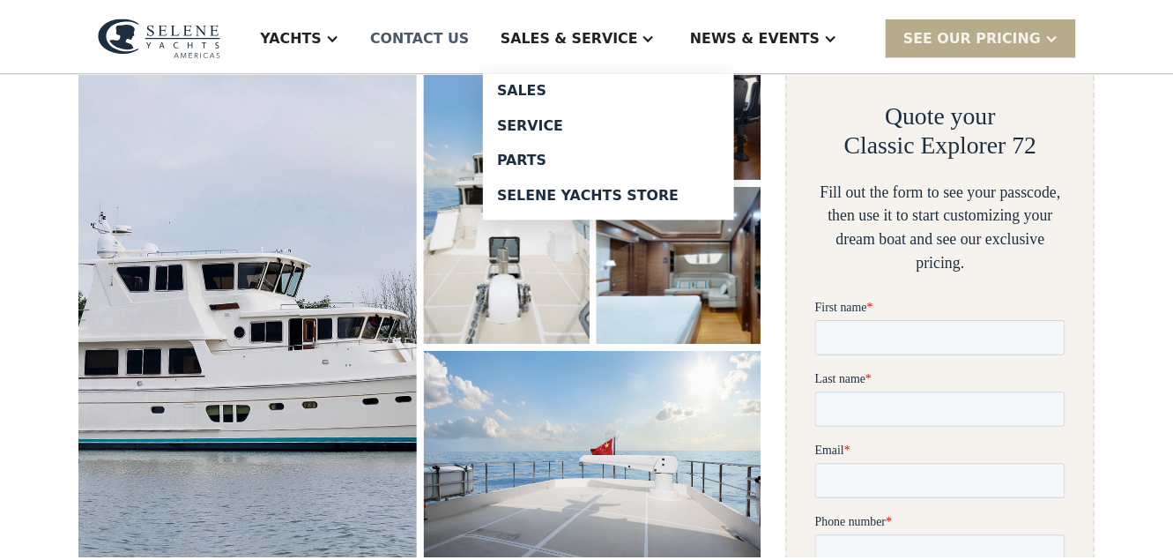
scroll to position [322, 0]
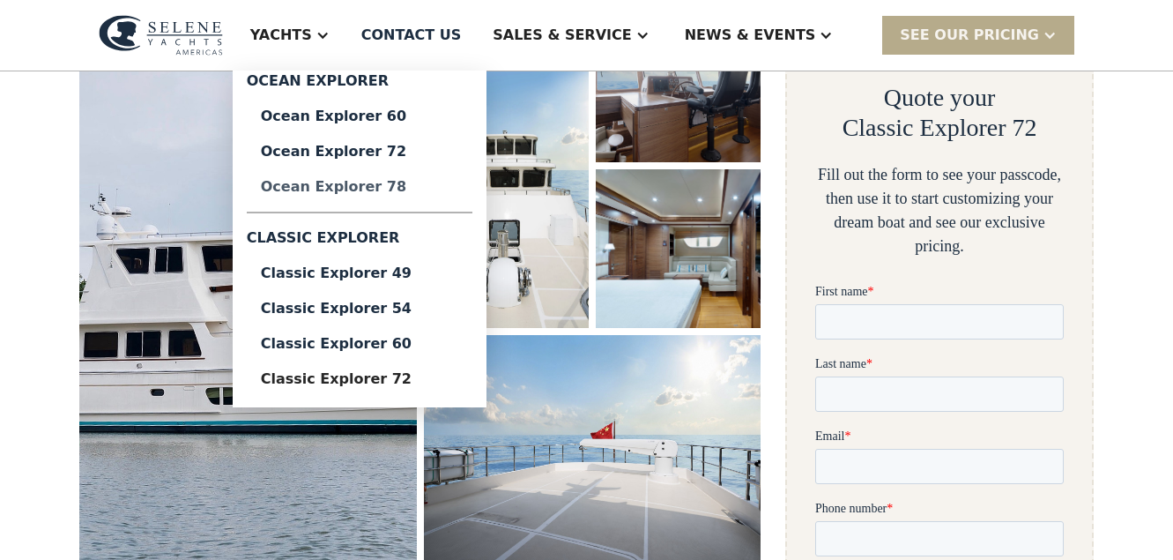
click at [416, 188] on div "Ocean Explorer 78" at bounding box center [359, 187] width 197 height 14
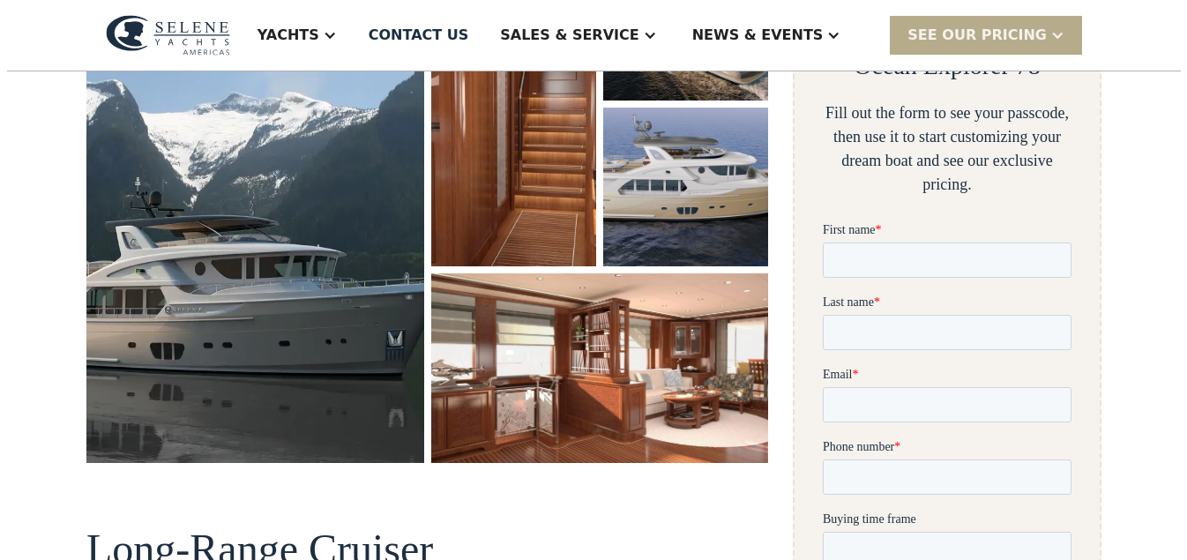
scroll to position [391, 0]
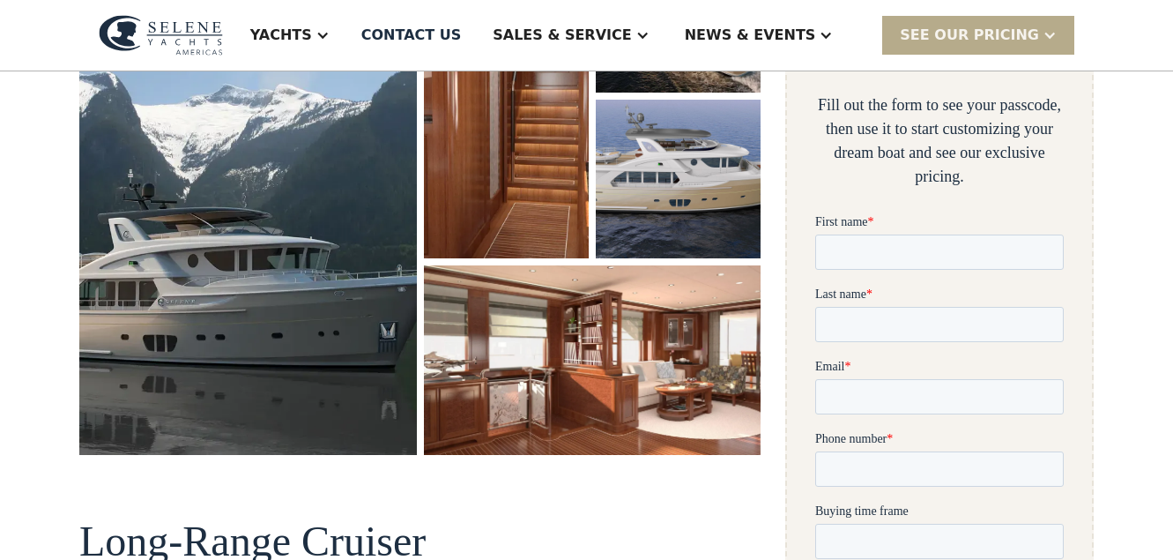
click at [291, 222] on img "open lightbox" at bounding box center [248, 194] width 338 height 520
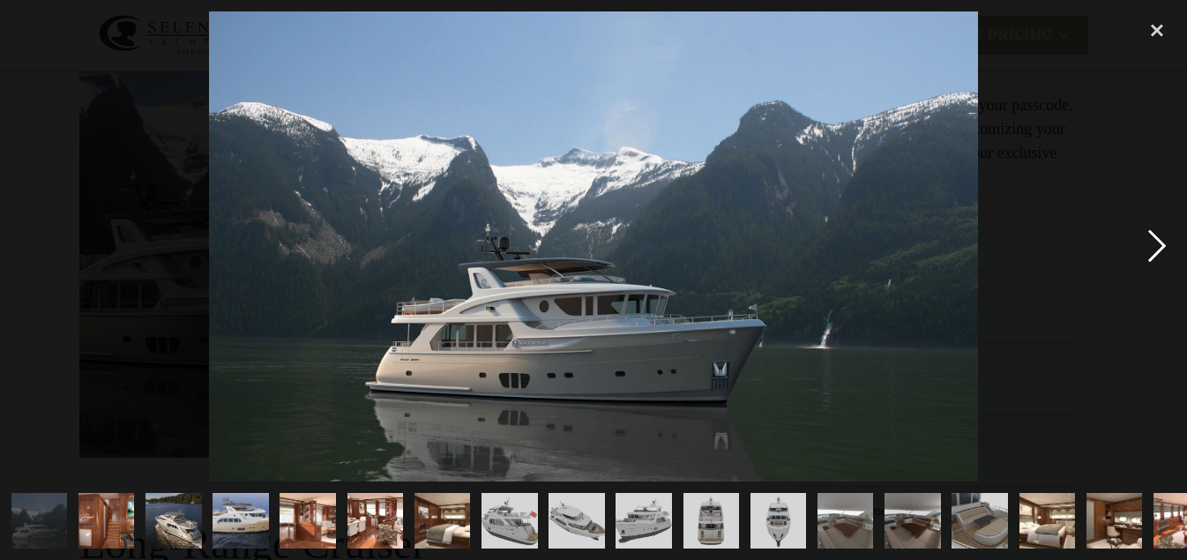
click at [1155, 244] on div "next image" at bounding box center [1157, 246] width 60 height 470
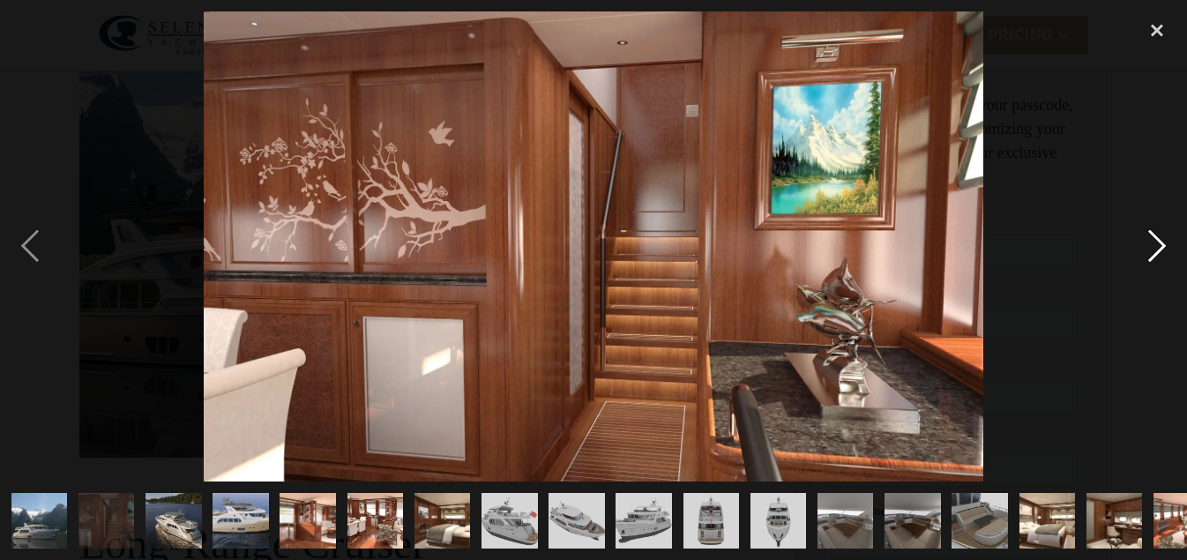
click at [1155, 244] on div "next image" at bounding box center [1157, 246] width 60 height 470
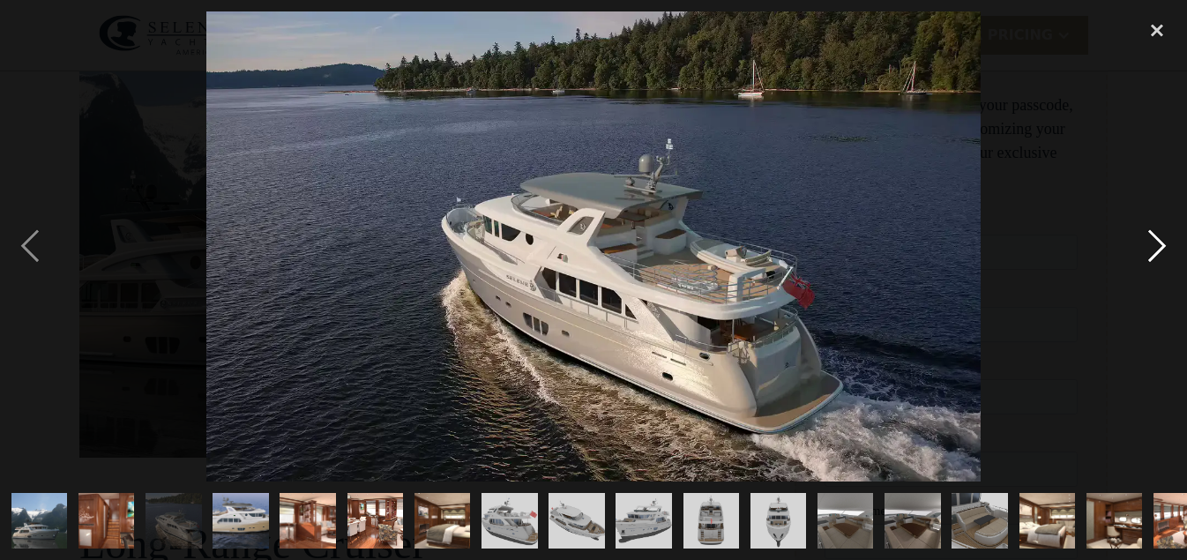
click at [1157, 242] on div "next image" at bounding box center [1157, 246] width 60 height 470
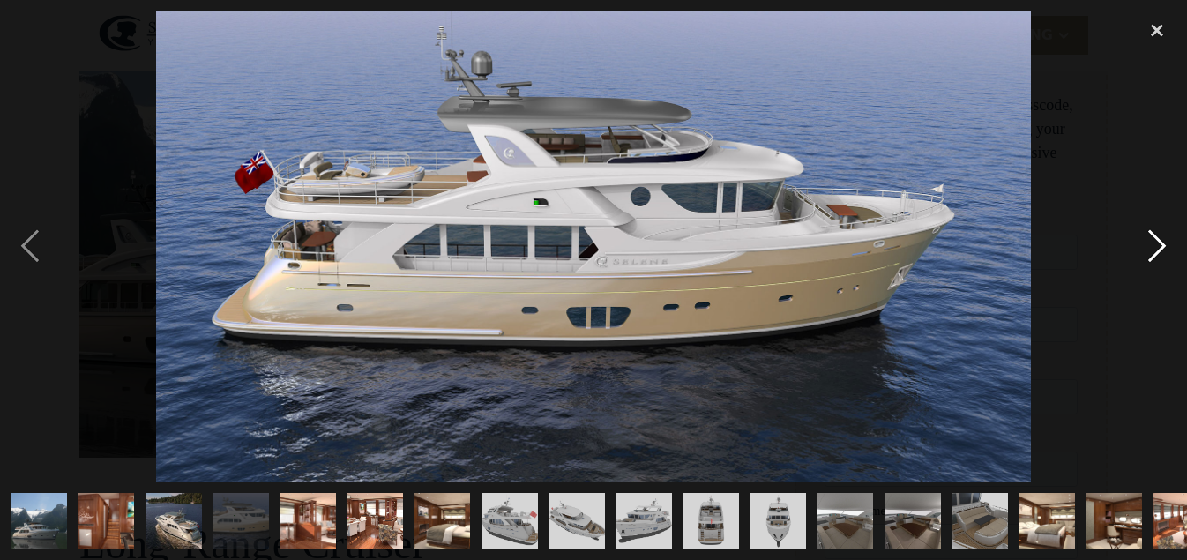
click at [1157, 242] on div "next image" at bounding box center [1157, 246] width 60 height 470
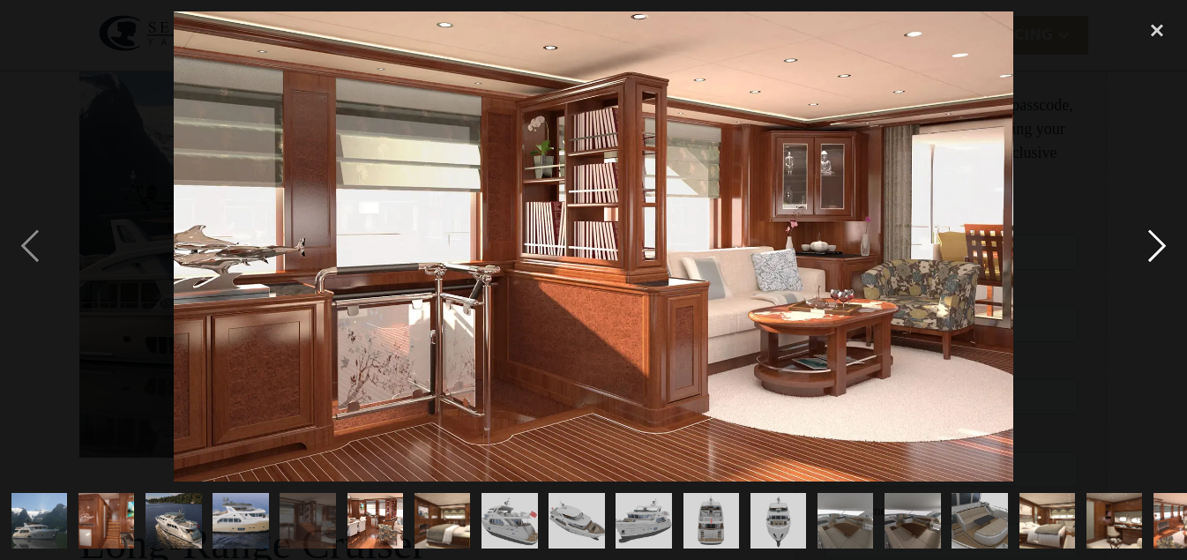
click at [1158, 242] on div "next image" at bounding box center [1157, 246] width 60 height 470
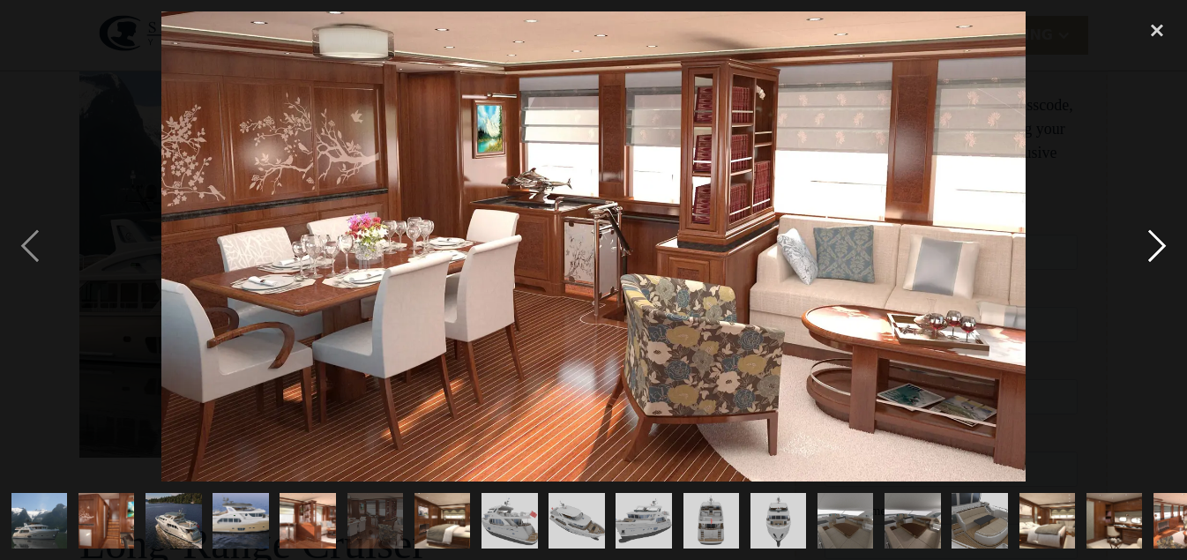
click at [1158, 242] on div "next image" at bounding box center [1157, 246] width 60 height 470
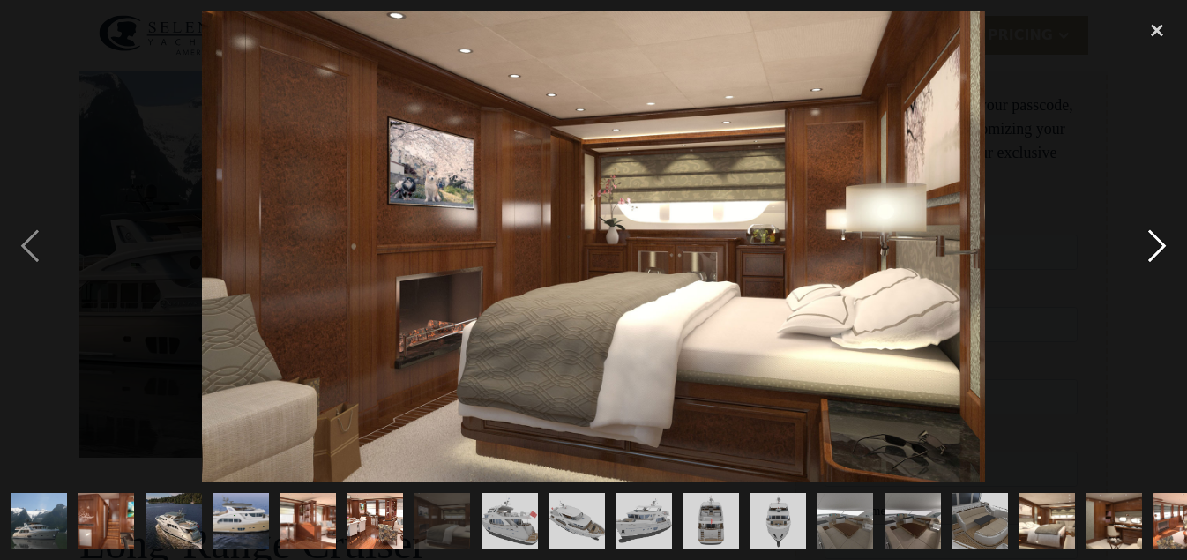
click at [1158, 242] on div "next image" at bounding box center [1157, 246] width 60 height 470
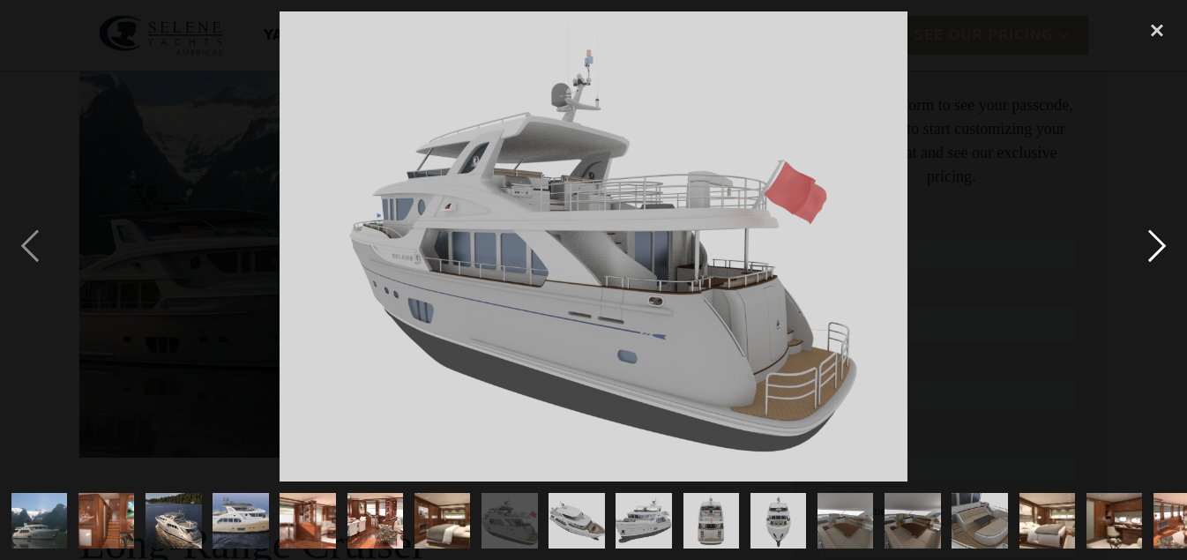
click at [1158, 242] on div "next image" at bounding box center [1157, 246] width 60 height 470
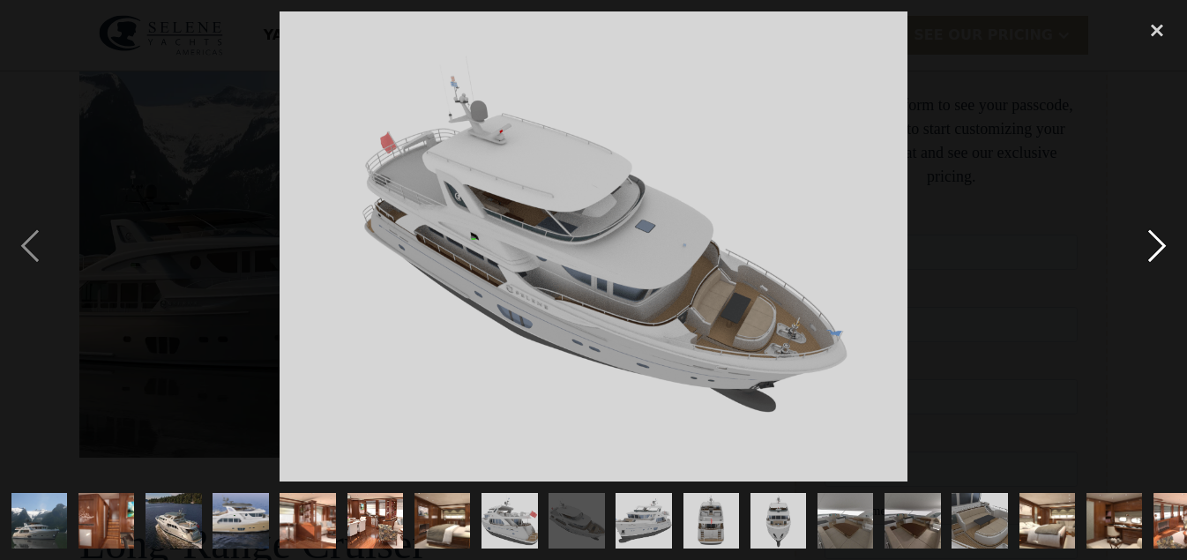
click at [1158, 242] on div "next image" at bounding box center [1157, 246] width 60 height 470
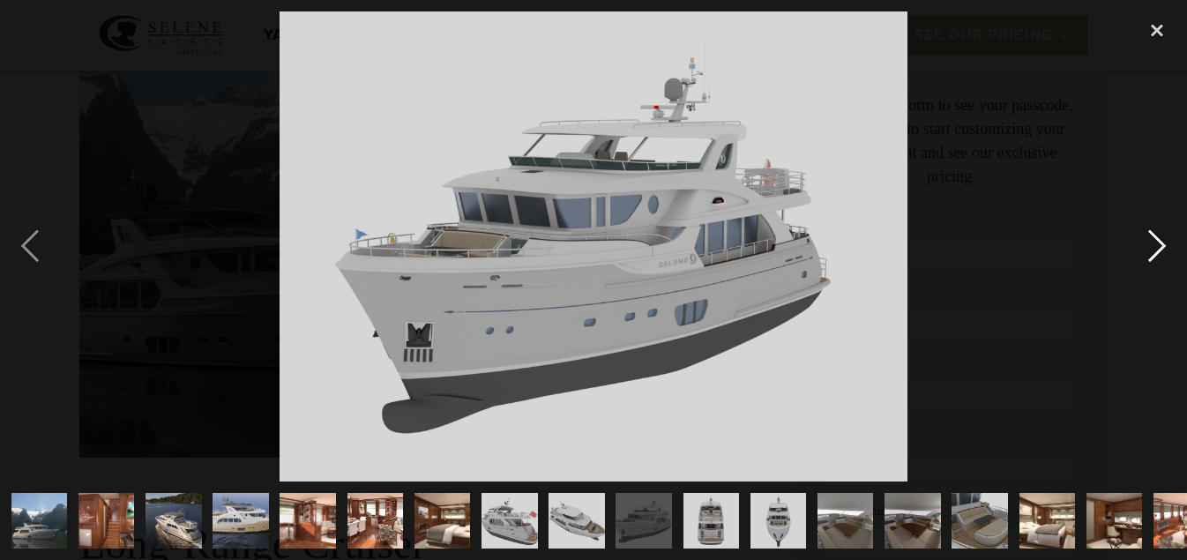
click at [1158, 242] on div "next image" at bounding box center [1157, 246] width 60 height 470
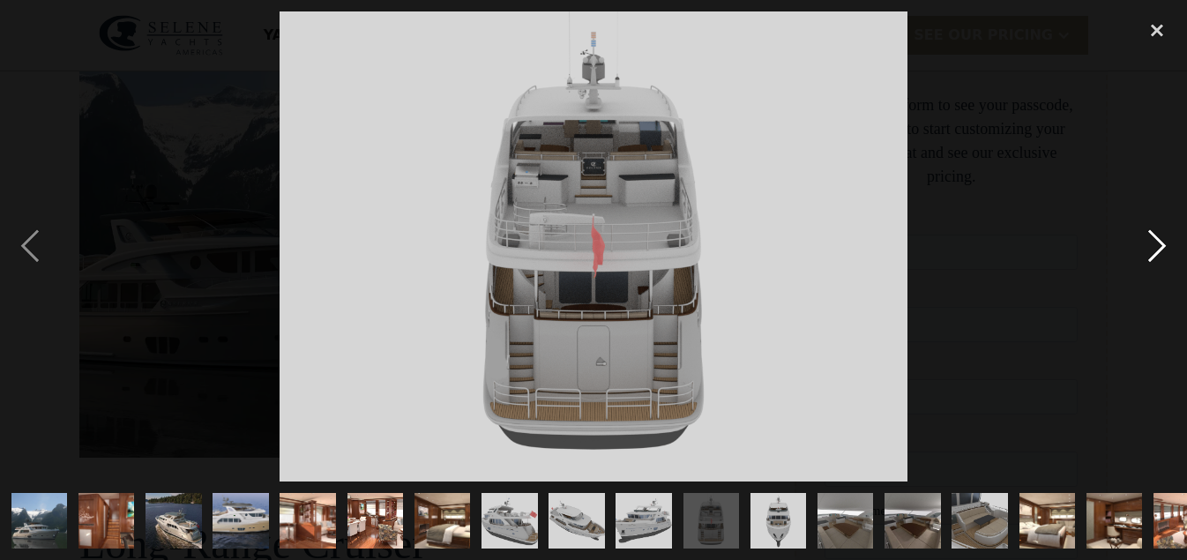
click at [1158, 242] on div "next image" at bounding box center [1157, 246] width 60 height 470
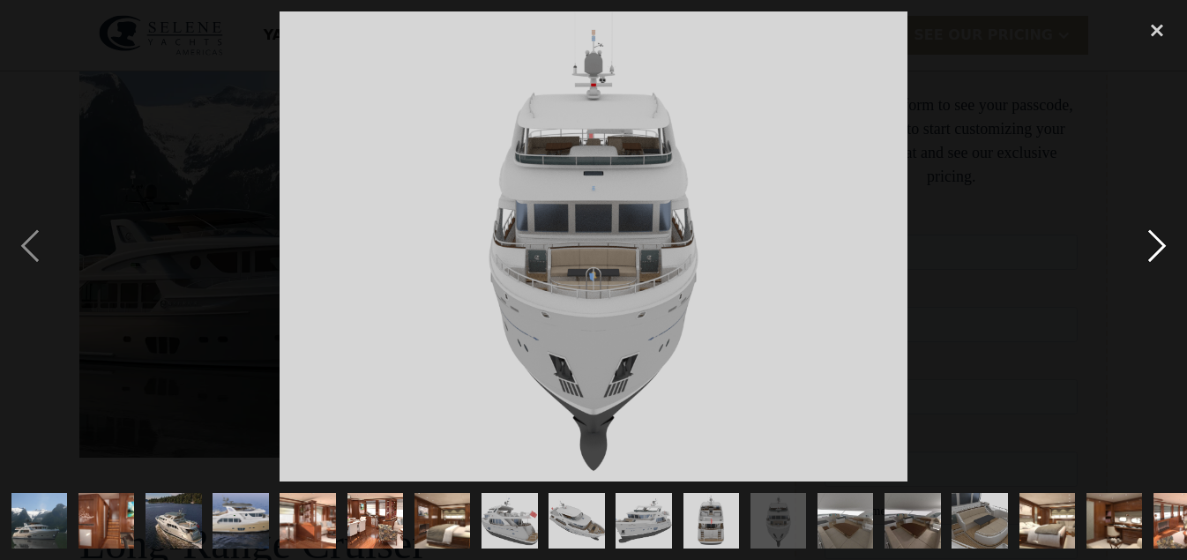
click at [1158, 242] on div "next image" at bounding box center [1157, 246] width 60 height 470
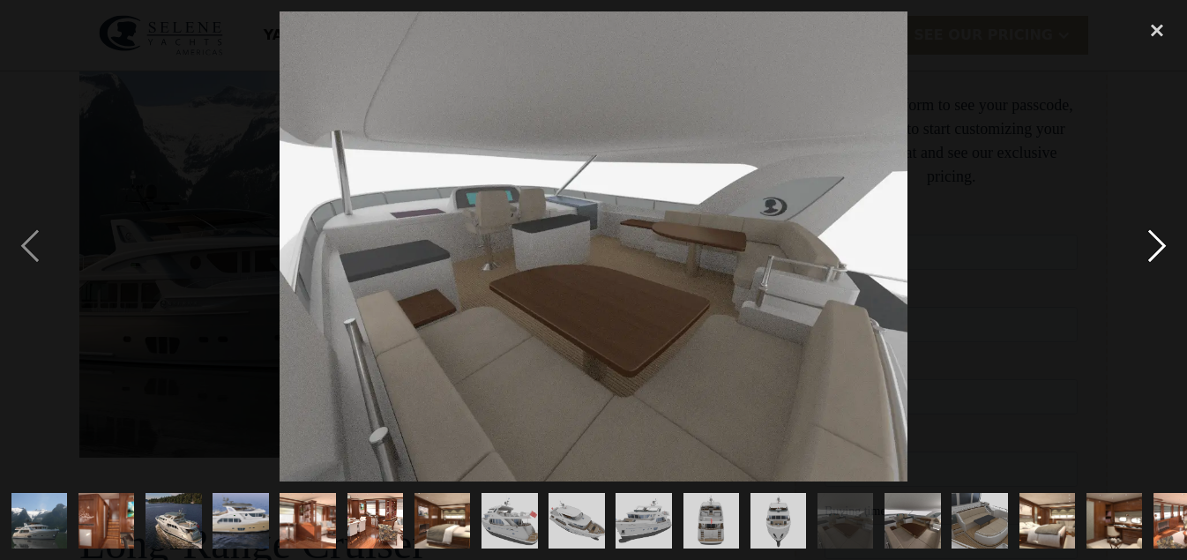
click at [1158, 242] on div "next image" at bounding box center [1157, 246] width 60 height 470
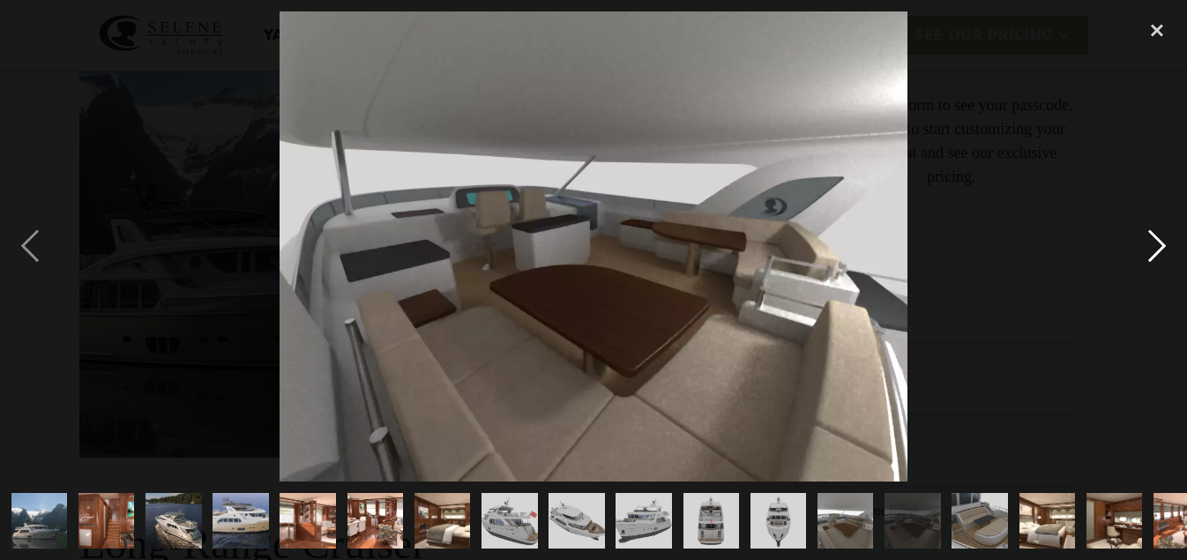
click at [1158, 242] on div "next image" at bounding box center [1157, 246] width 60 height 470
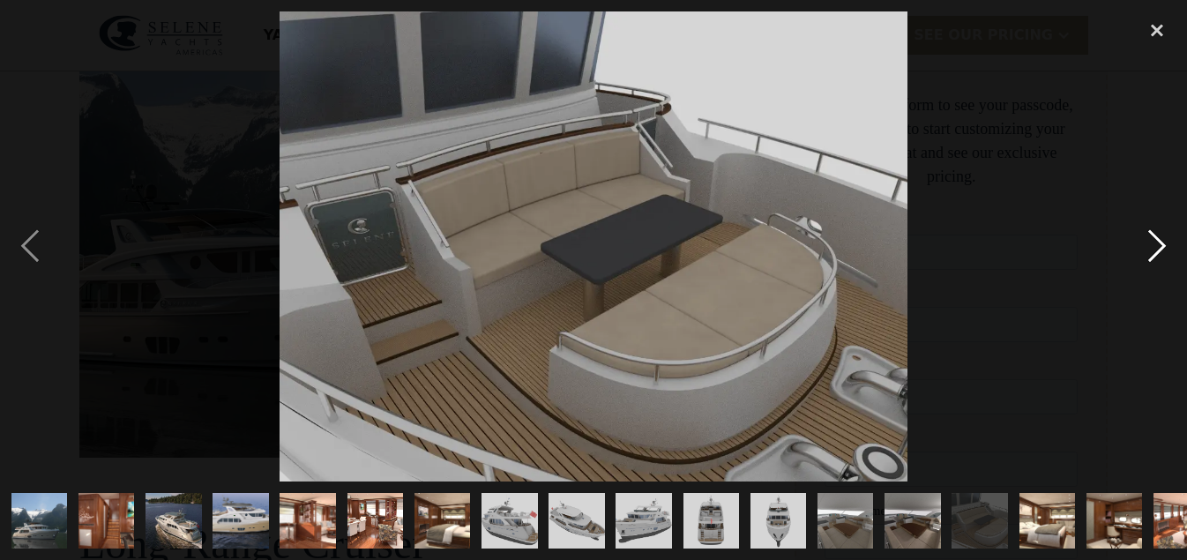
click at [1158, 242] on div "next image" at bounding box center [1157, 246] width 60 height 470
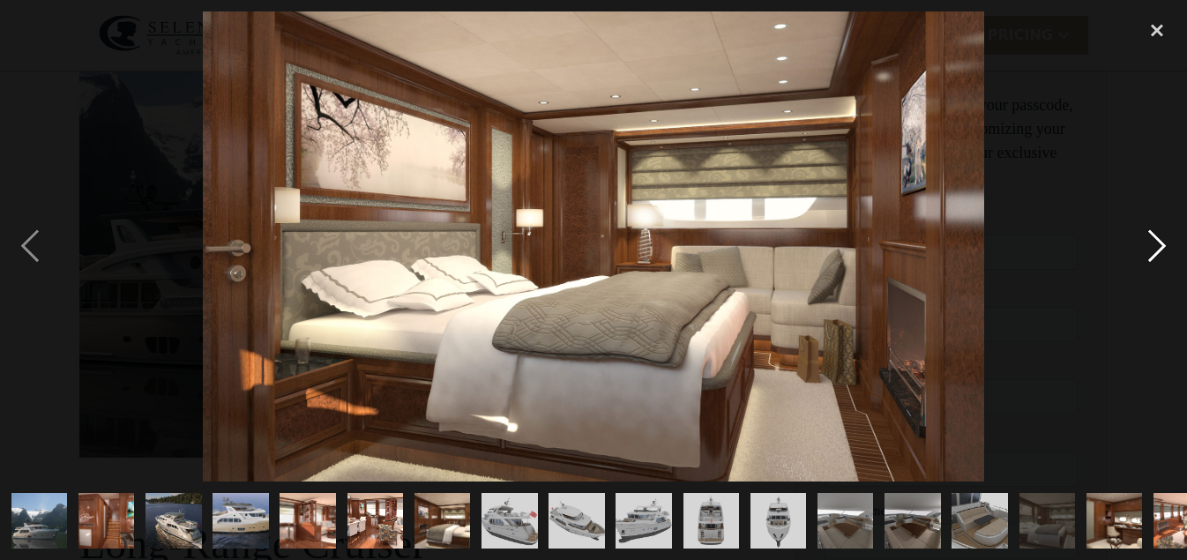
click at [1158, 242] on div "next image" at bounding box center [1157, 246] width 60 height 470
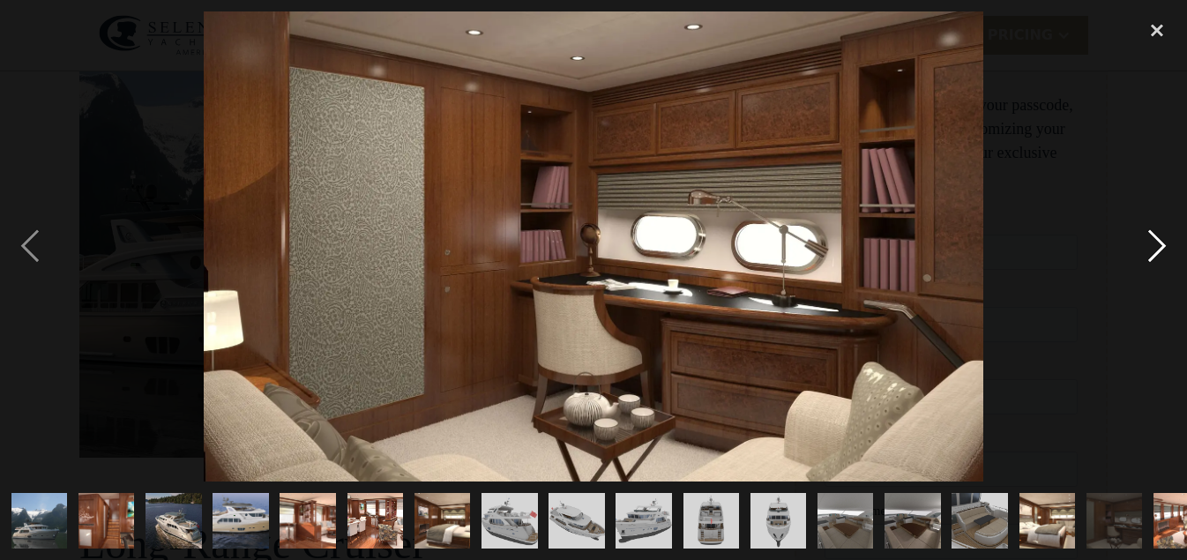
click at [1158, 242] on div "next image" at bounding box center [1157, 246] width 60 height 470
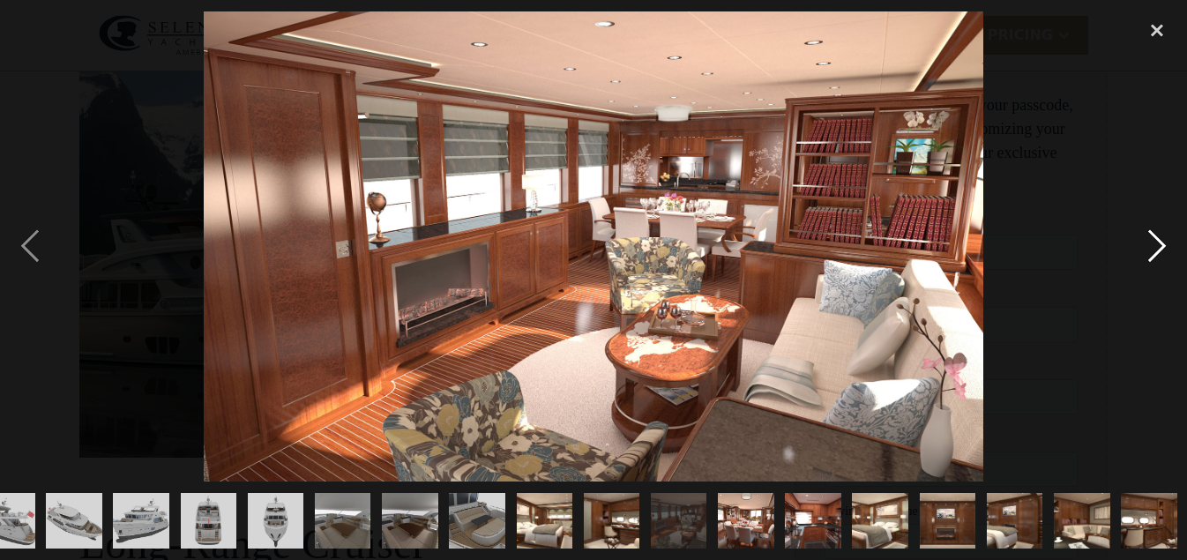
scroll to position [0, 503]
click at [1158, 242] on div "next image" at bounding box center [1157, 246] width 60 height 470
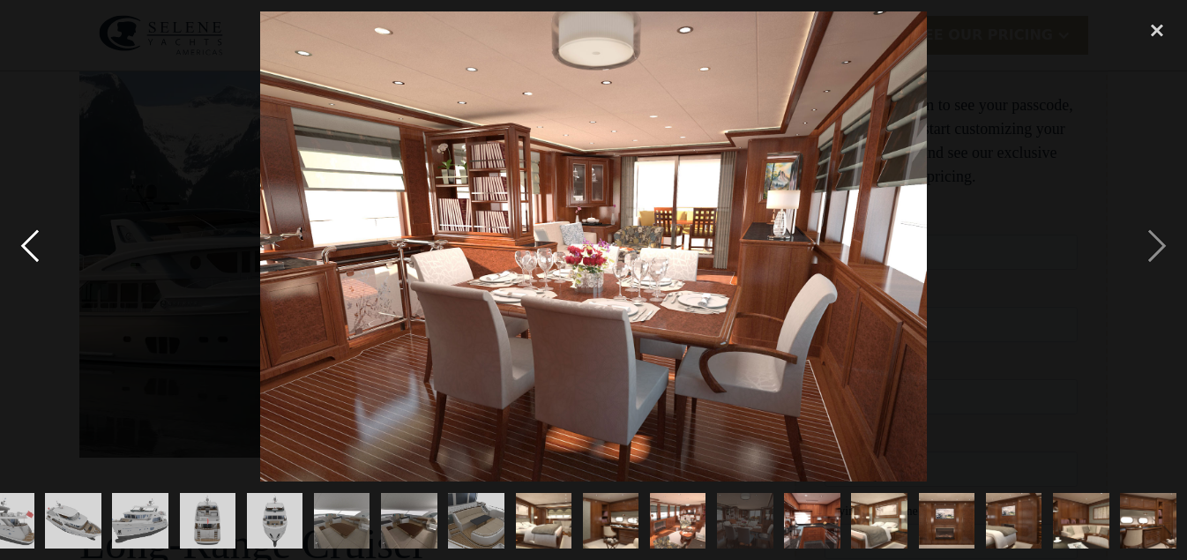
click at [25, 242] on div "previous image" at bounding box center [30, 246] width 60 height 470
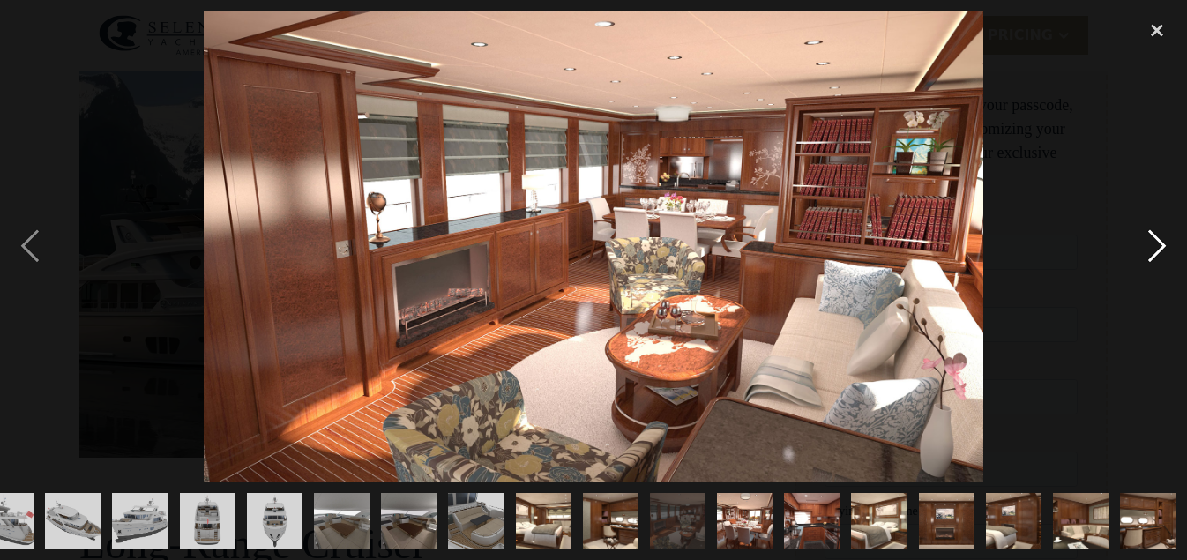
click at [1161, 245] on div "next image" at bounding box center [1157, 246] width 60 height 470
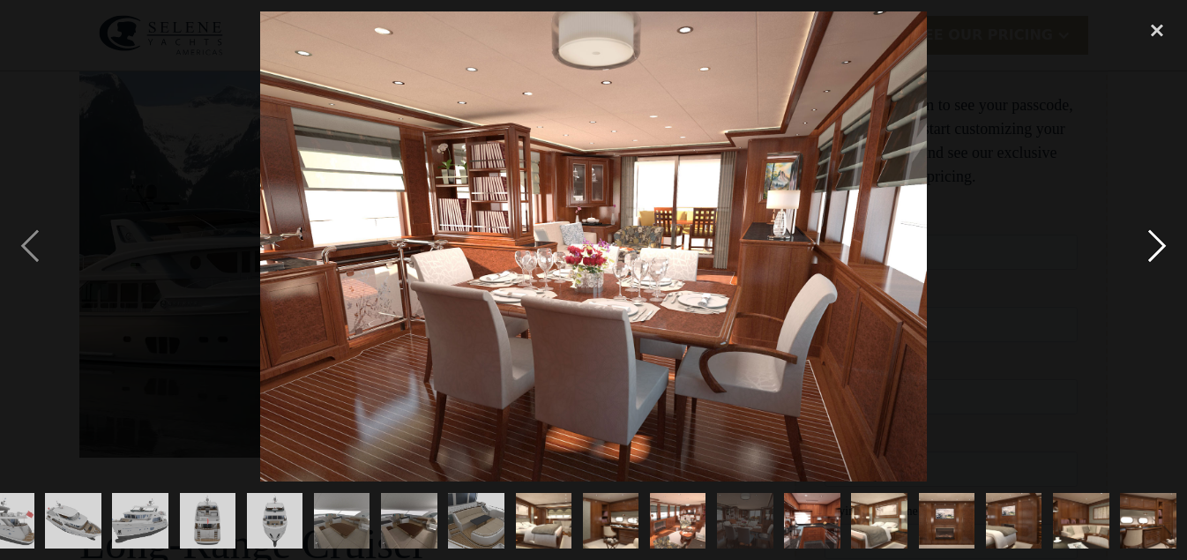
click at [1158, 243] on div "next image" at bounding box center [1157, 246] width 60 height 470
click at [1158, 244] on div "next image" at bounding box center [1157, 246] width 60 height 470
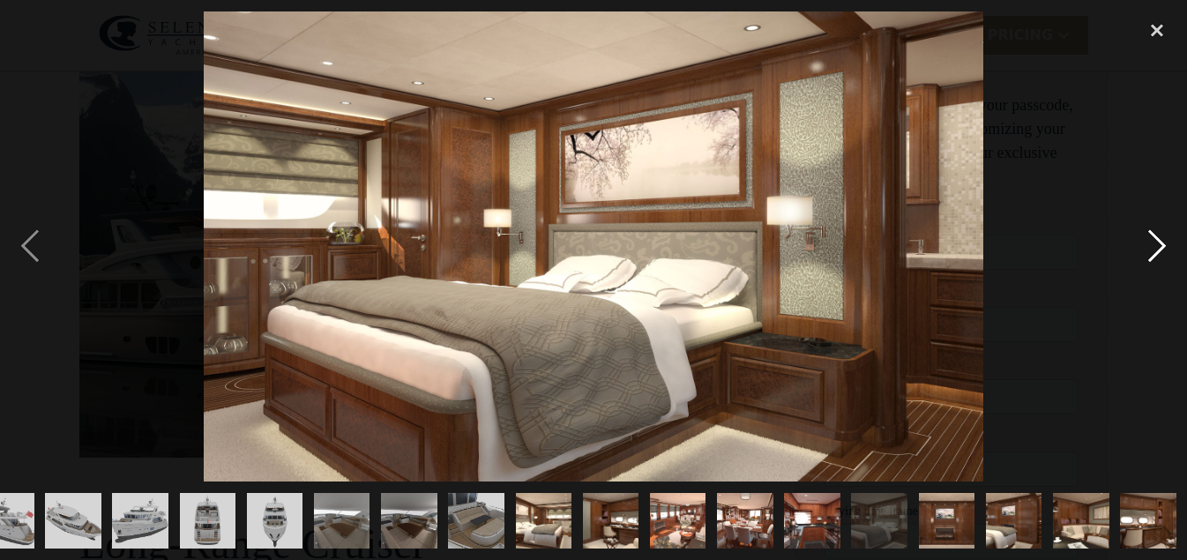
click at [1159, 242] on div "next image" at bounding box center [1157, 246] width 60 height 470
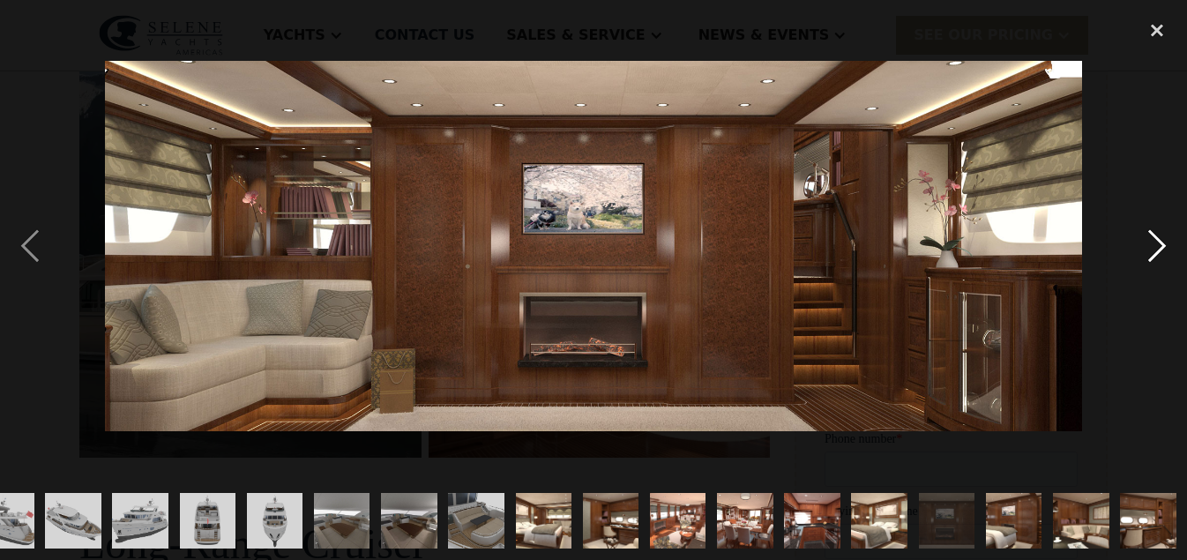
click at [1157, 249] on div "next image" at bounding box center [1157, 246] width 60 height 470
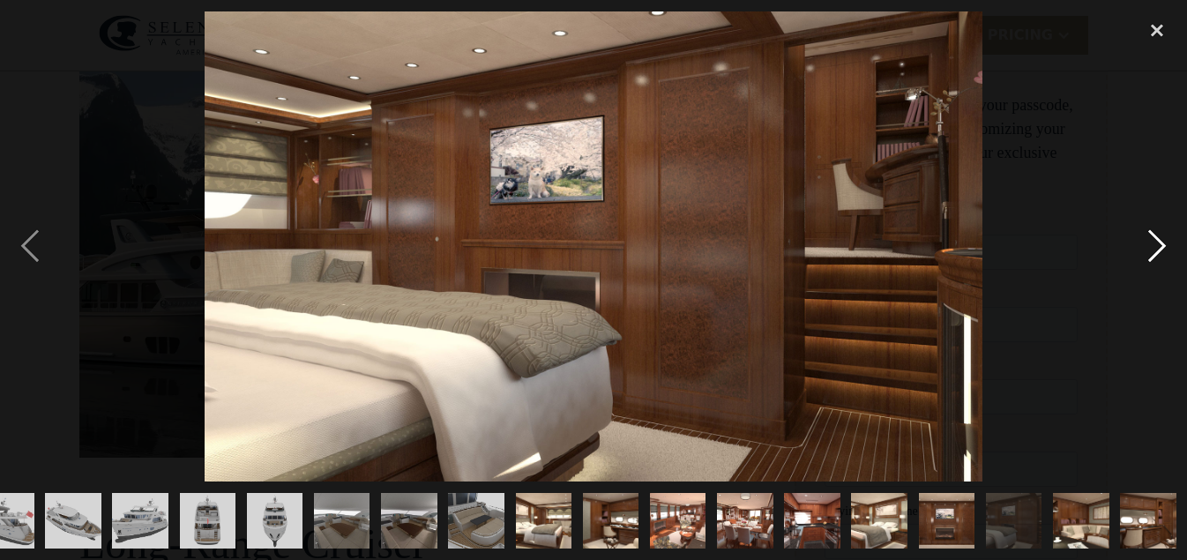
click at [1157, 254] on div "next image" at bounding box center [1157, 246] width 60 height 470
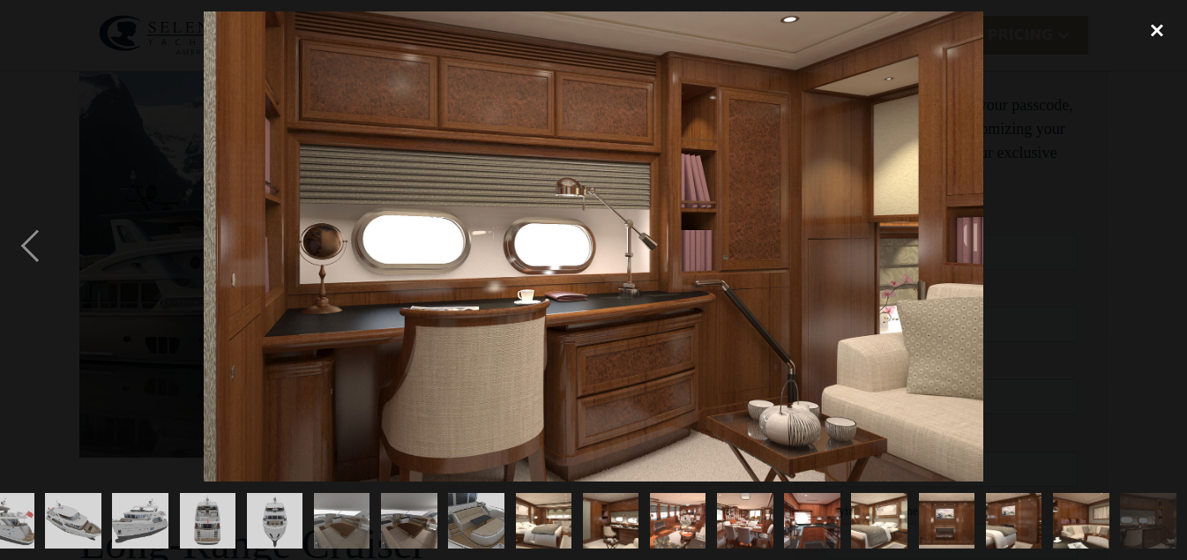
click at [1151, 29] on div "close lightbox" at bounding box center [1157, 30] width 60 height 39
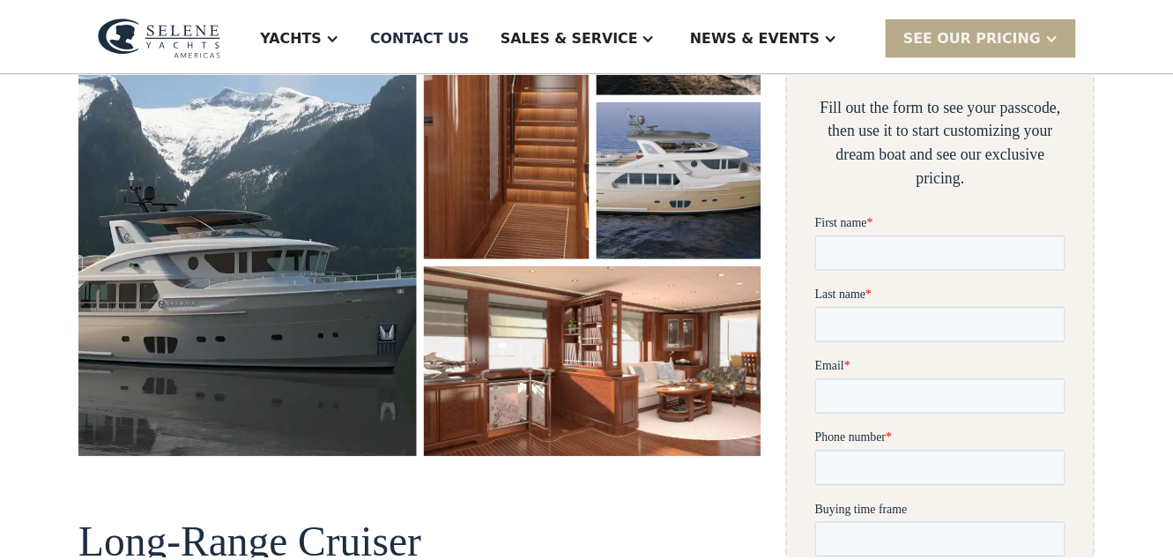
scroll to position [0, 0]
